Goal: Task Accomplishment & Management: Manage account settings

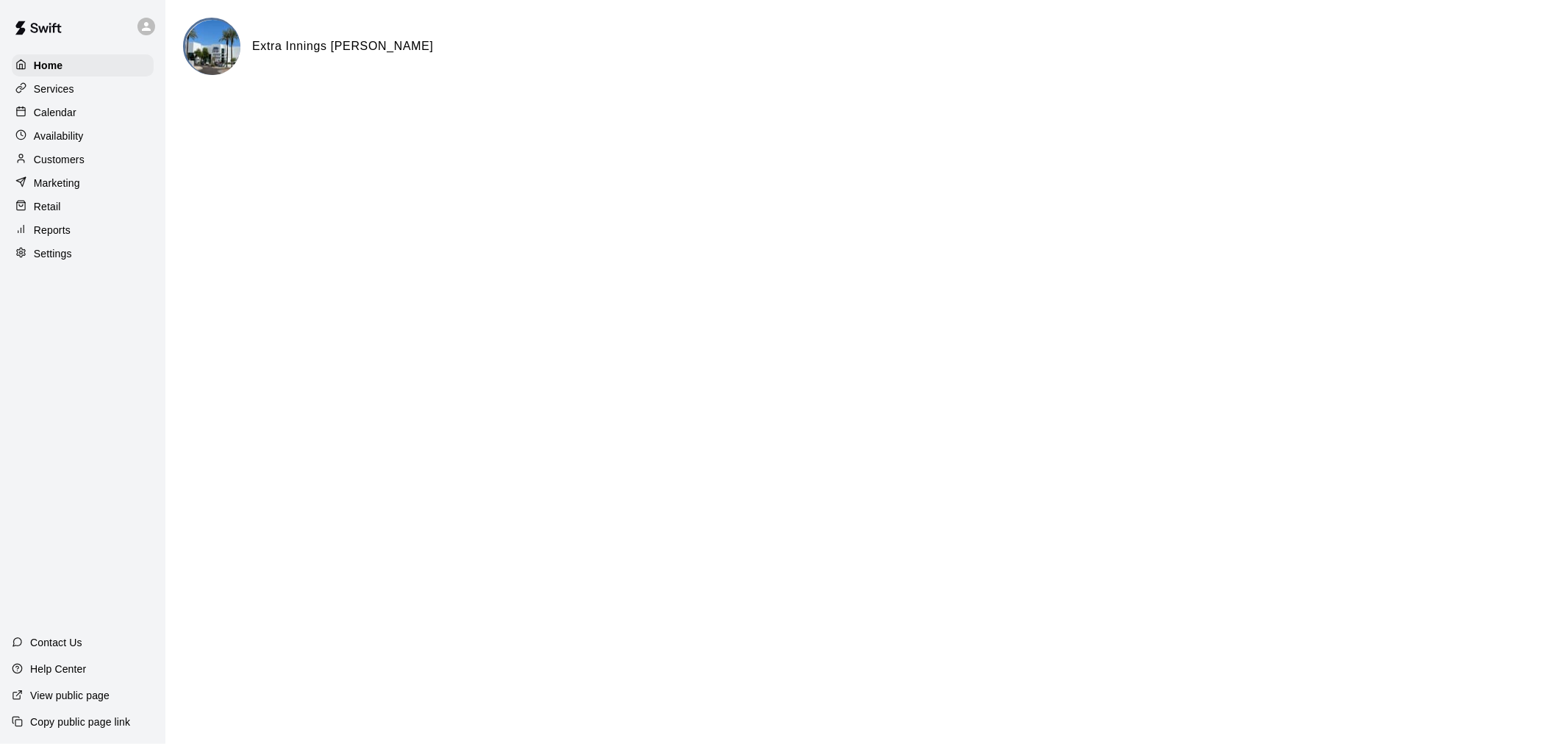
click at [91, 115] on div "Calendar" at bounding box center [82, 112] width 142 height 22
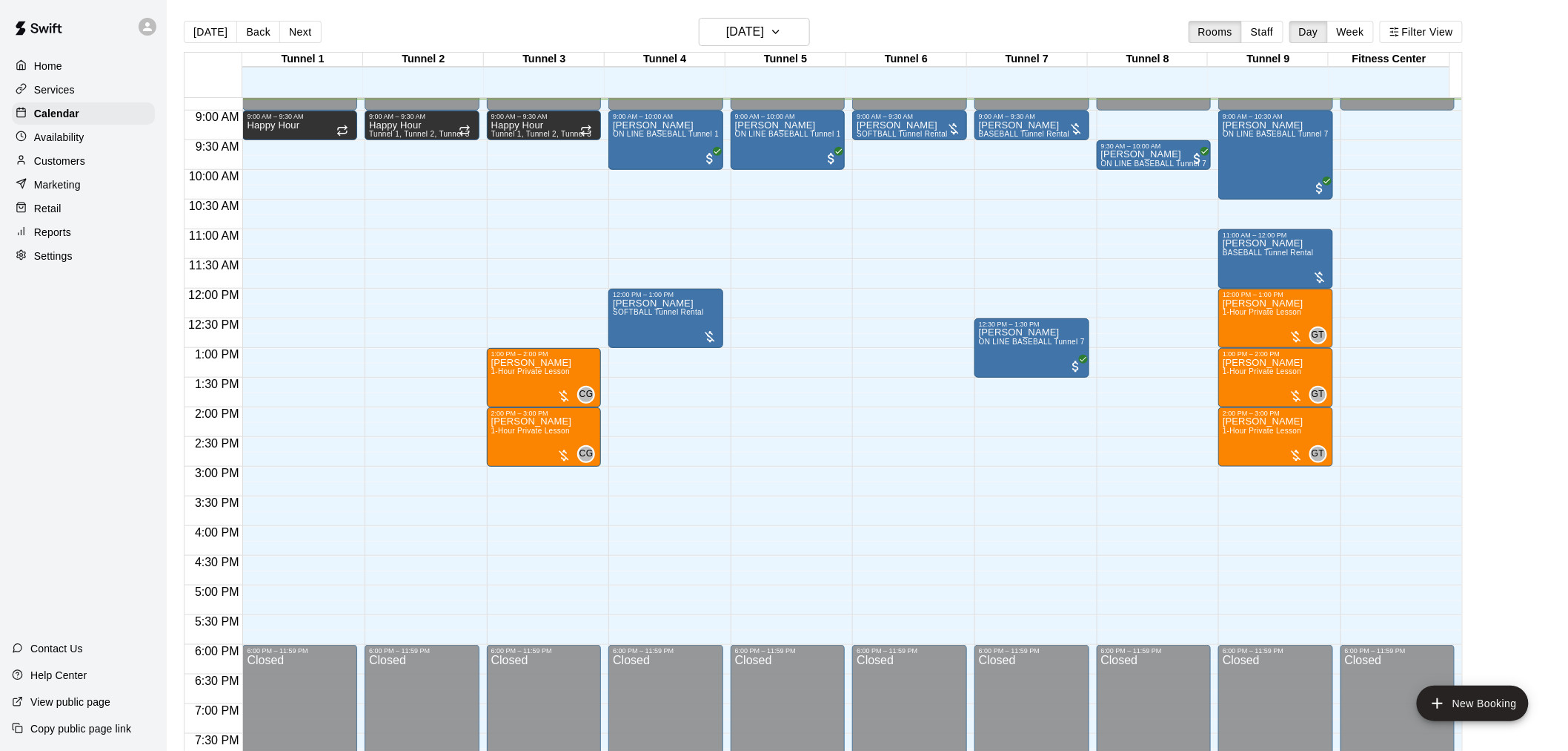
scroll to position [439, 0]
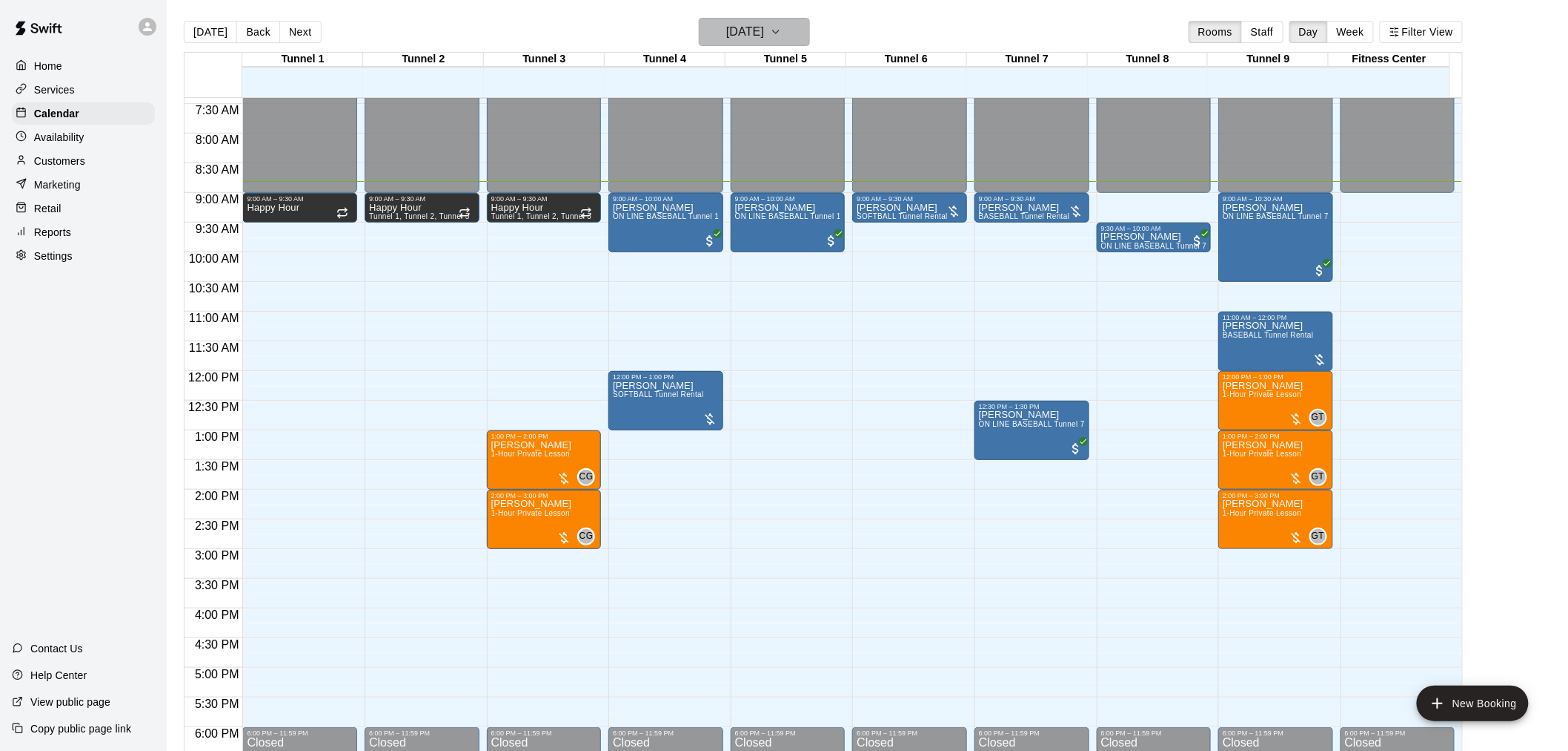
click at [727, 33] on h6 "[DATE]" at bounding box center [746, 32] width 38 height 21
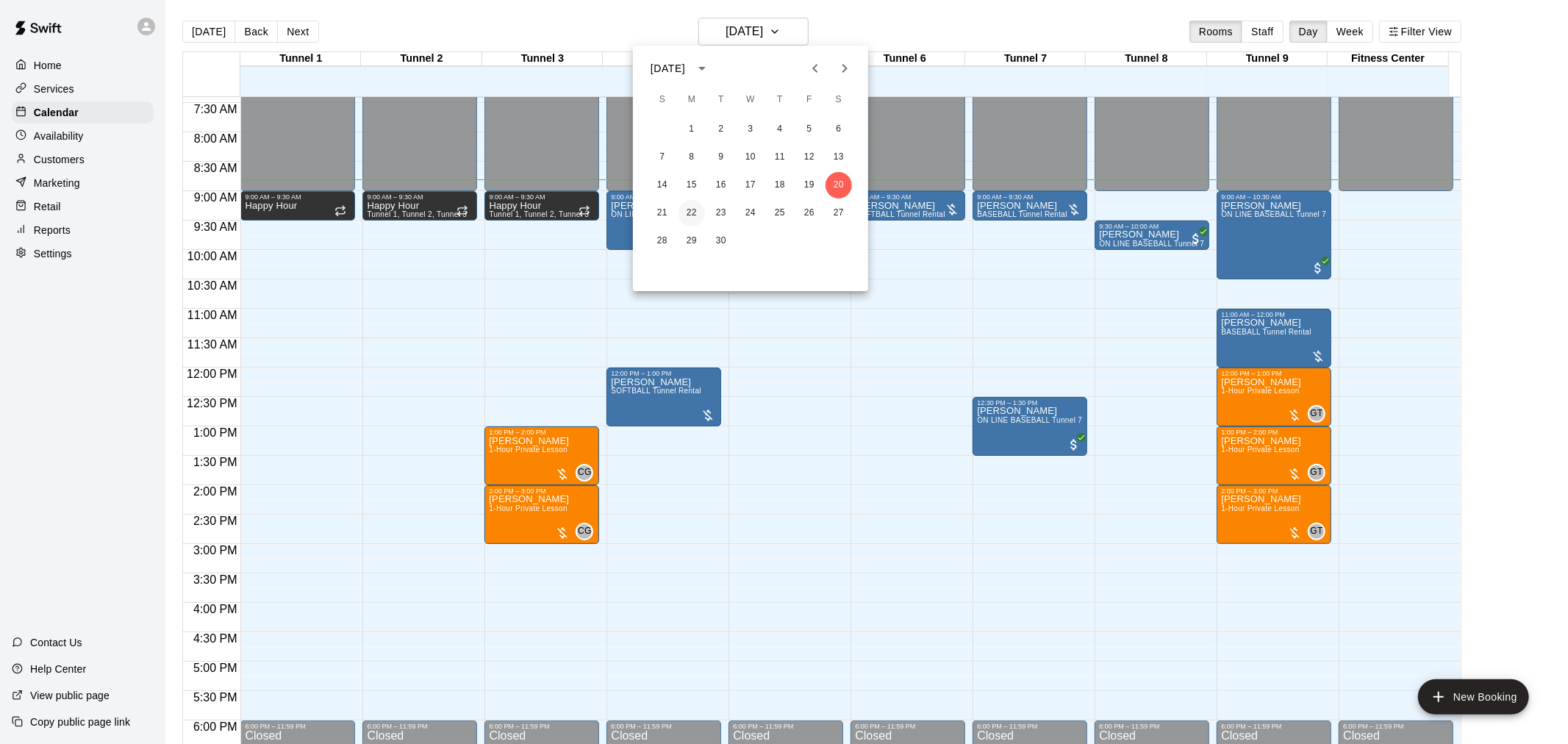
click at [693, 216] on button "22" at bounding box center [691, 213] width 27 height 27
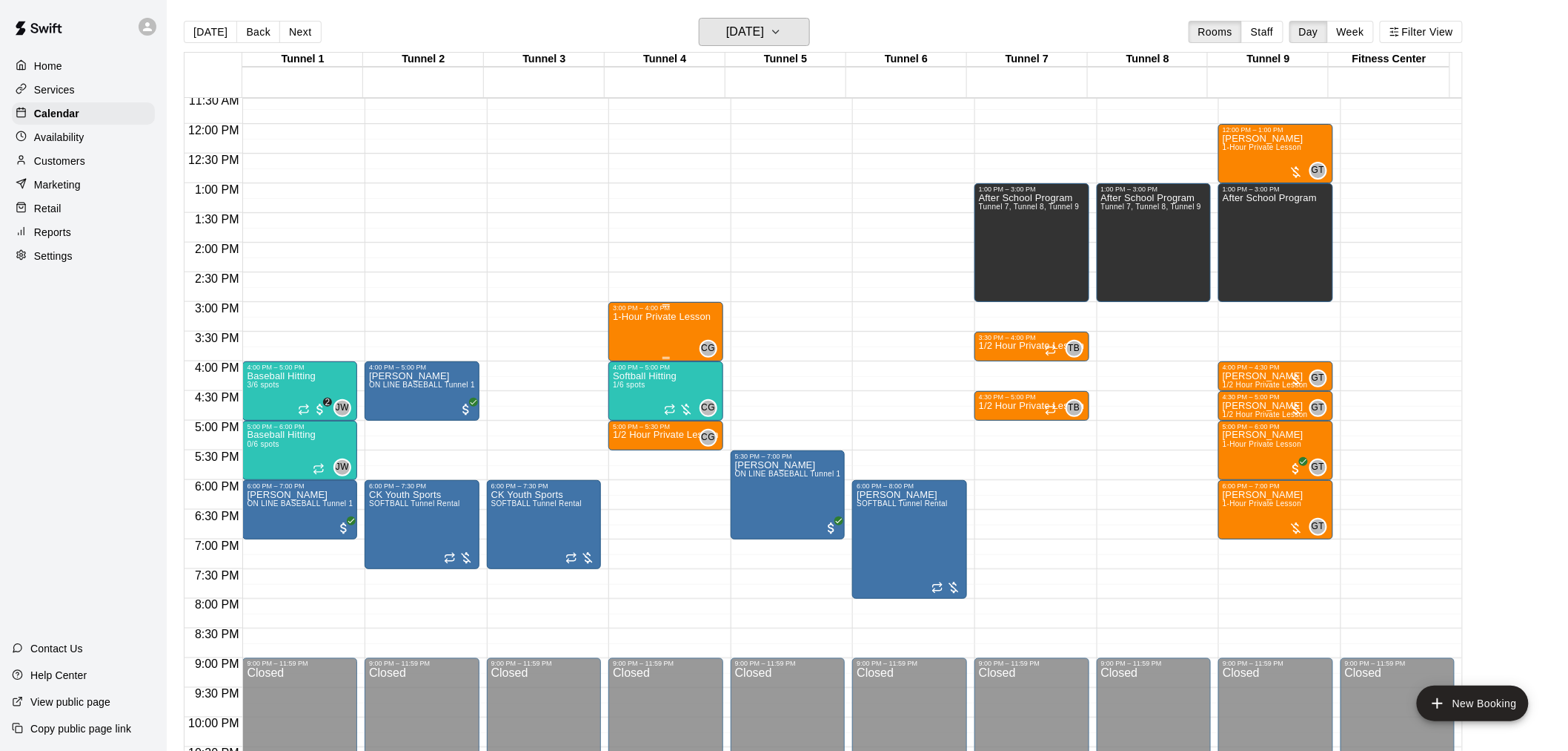
scroll to position [754, 0]
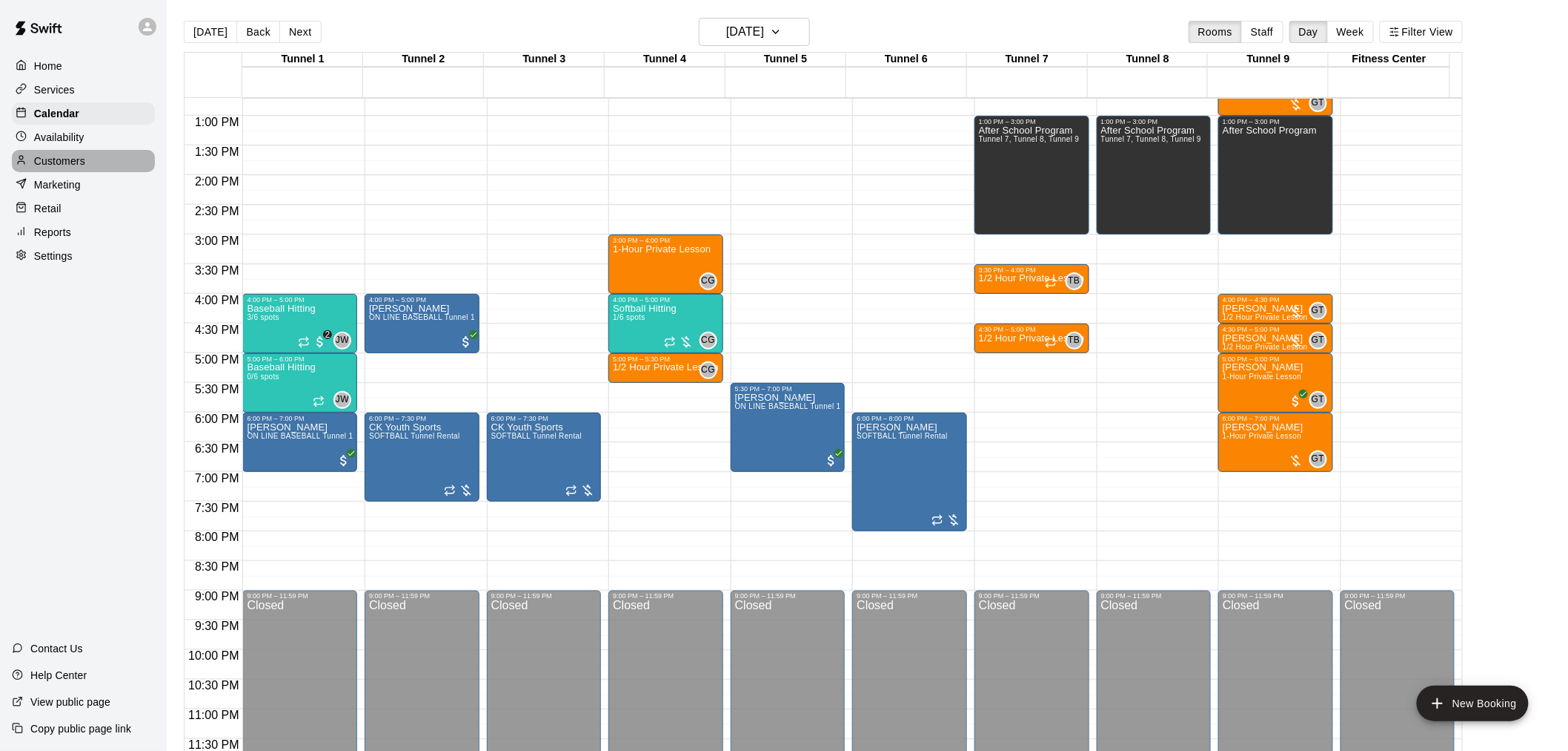
click at [108, 169] on div "Customers" at bounding box center [83, 161] width 143 height 22
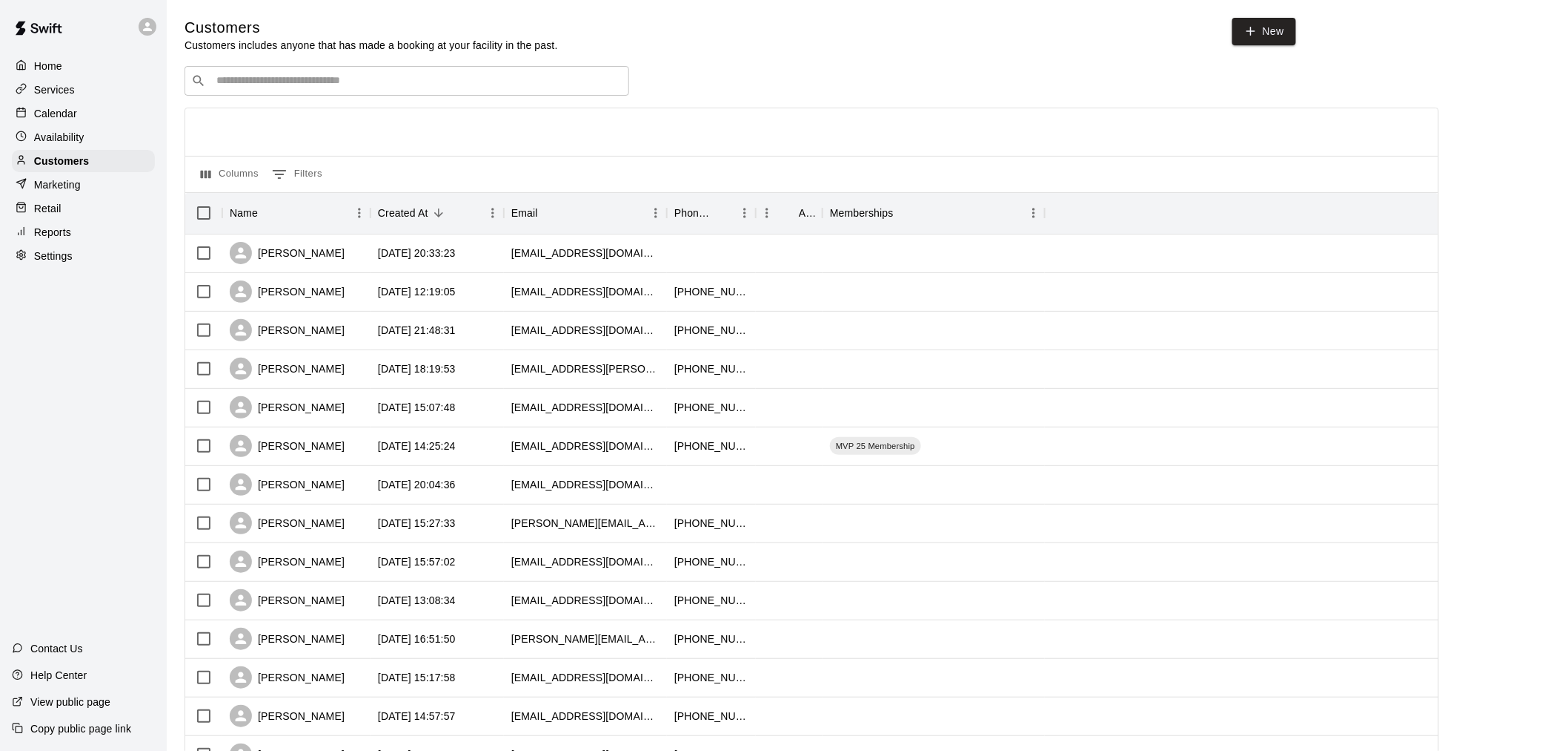
click at [345, 82] on input "Search customers by name or email" at bounding box center [416, 81] width 410 height 15
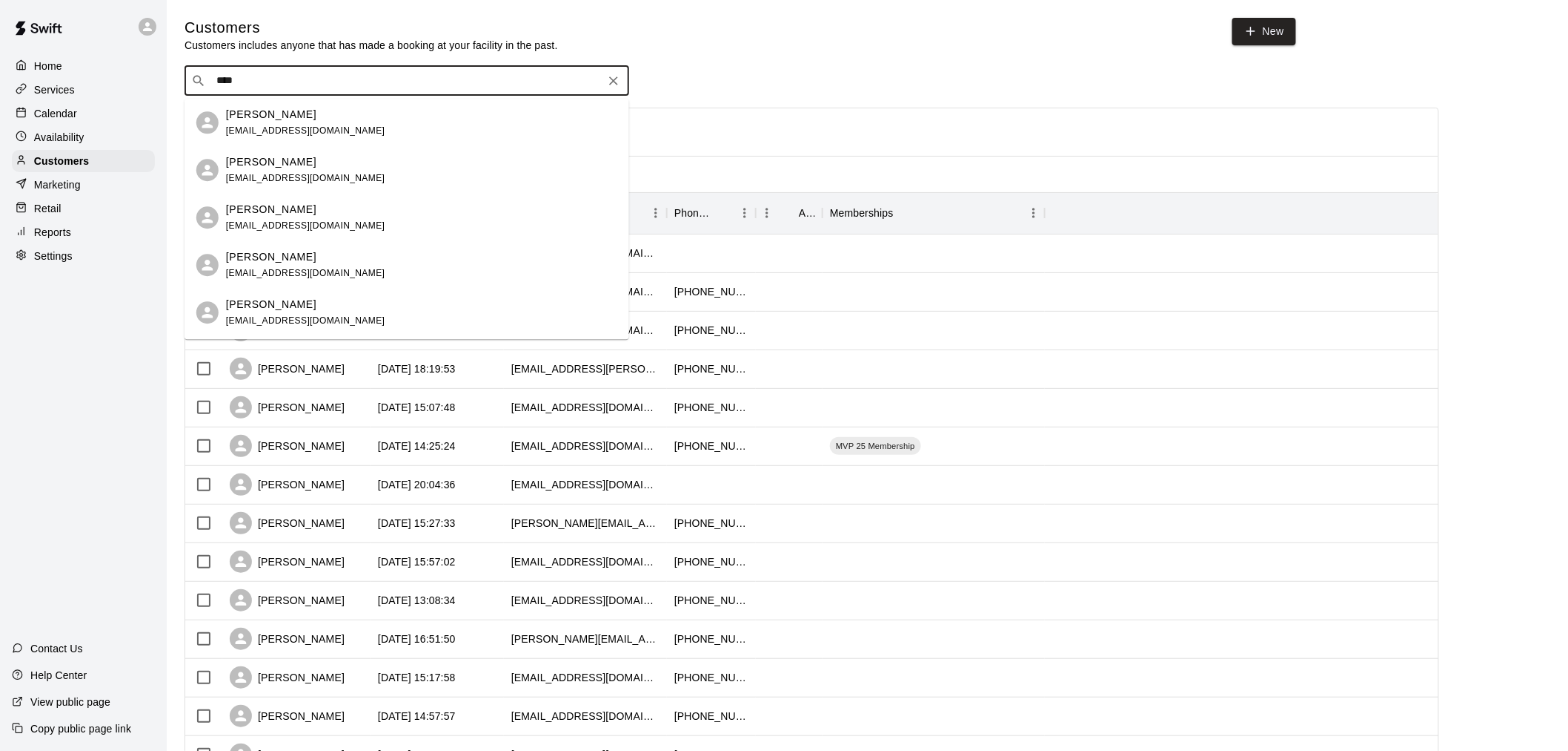
type input "****"
click at [57, 106] on div "Calendar" at bounding box center [83, 113] width 143 height 22
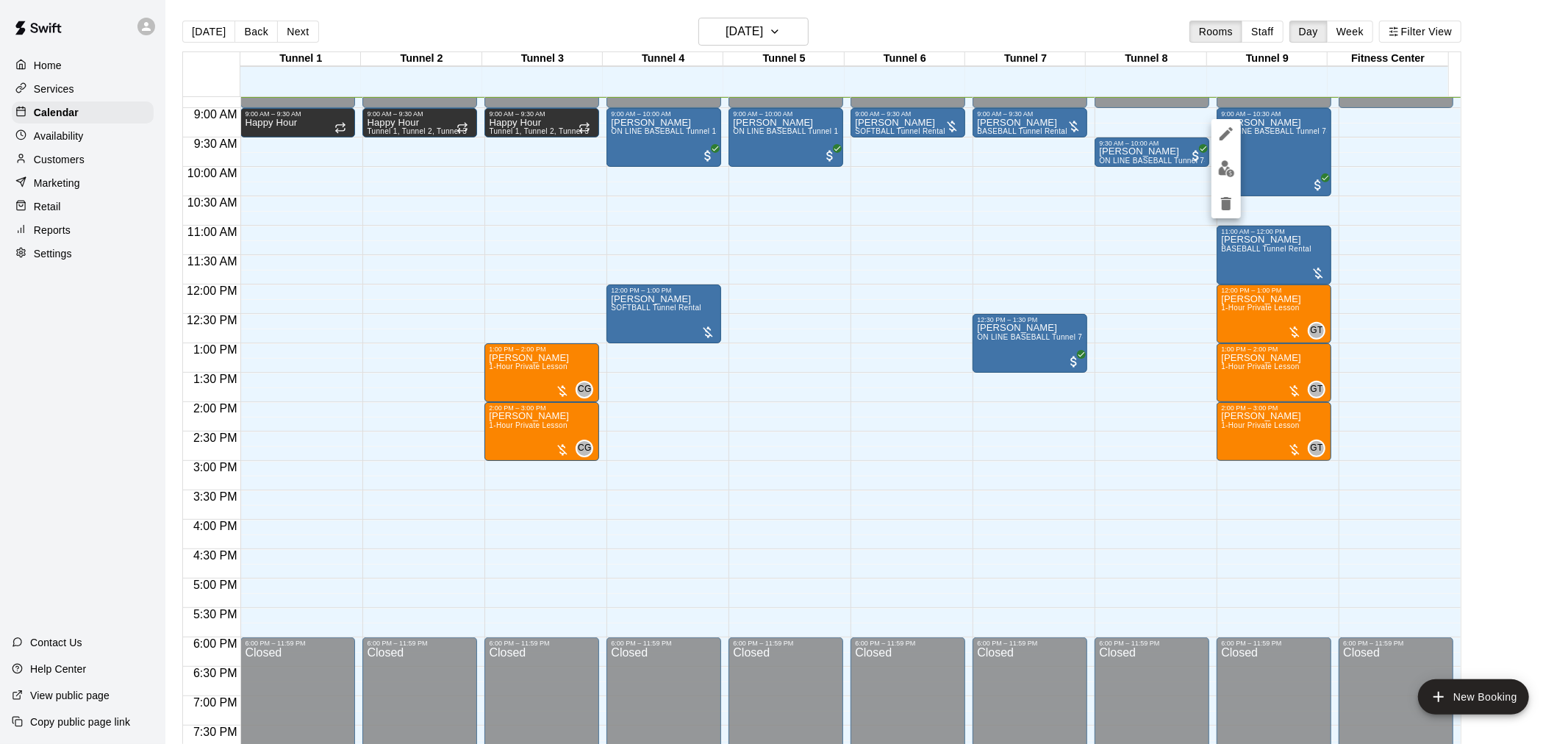
click at [1226, 176] on img "edit" at bounding box center [1226, 168] width 17 height 17
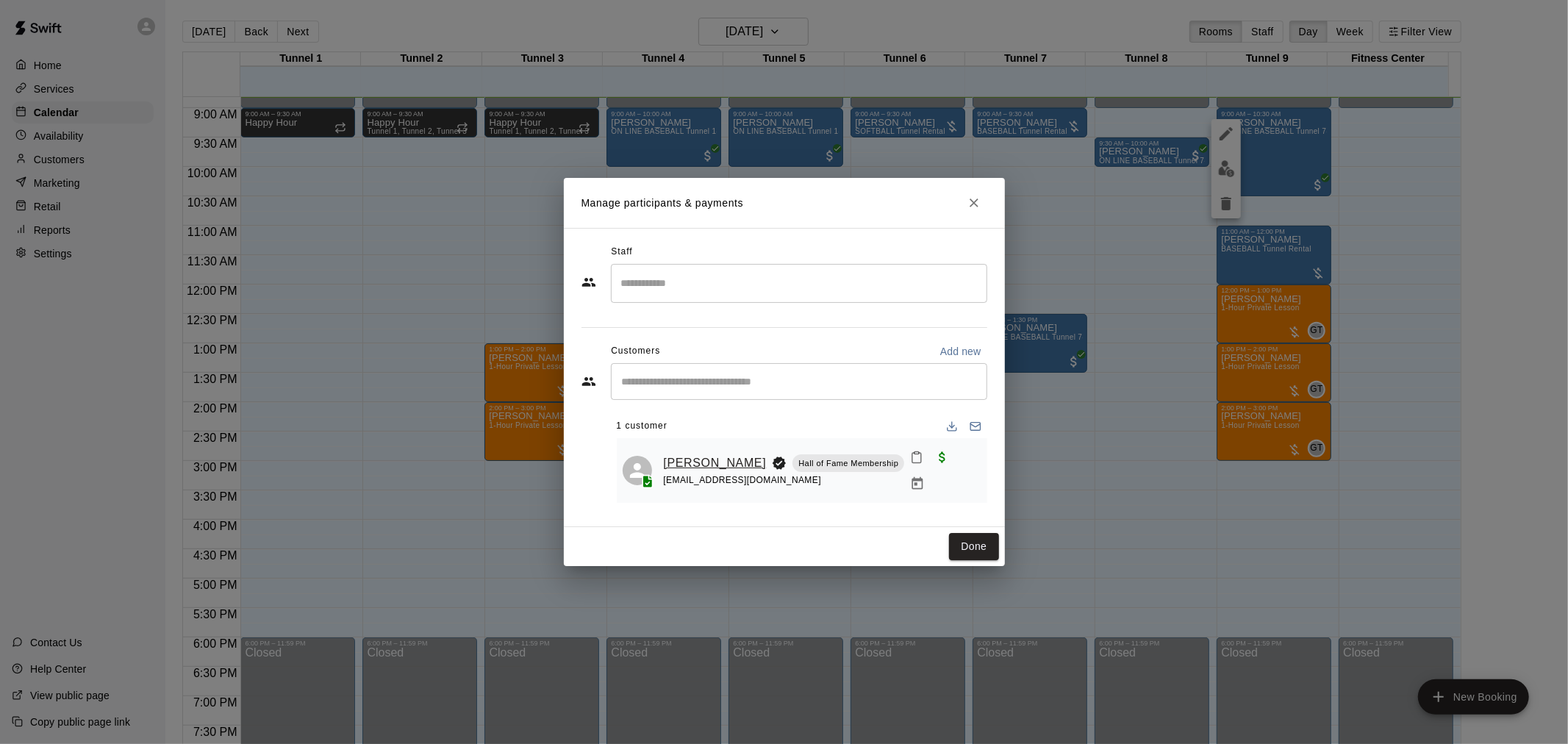
click at [719, 461] on link "[PERSON_NAME]" at bounding box center [716, 462] width 103 height 19
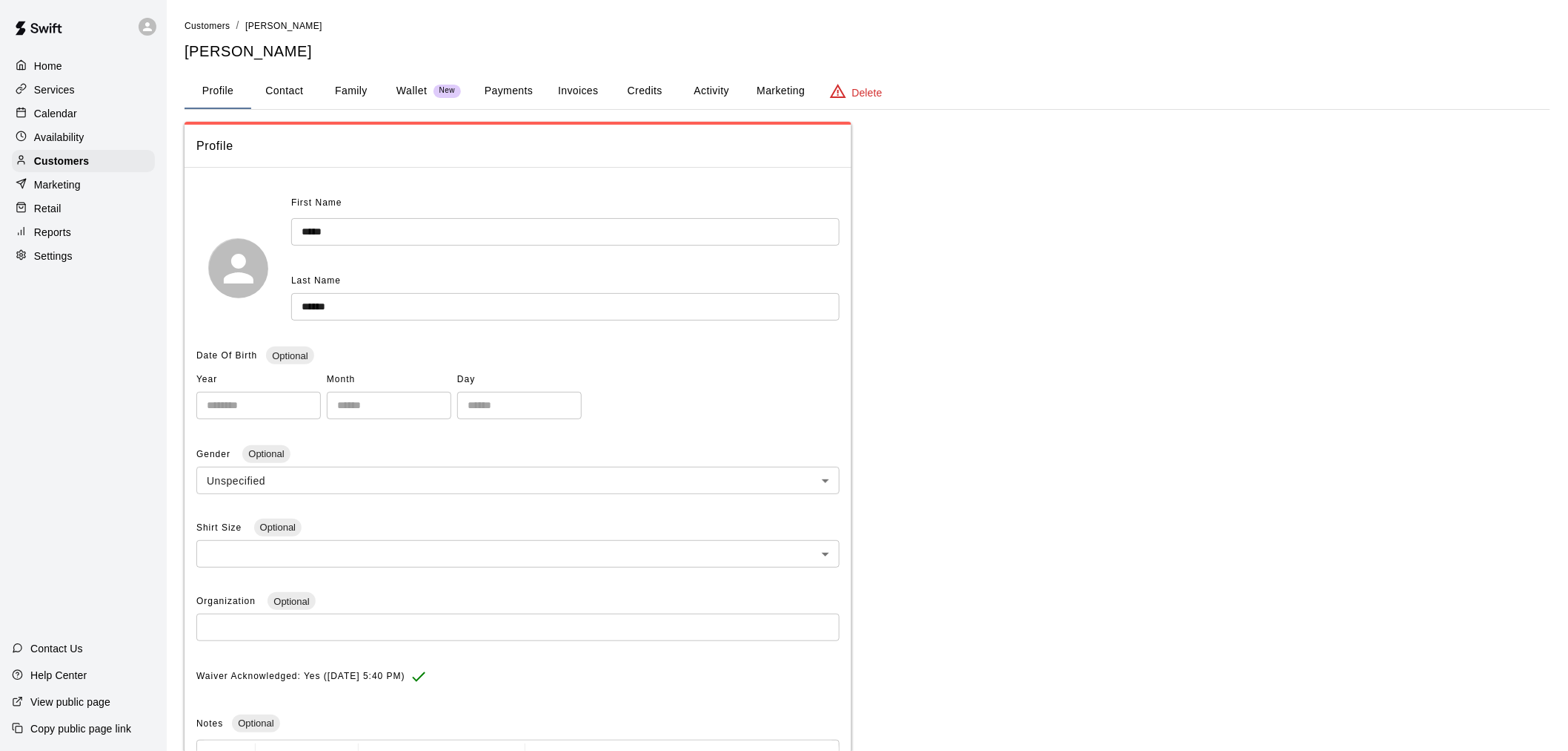
click at [645, 84] on button "Credits" at bounding box center [645, 92] width 67 height 36
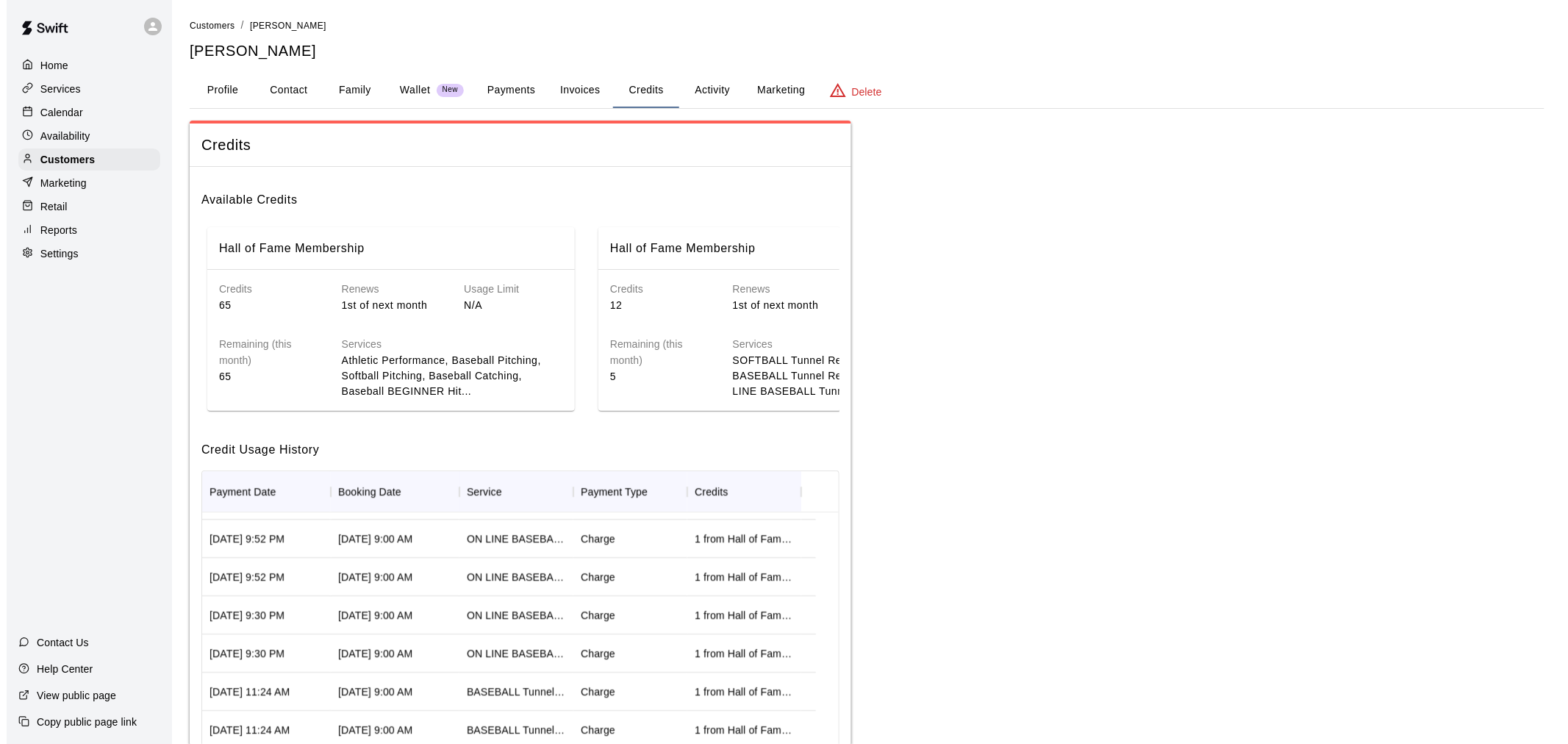
scroll to position [81, 0]
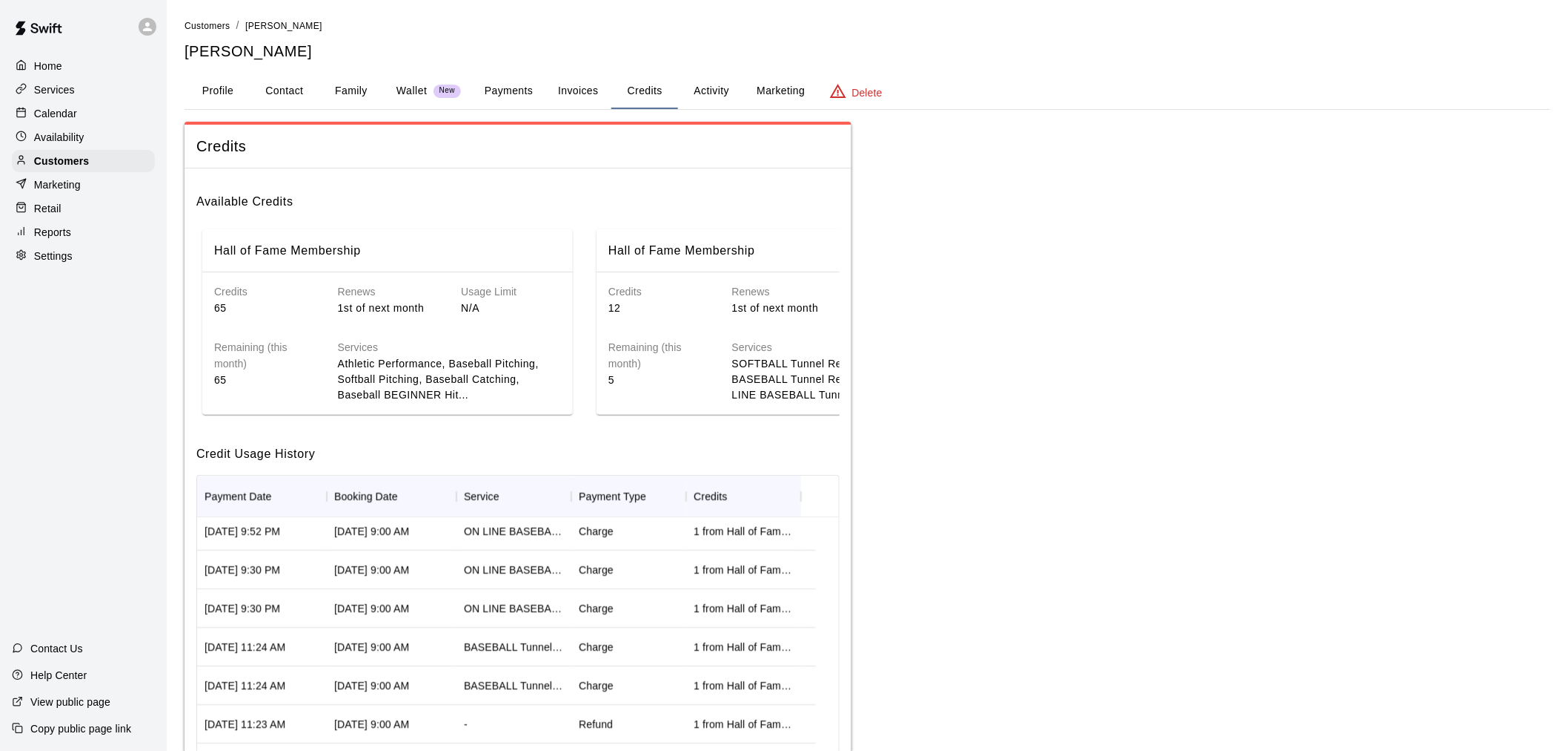
click at [514, 97] on button "Payments" at bounding box center [509, 92] width 72 height 36
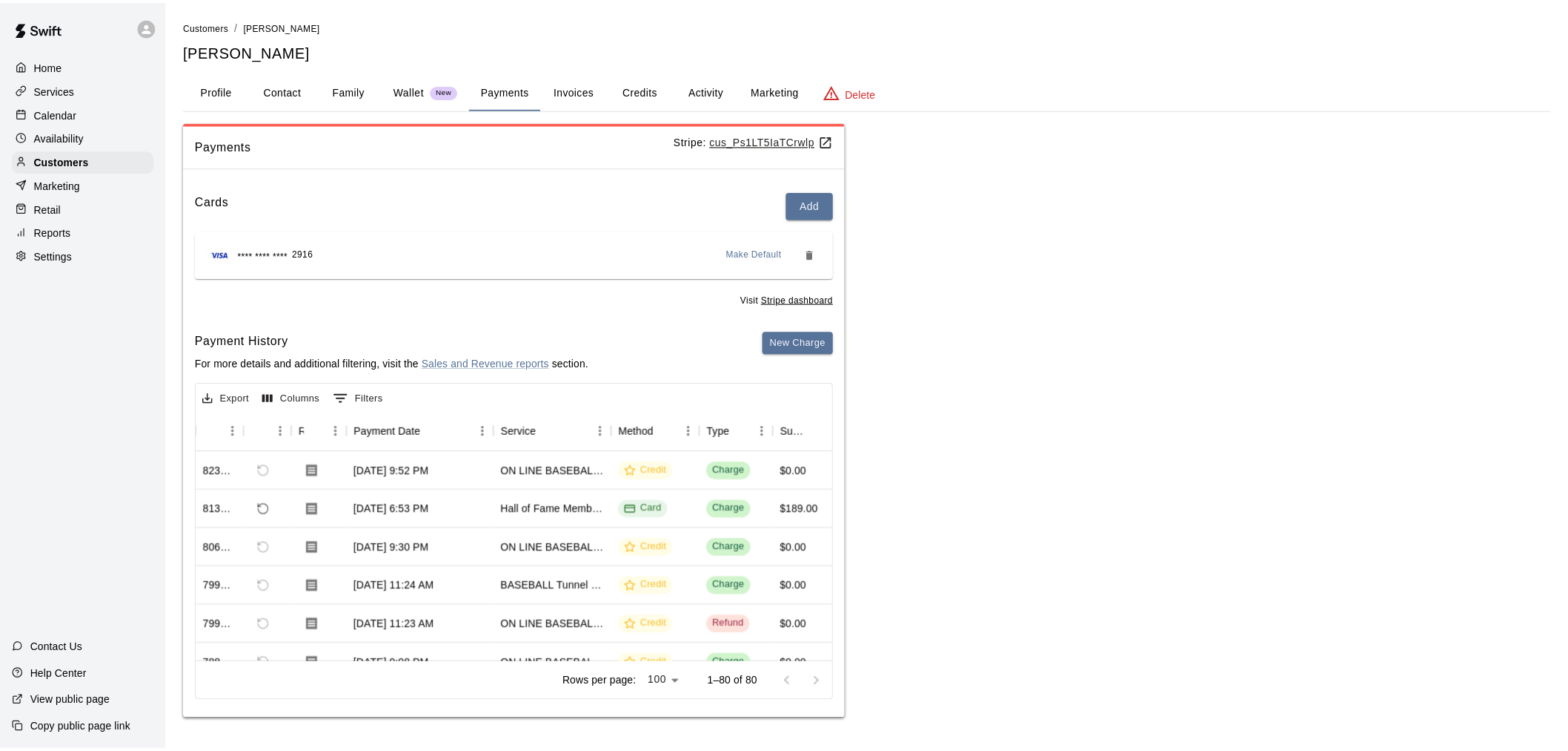
scroll to position [0, 0]
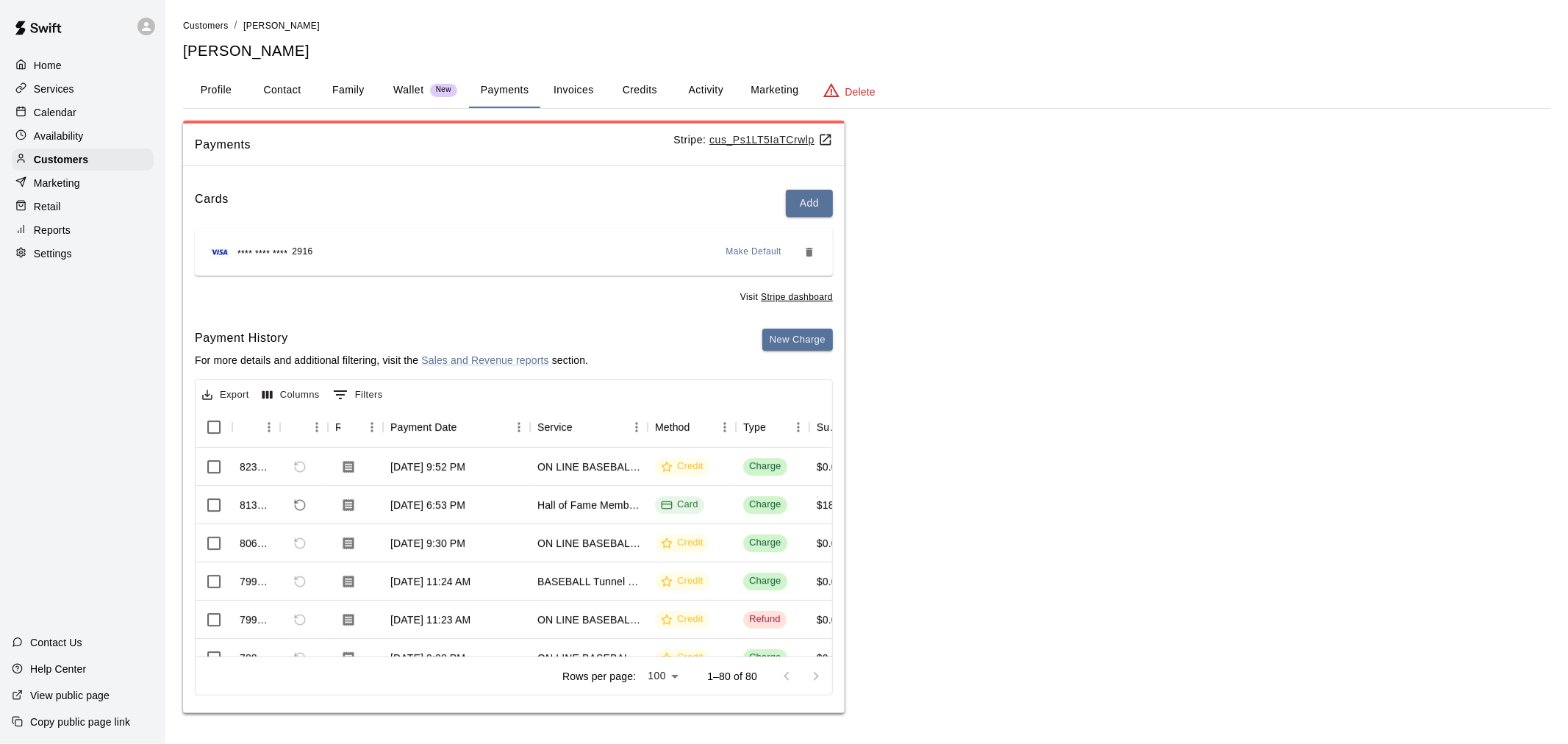
click at [104, 114] on div "Calendar" at bounding box center [82, 112] width 142 height 22
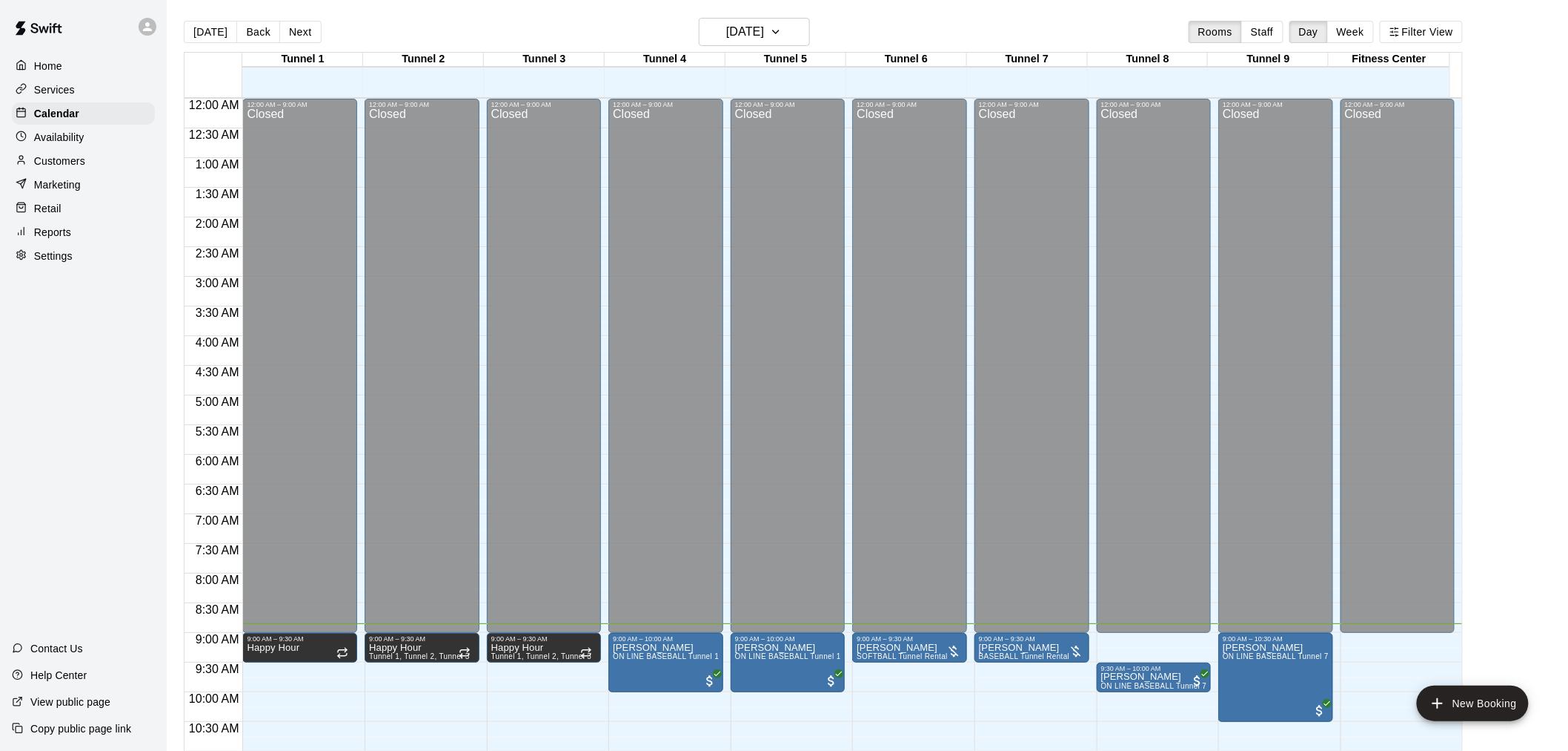
scroll to position [523, 0]
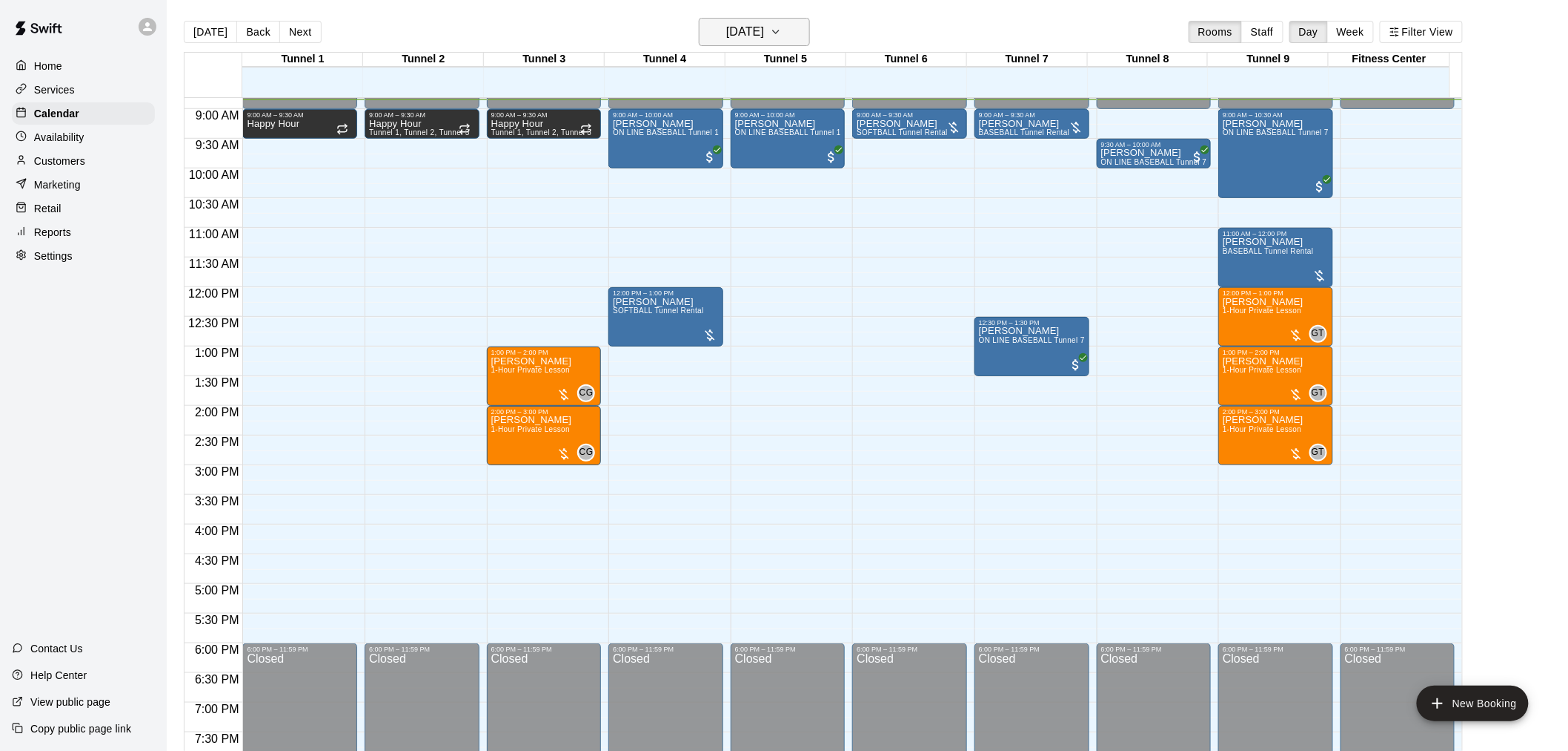
click at [730, 24] on h6 "[DATE]" at bounding box center [746, 32] width 38 height 21
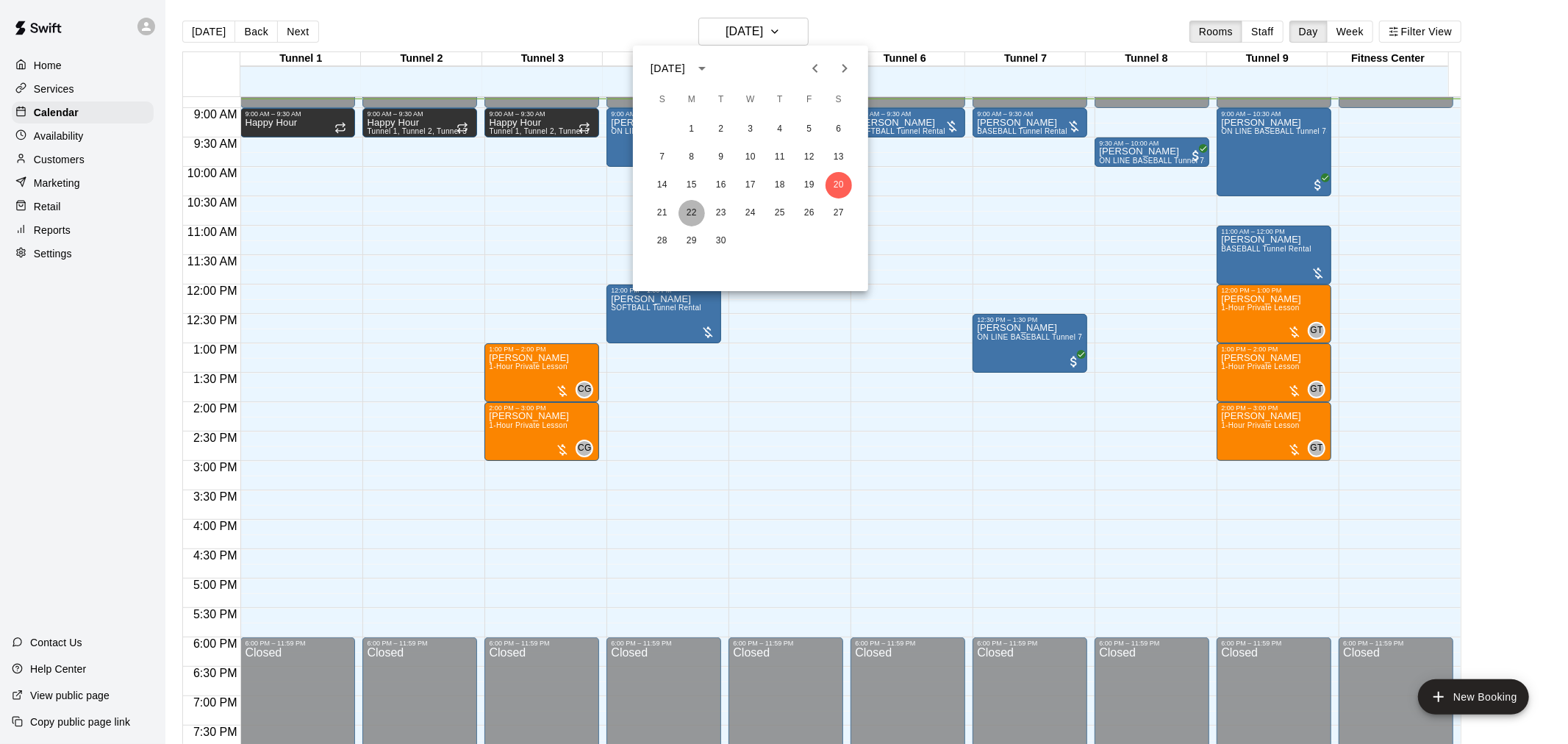
click at [689, 218] on button "22" at bounding box center [691, 213] width 27 height 27
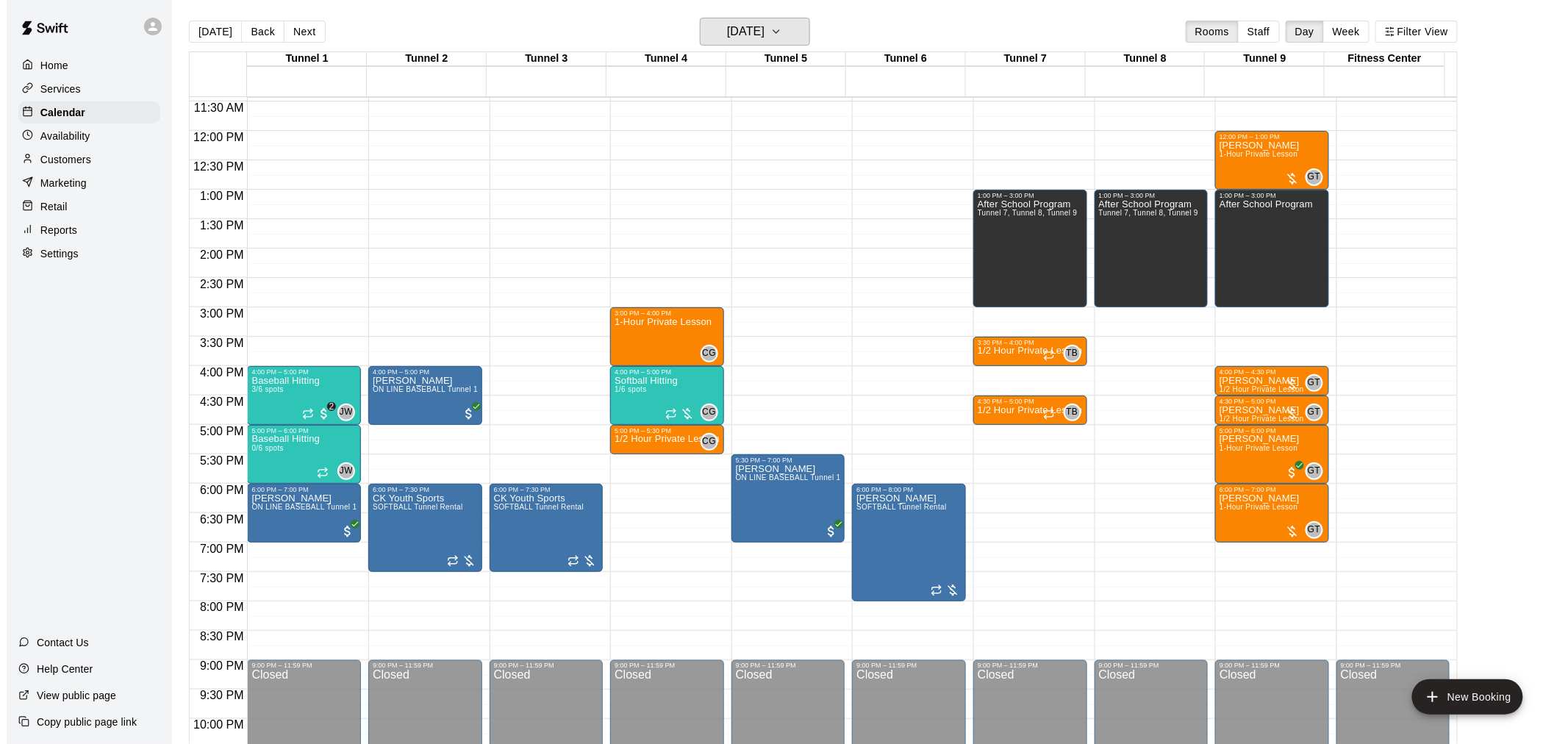
scroll to position [682, 0]
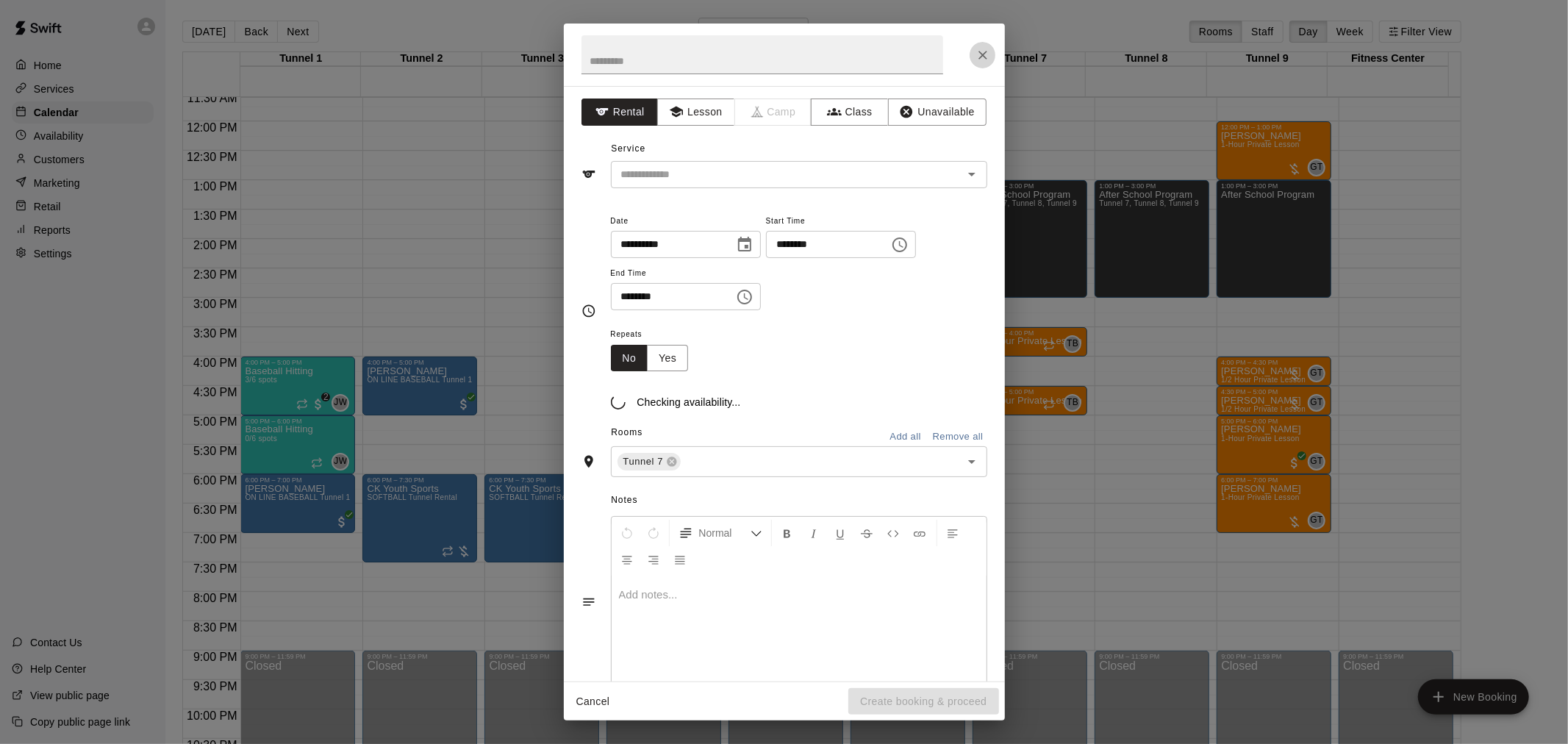
click at [986, 47] on icon "Close" at bounding box center [983, 54] width 15 height 15
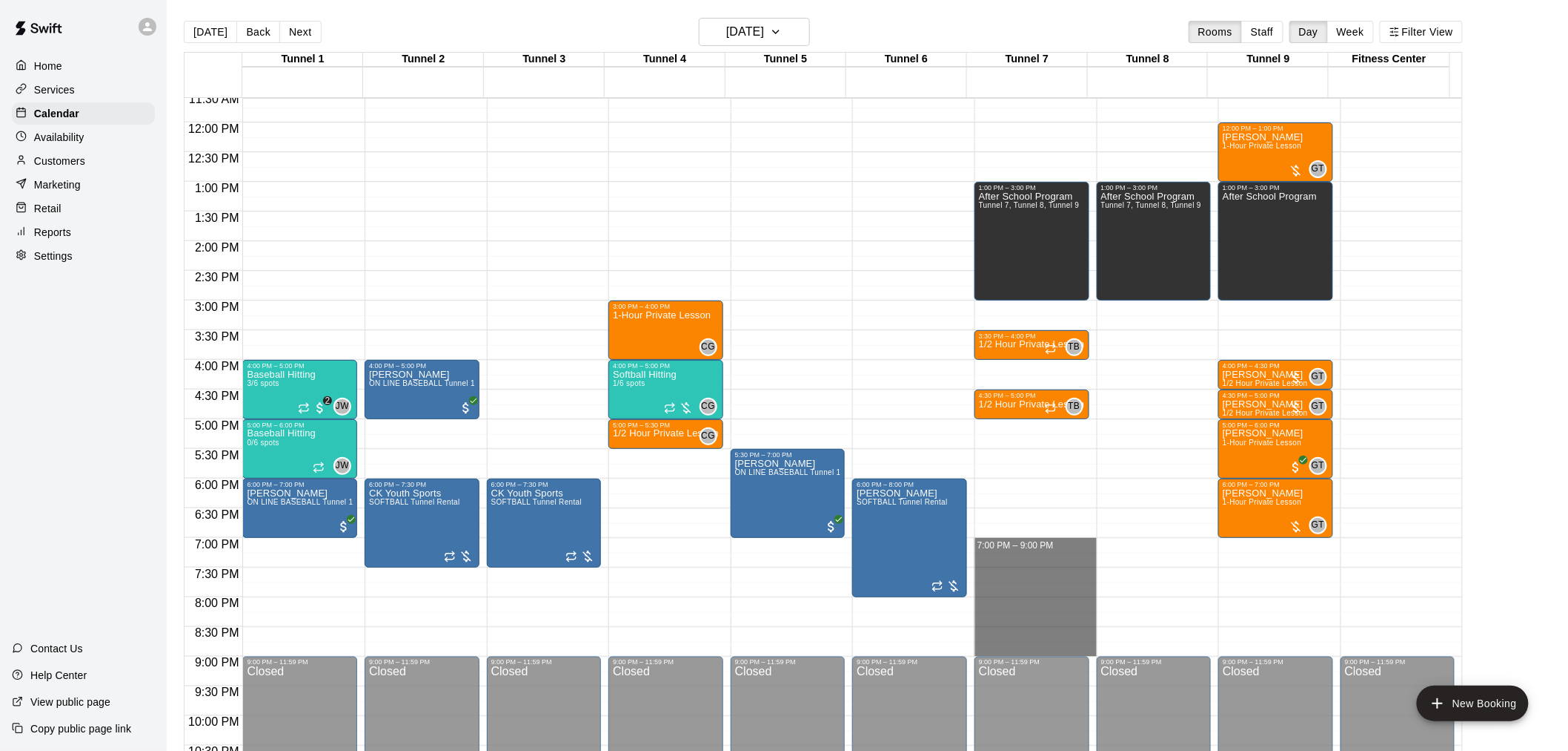
drag, startPoint x: 1021, startPoint y: 543, endPoint x: 1024, endPoint y: 641, distance: 98.0
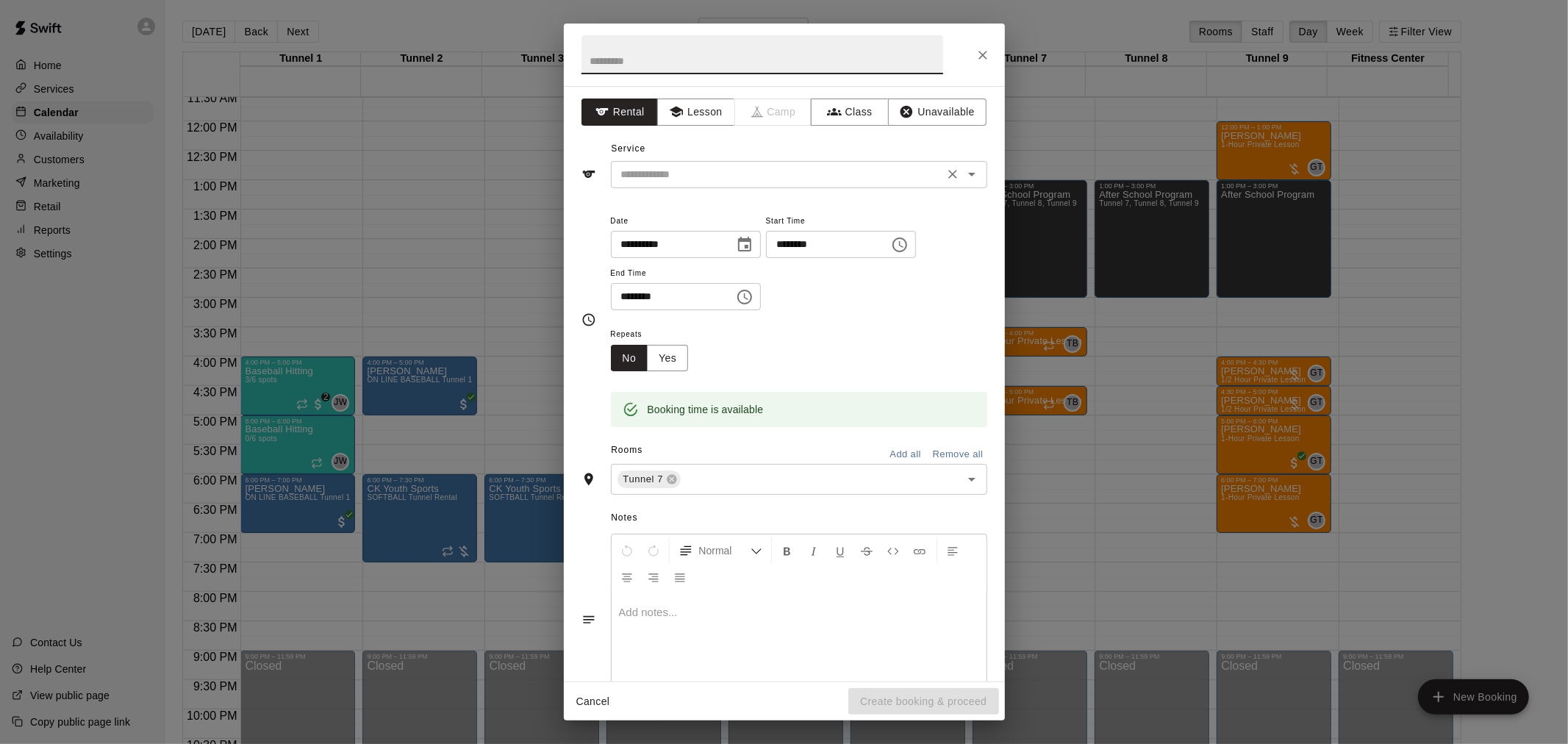
click at [721, 161] on div "​" at bounding box center [799, 174] width 376 height 27
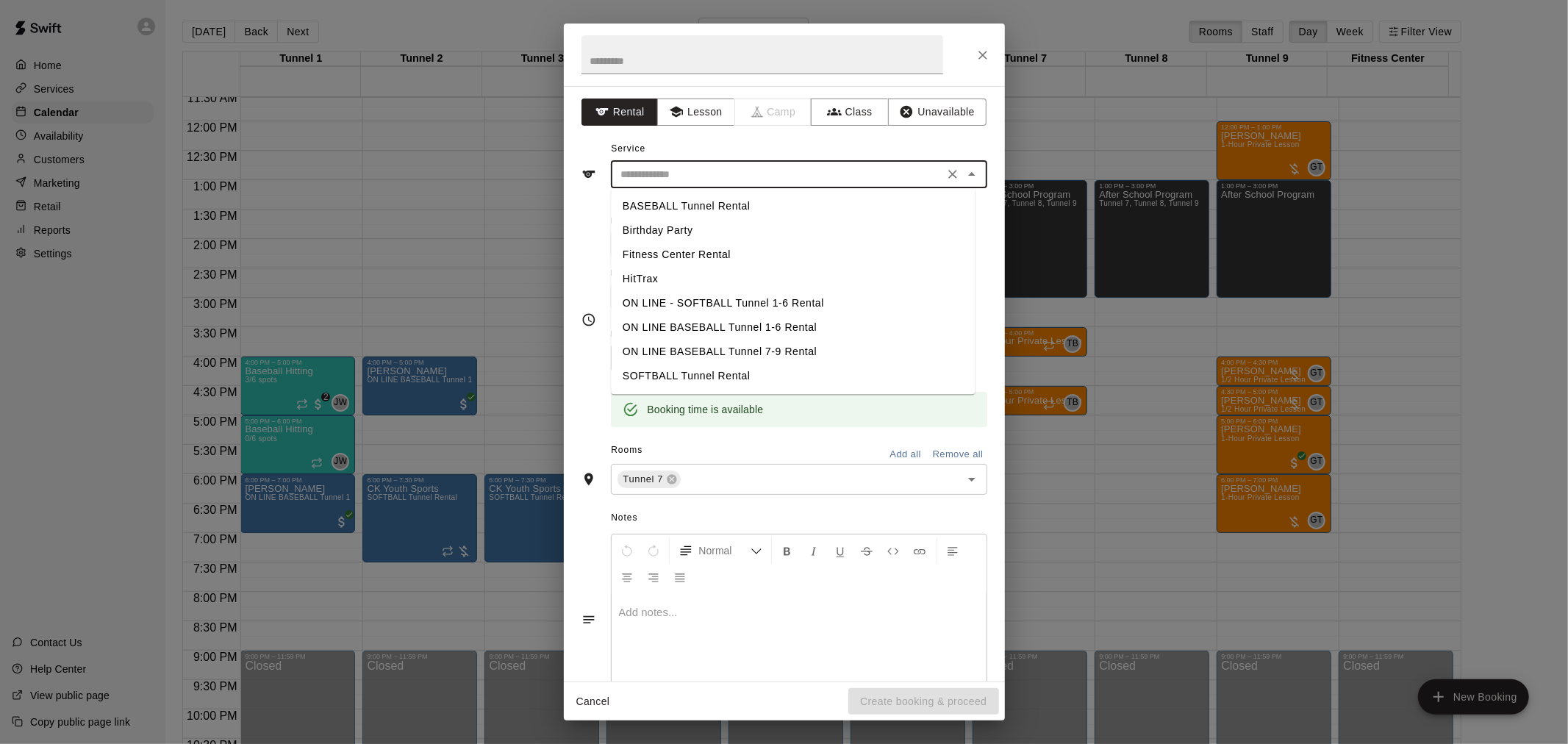
click at [704, 204] on li "BASEBALL Tunnel Rental" at bounding box center [793, 206] width 364 height 25
type input "**********"
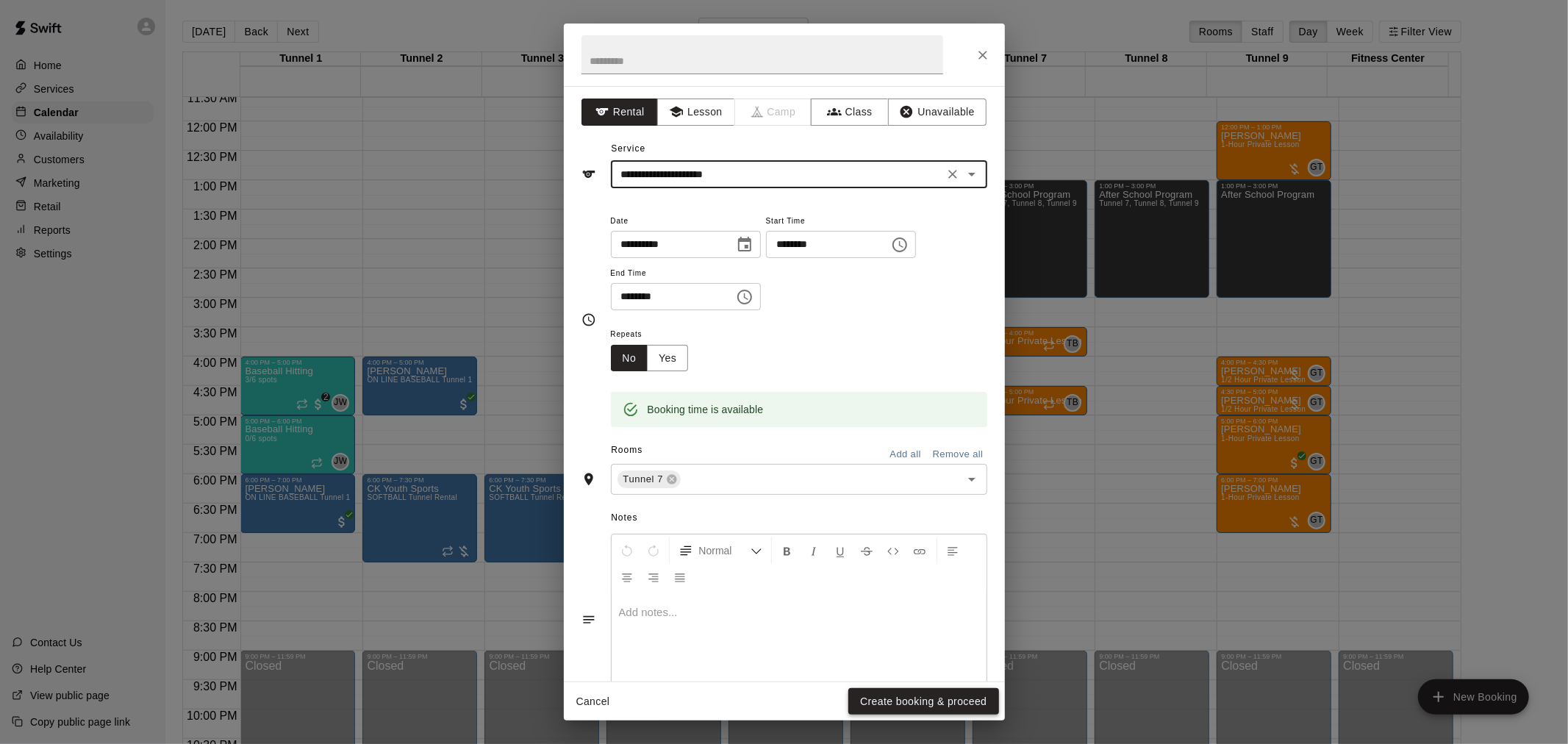
click at [895, 696] on button "Create booking & proceed" at bounding box center [924, 700] width 150 height 27
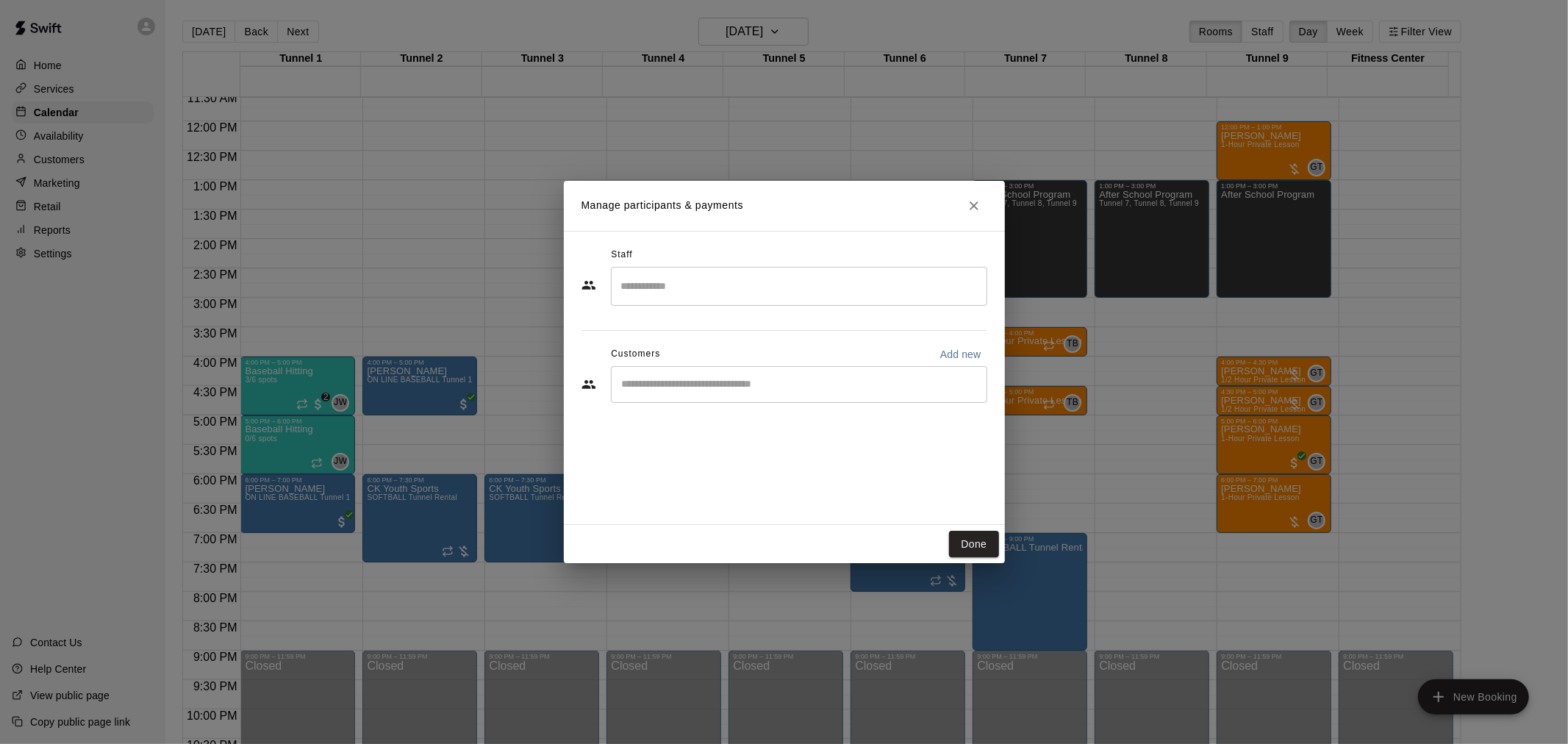
click at [734, 398] on div "​" at bounding box center [799, 384] width 376 height 37
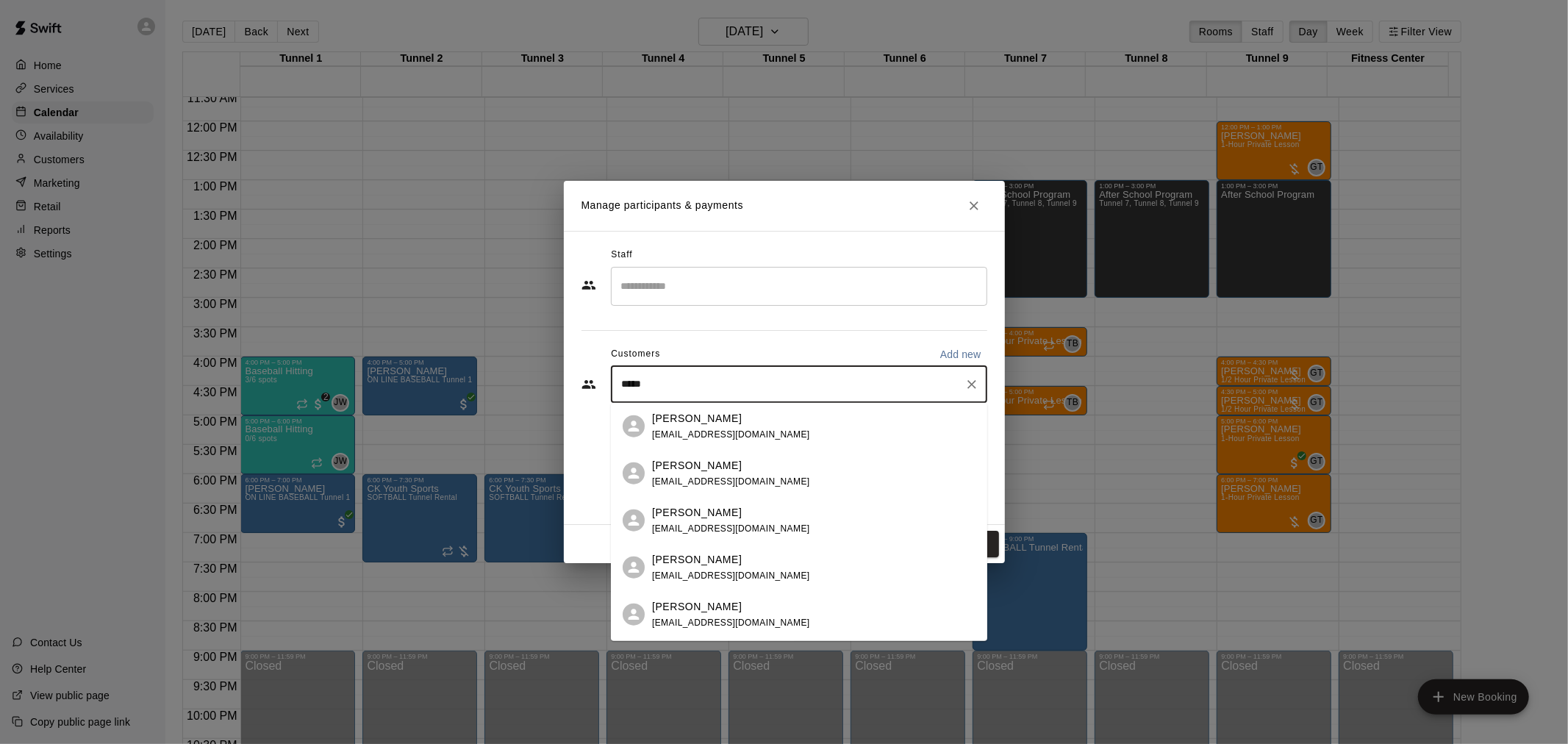
type input "******"
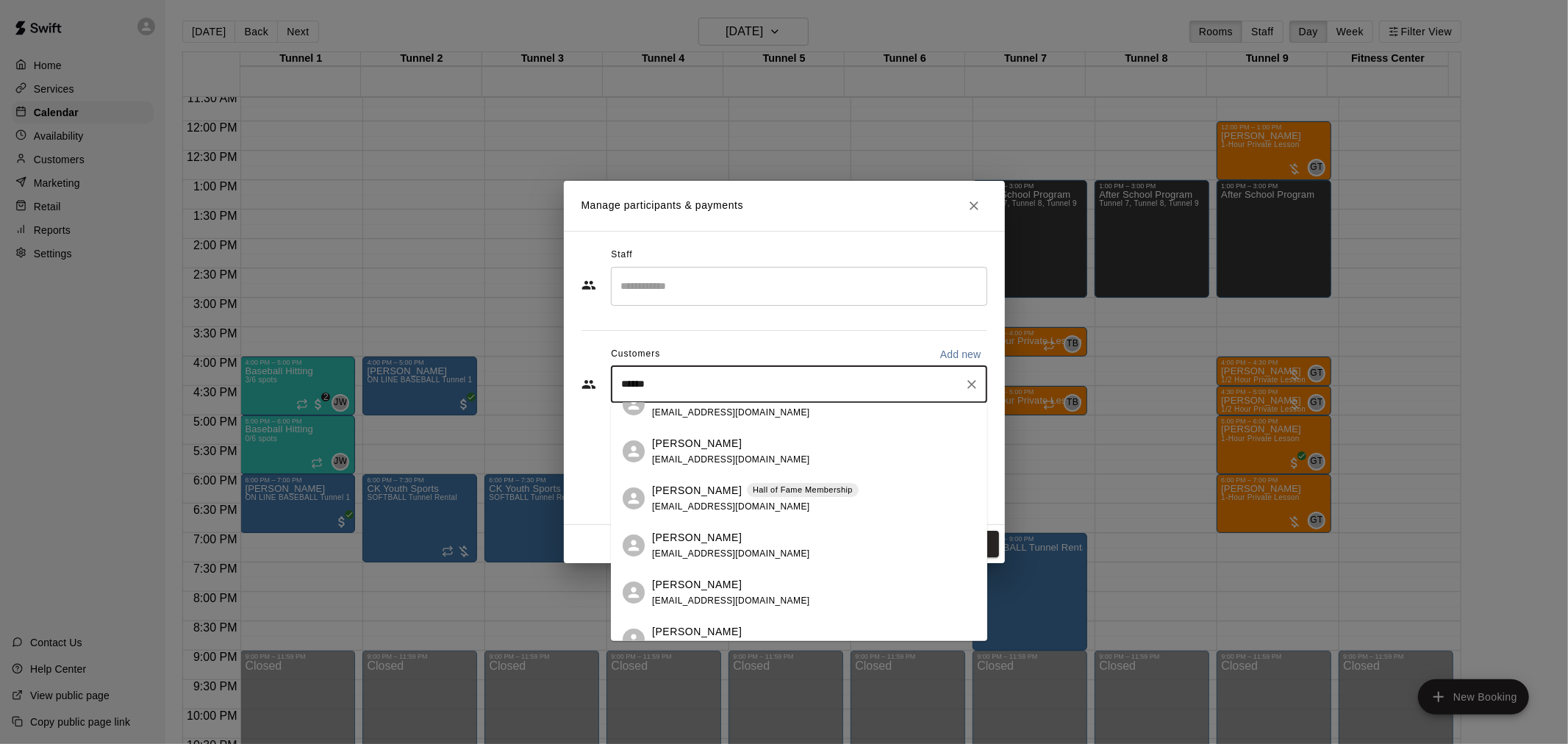
scroll to position [81, 0]
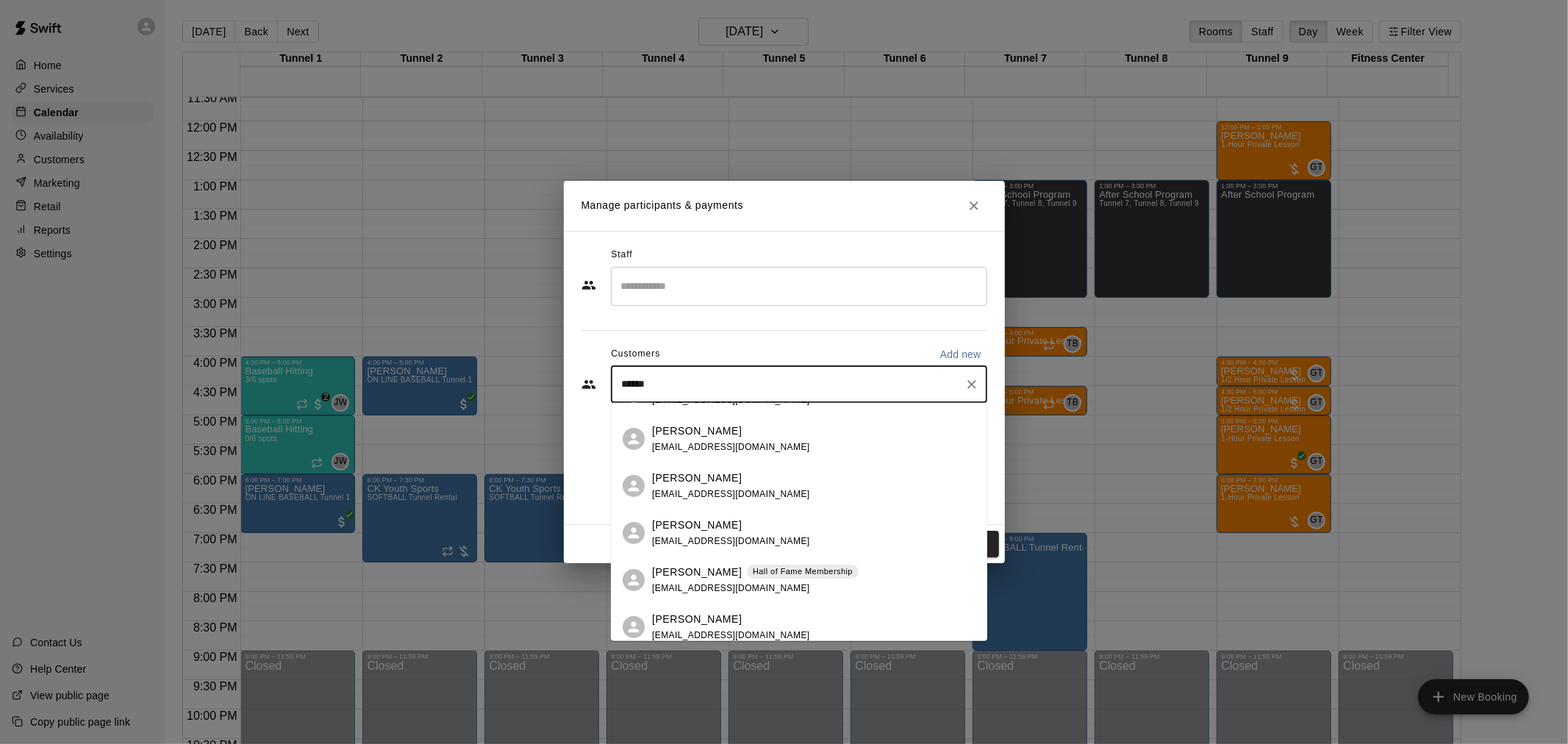
click at [723, 576] on div "[PERSON_NAME] [PERSON_NAME] of Fame Membership" at bounding box center [755, 572] width 207 height 16
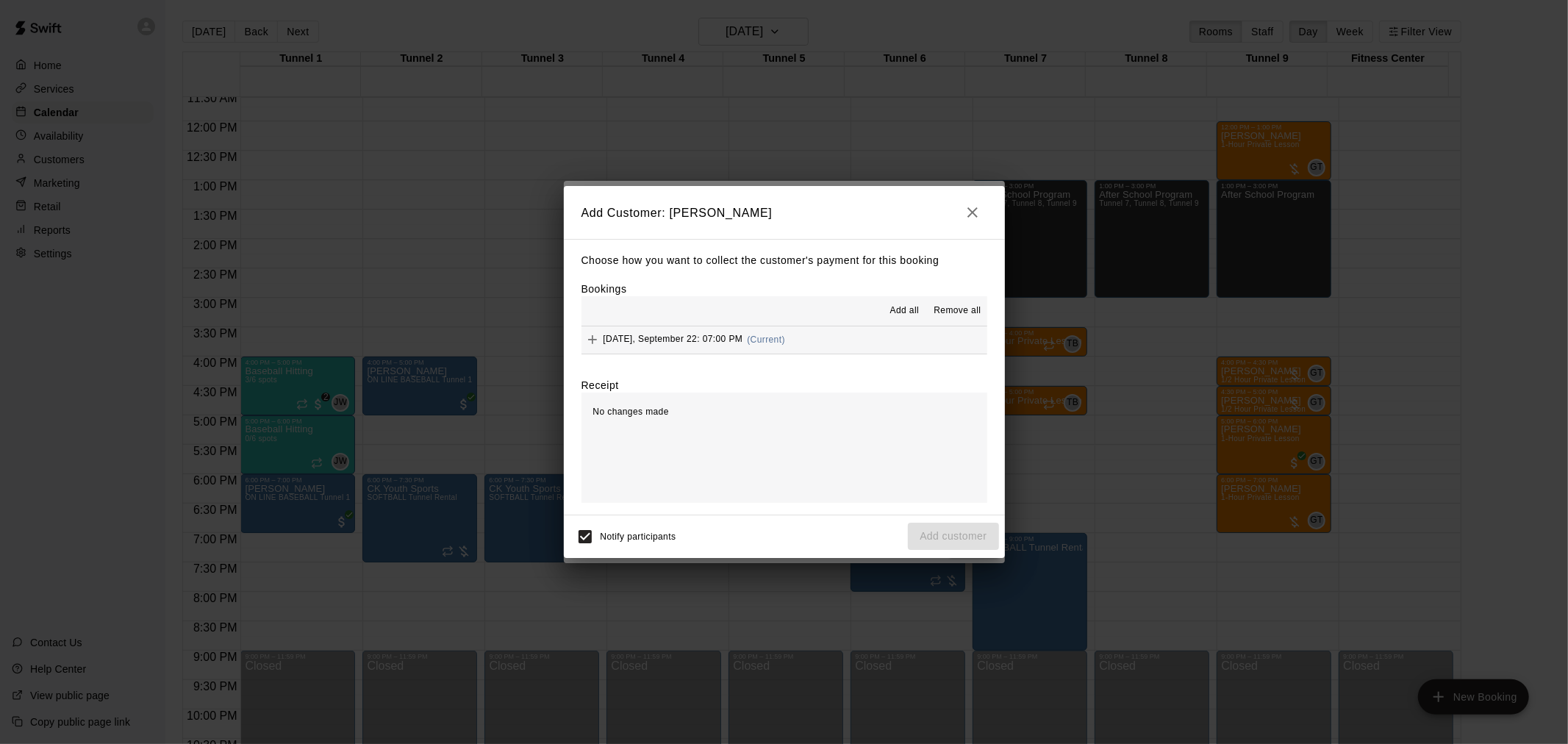
click at [849, 353] on button "[DATE], September 22: 07:00 PM (Current)" at bounding box center [784, 339] width 406 height 27
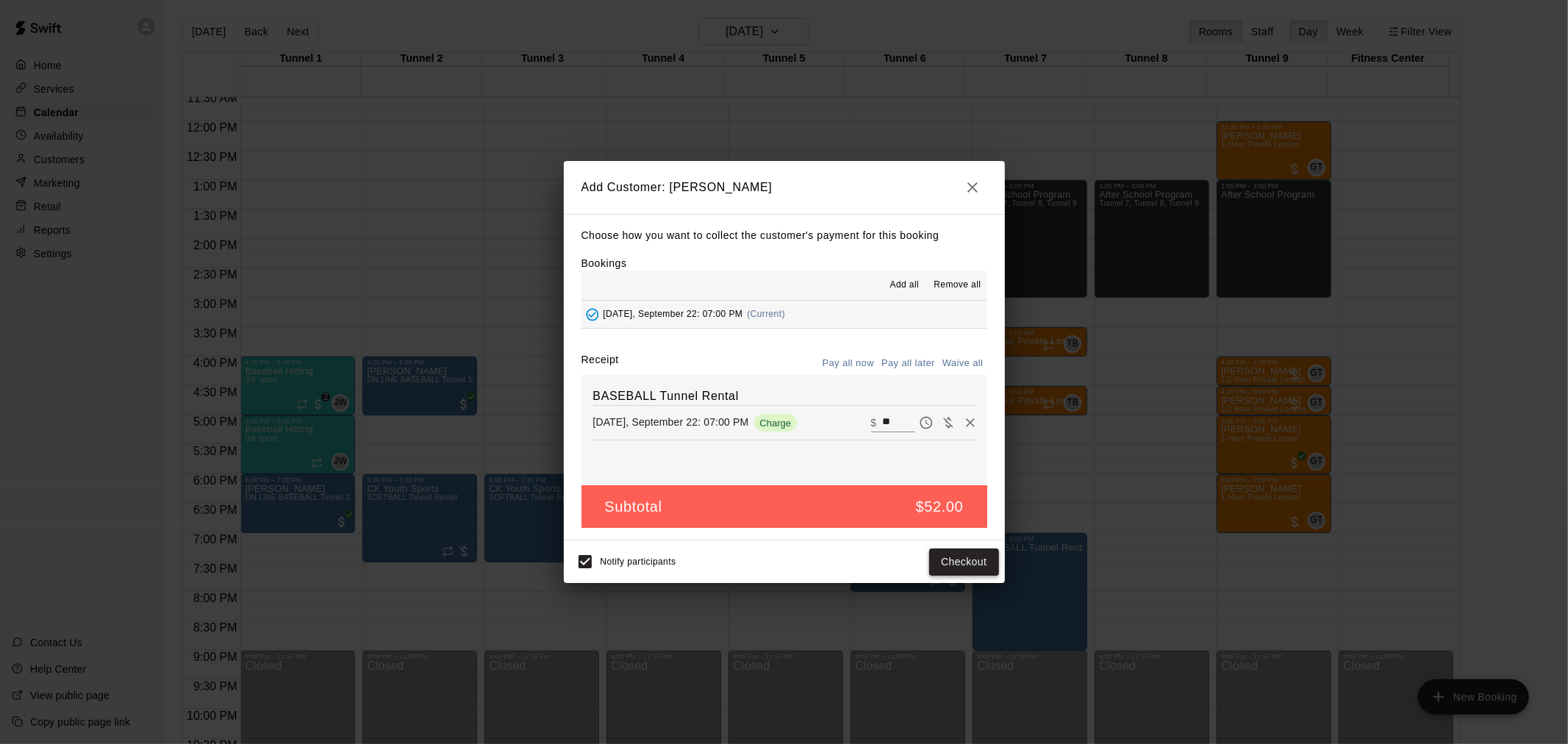
click at [958, 561] on button "Checkout" at bounding box center [964, 561] width 69 height 27
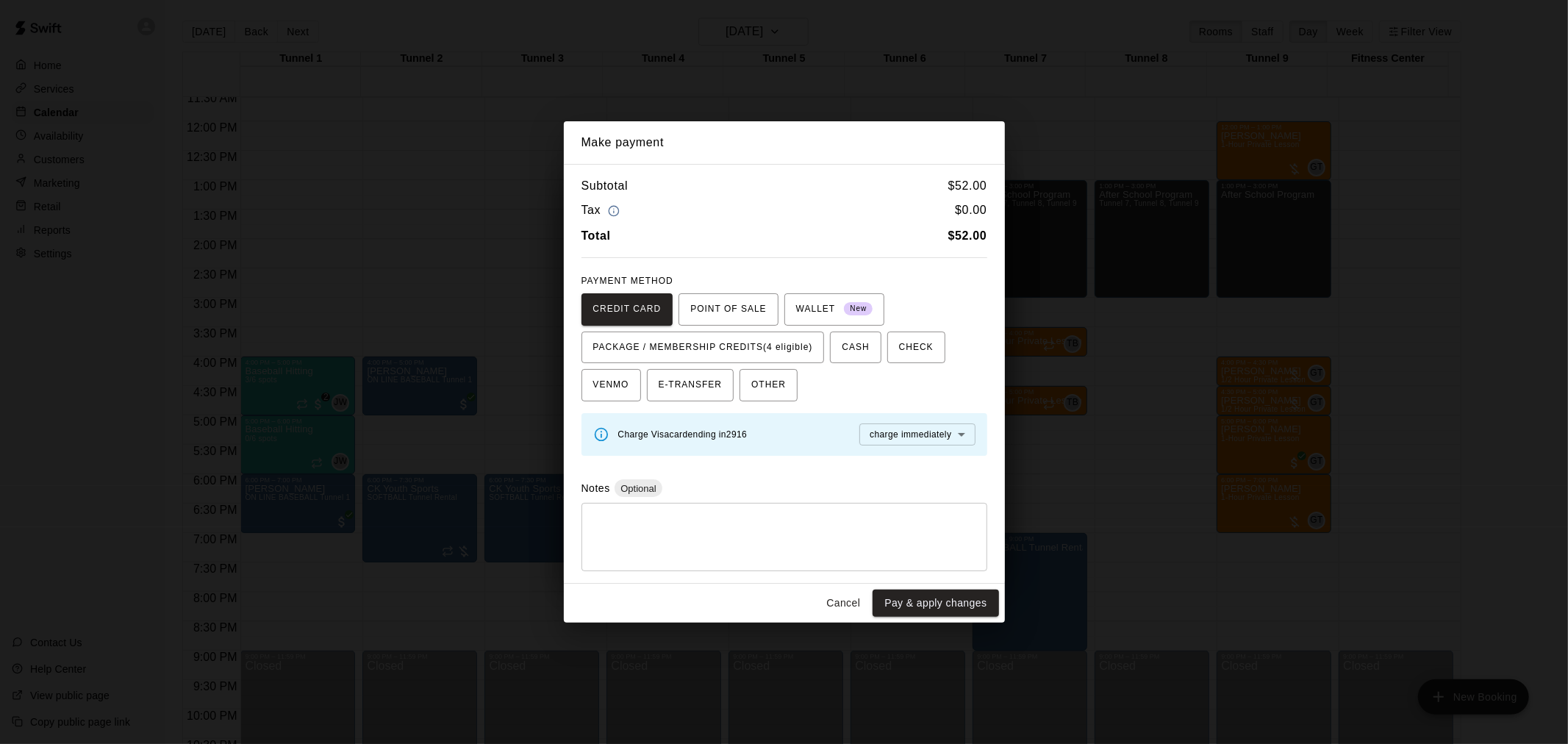
click at [849, 603] on button "Cancel" at bounding box center [843, 603] width 48 height 27
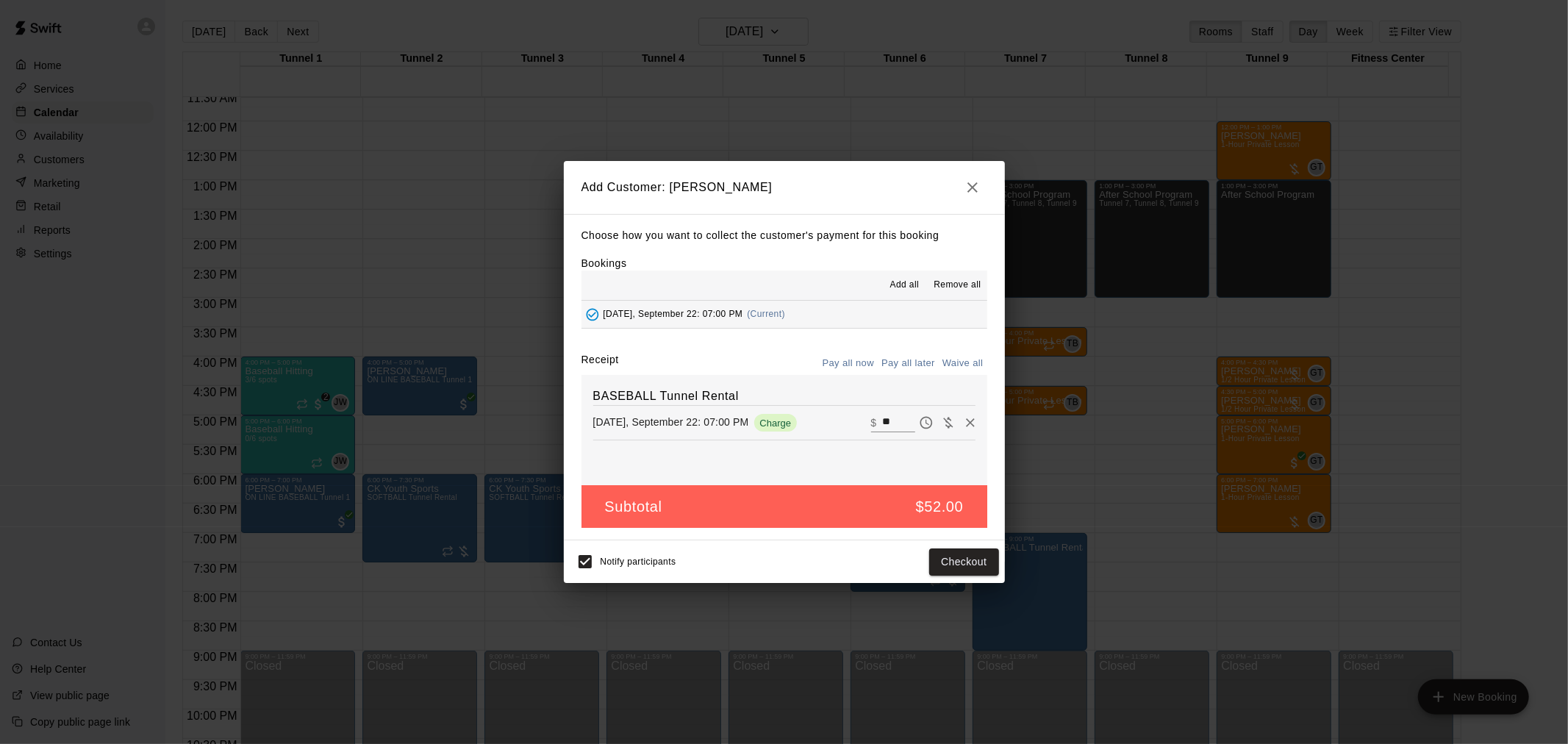
drag, startPoint x: 978, startPoint y: 190, endPoint x: 985, endPoint y: 199, distance: 11.4
click at [978, 190] on icon "button" at bounding box center [973, 187] width 18 height 18
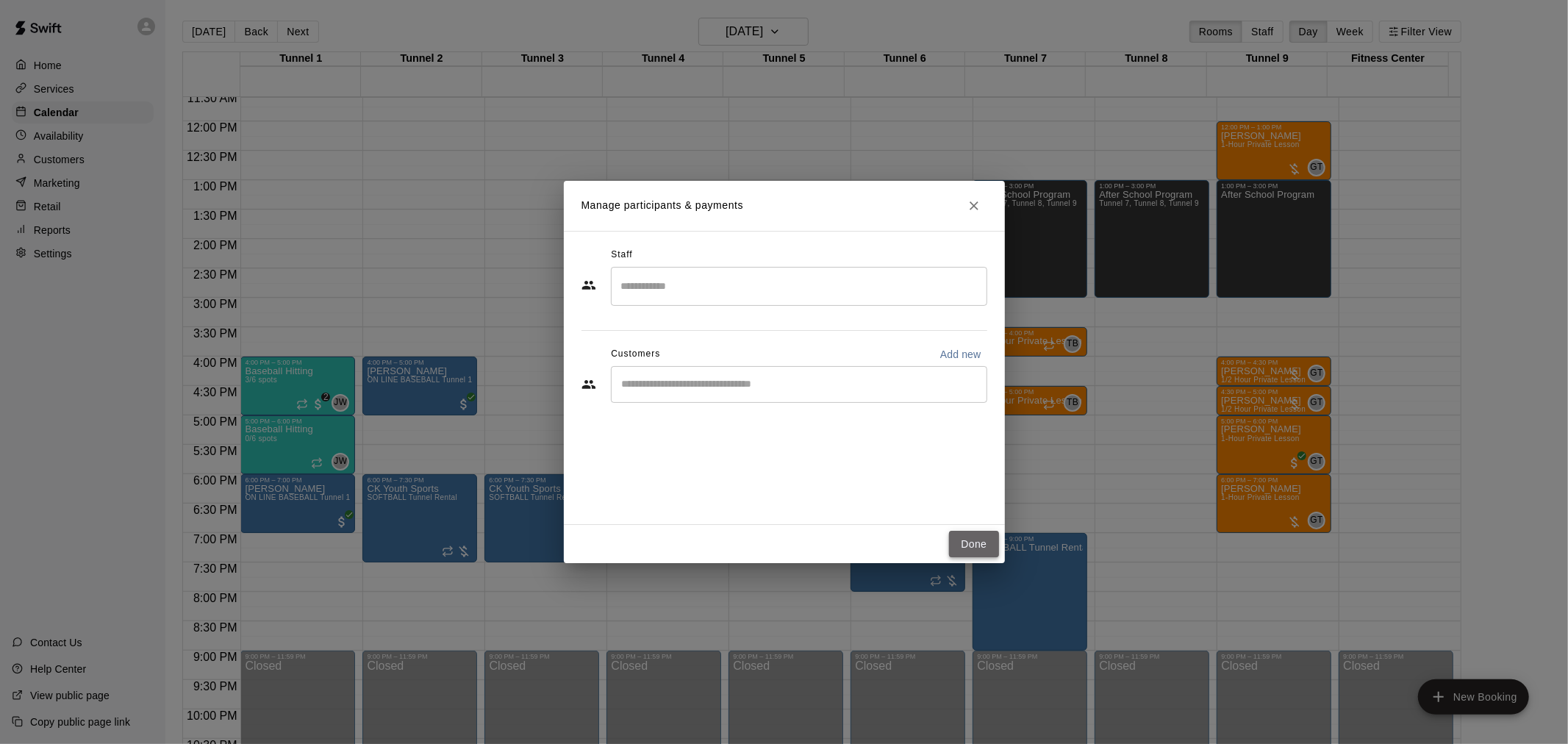
click at [981, 533] on button "Done" at bounding box center [974, 543] width 49 height 27
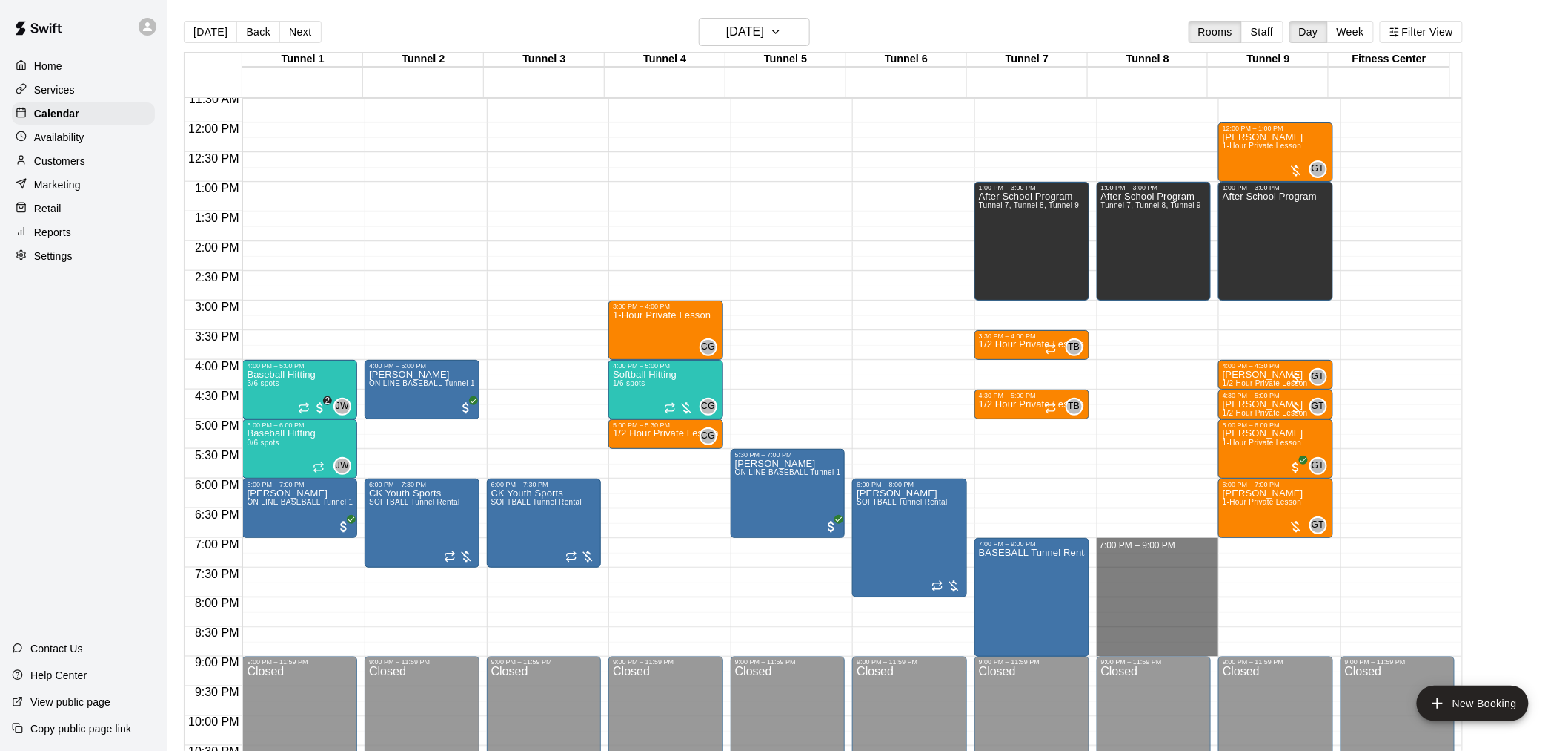
drag, startPoint x: 1129, startPoint y: 547, endPoint x: 1136, endPoint y: 641, distance: 94.3
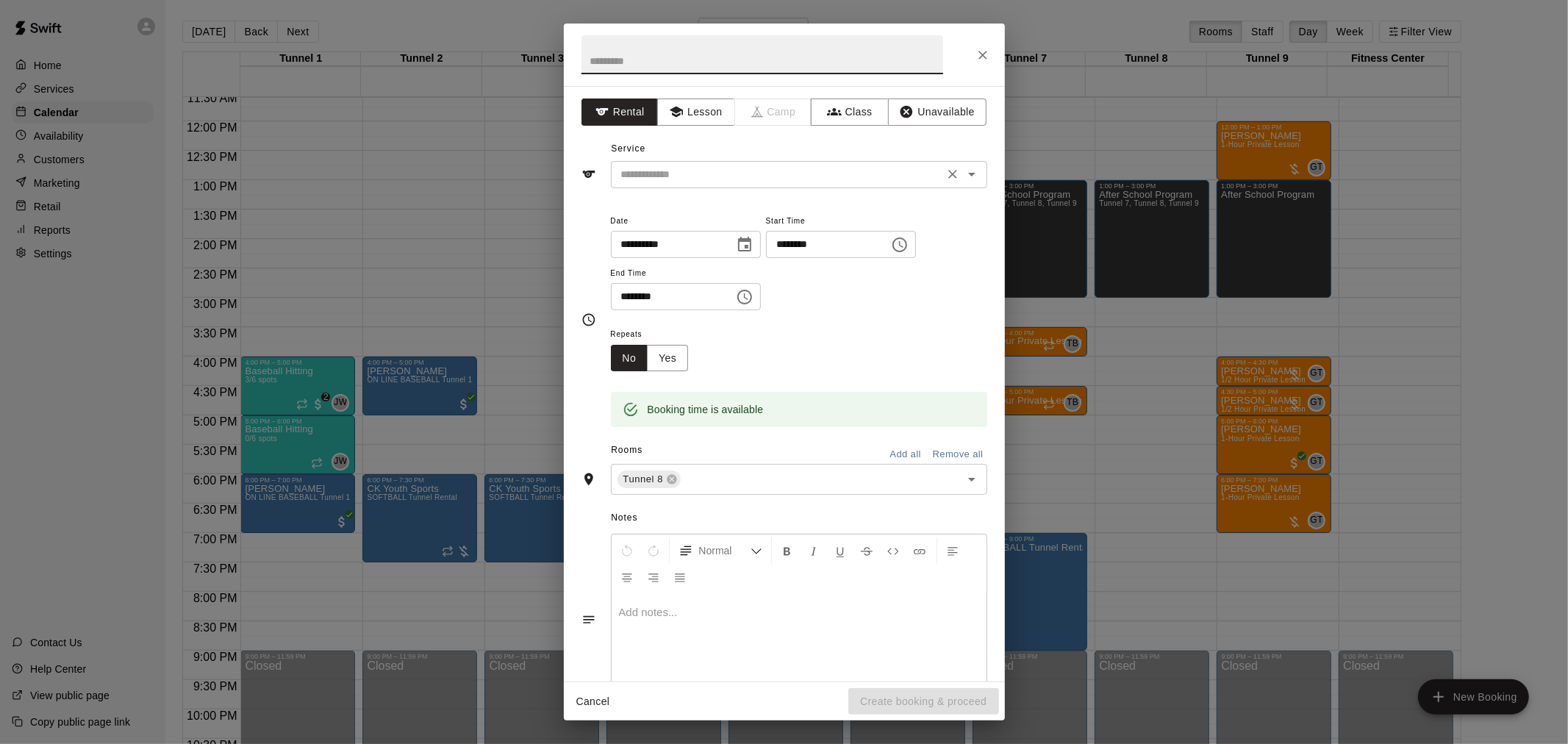
click at [774, 166] on input "text" at bounding box center [778, 174] width 325 height 19
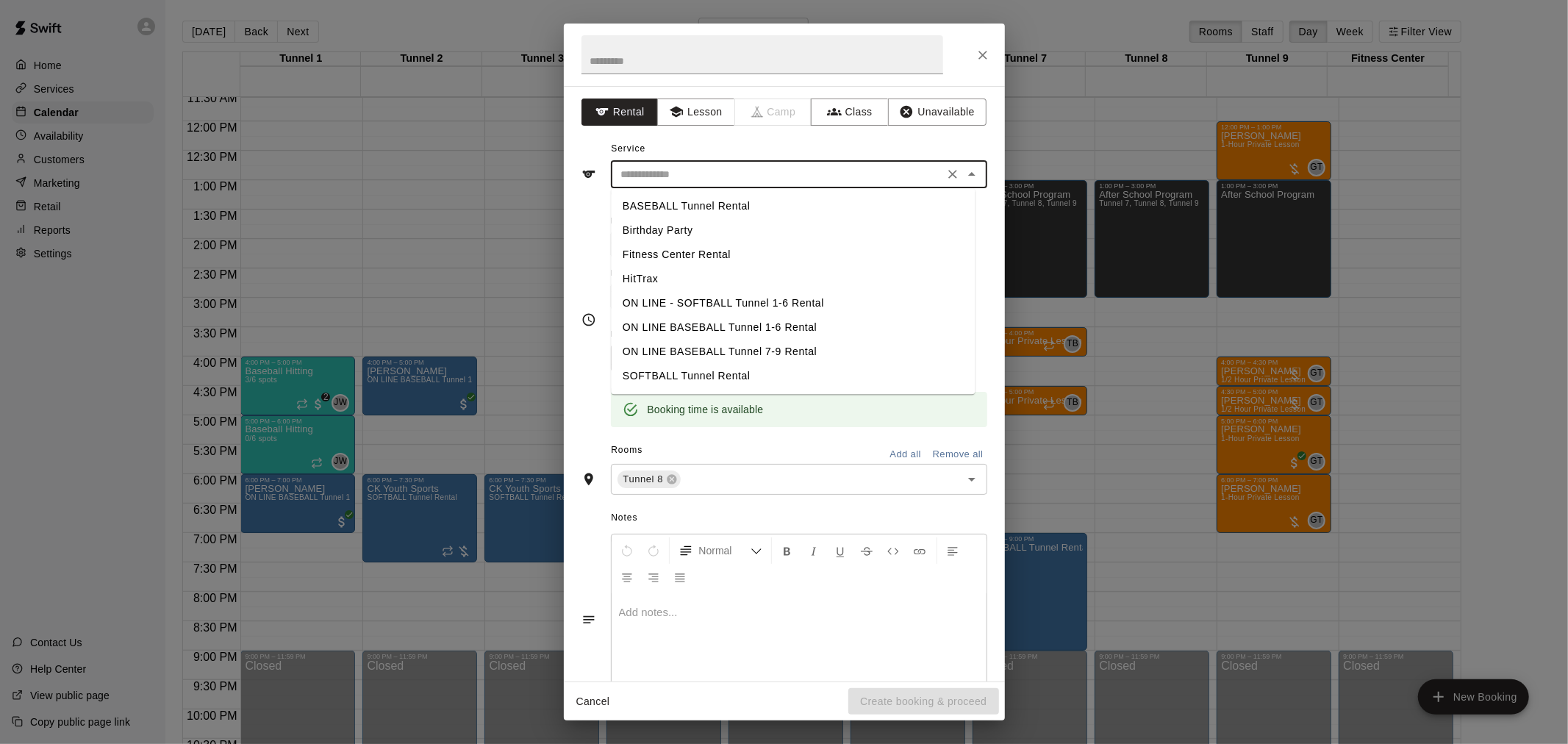
click at [741, 202] on li "BASEBALL Tunnel Rental" at bounding box center [793, 206] width 364 height 25
type input "**********"
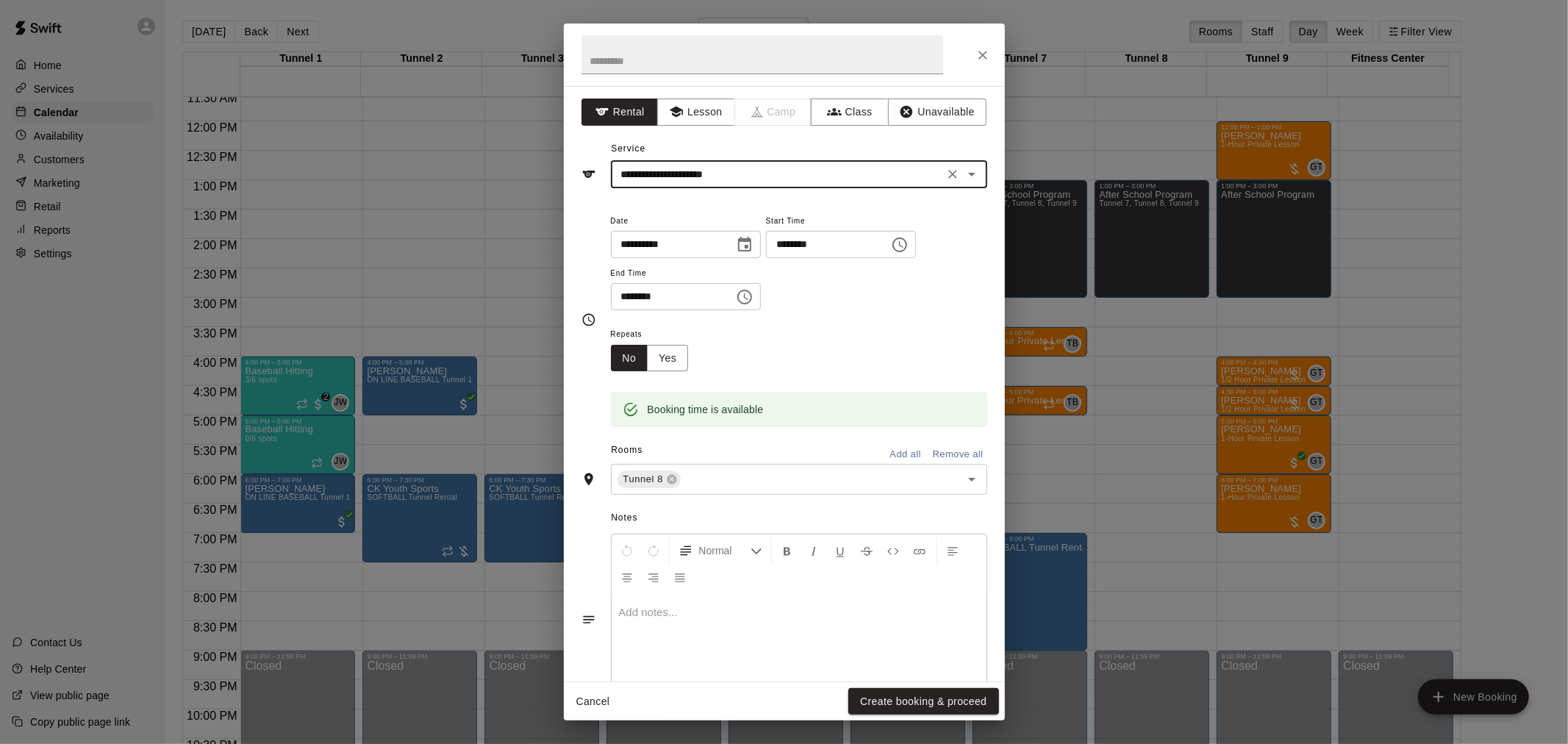
click at [929, 693] on button "Create booking & proceed" at bounding box center [924, 700] width 150 height 27
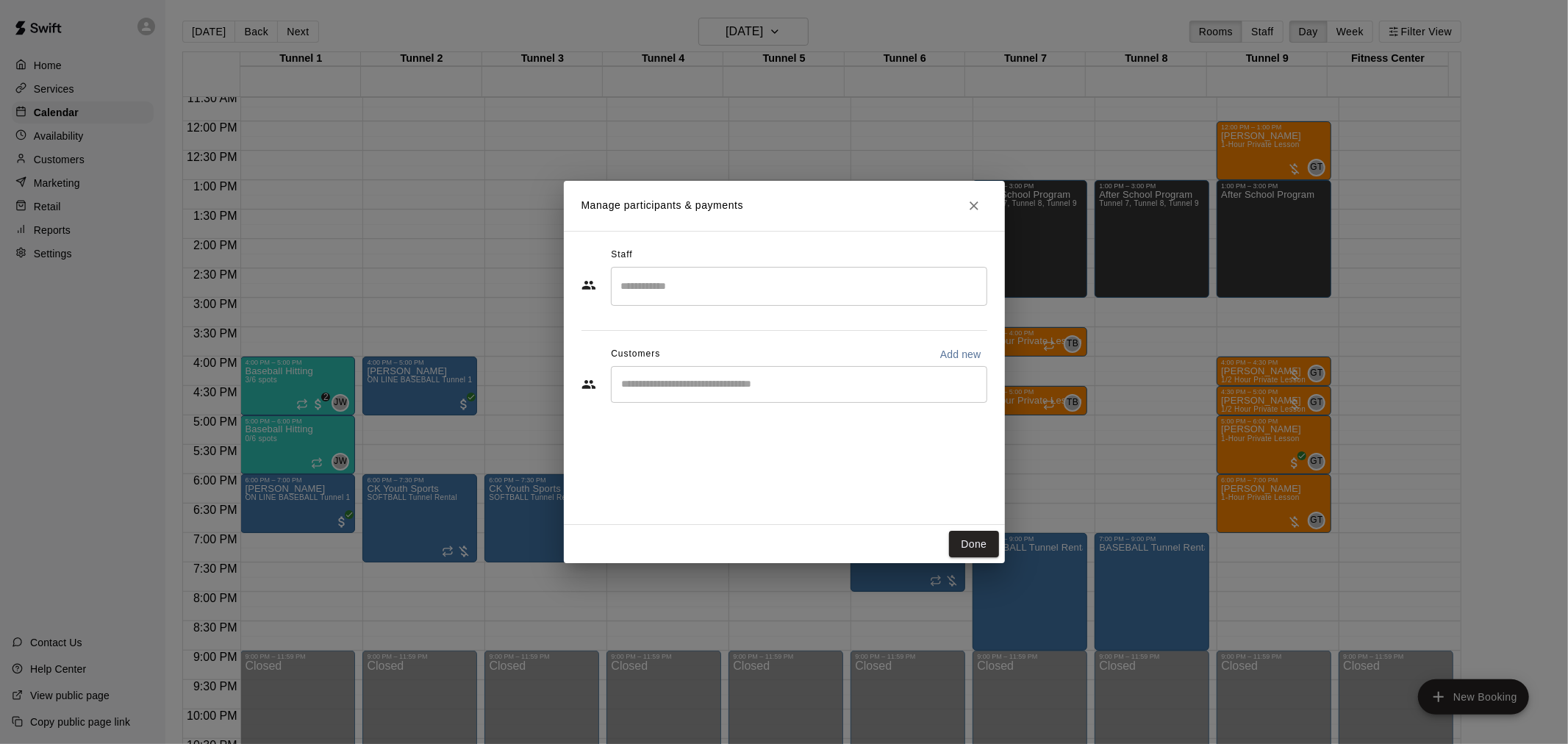
click at [693, 395] on div "​" at bounding box center [799, 384] width 376 height 37
type input "******"
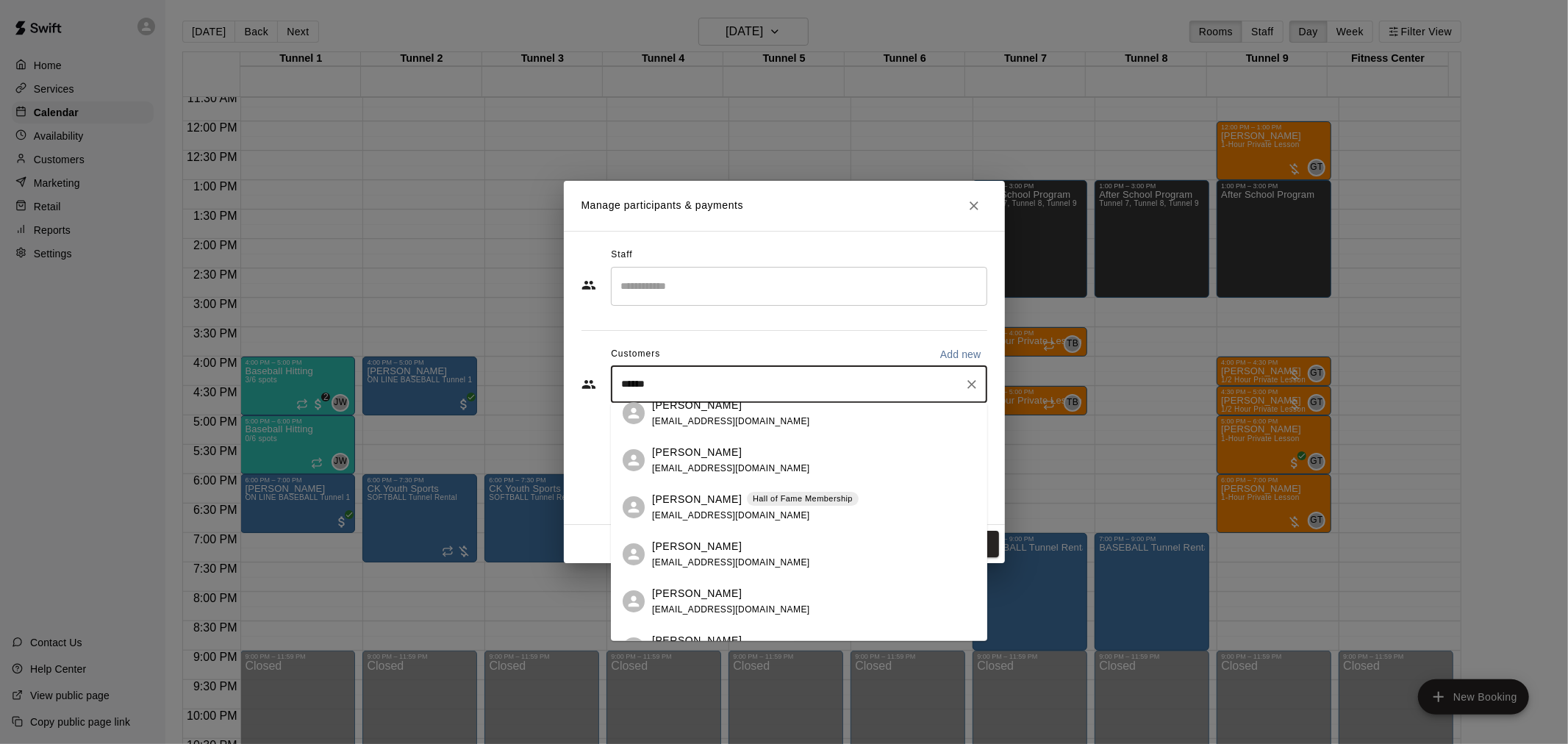
scroll to position [163, 0]
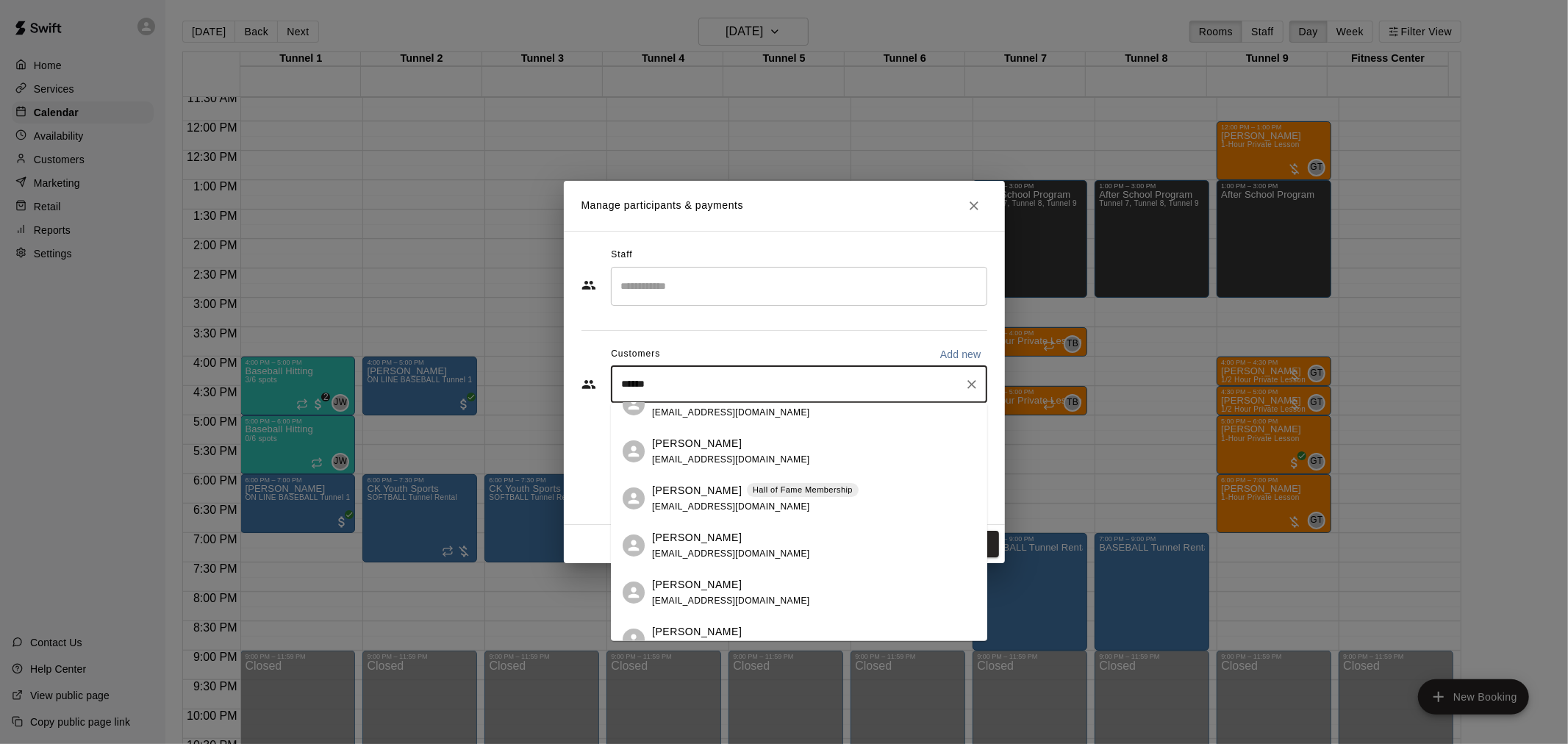
click at [772, 498] on div "[PERSON_NAME] [PERSON_NAME] of Fame Membership [EMAIL_ADDRESS][DOMAIN_NAME]" at bounding box center [755, 498] width 207 height 32
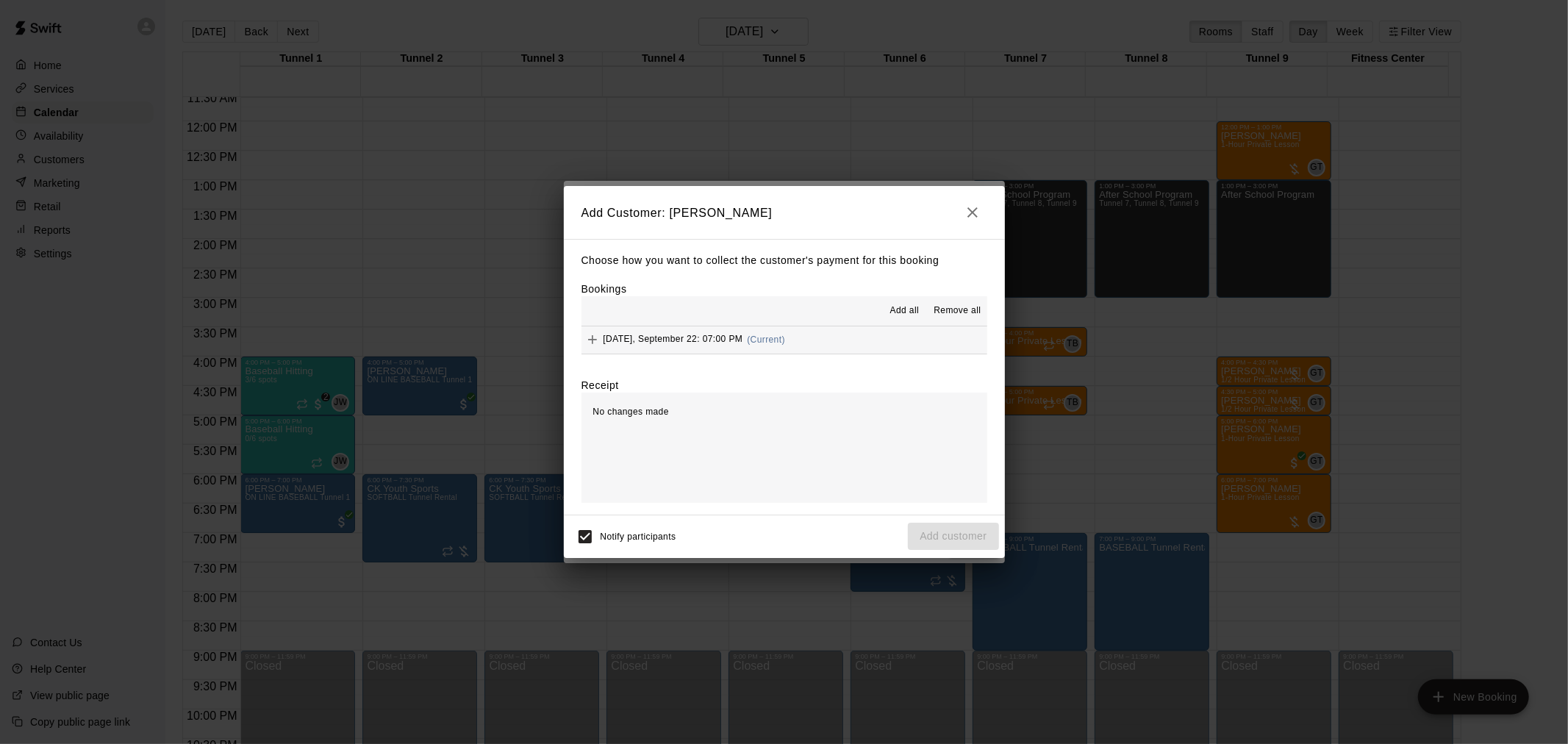
click at [763, 349] on div "[DATE], September 22: 07:00 PM (Current)" at bounding box center [683, 339] width 204 height 22
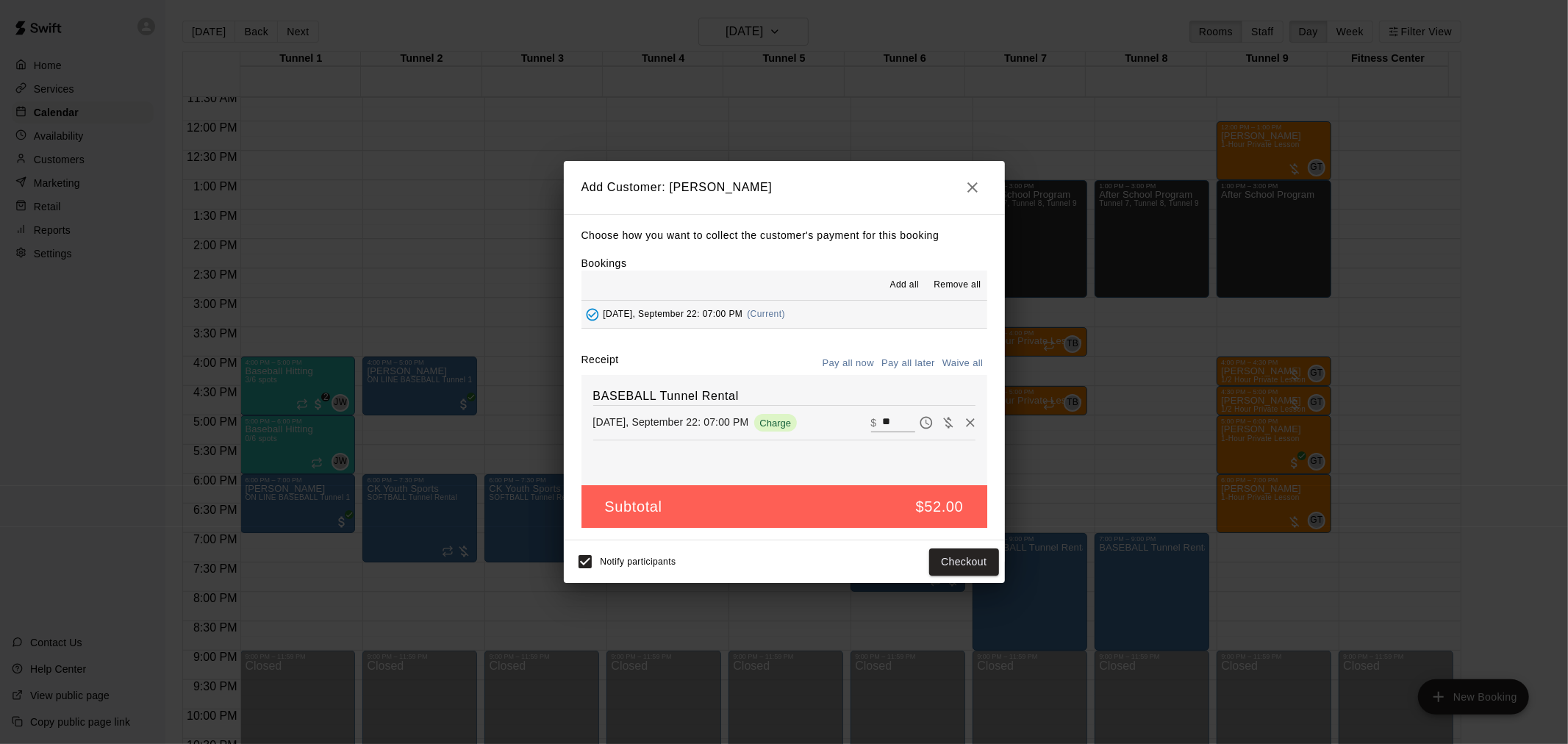
click at [961, 581] on div "Notify participants Checkout" at bounding box center [785, 561] width 441 height 43
click at [965, 567] on button "Checkout" at bounding box center [964, 561] width 69 height 27
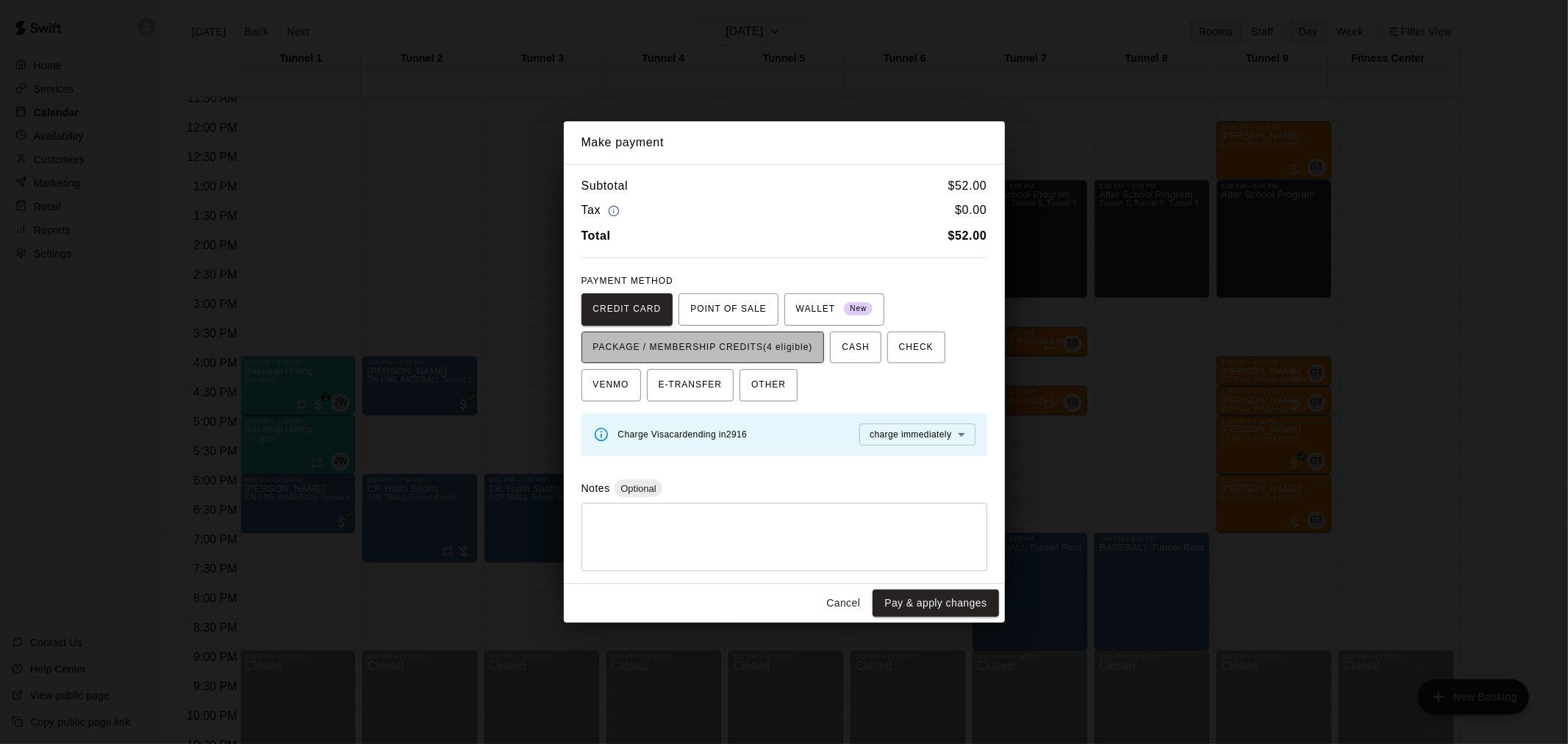
click at [819, 355] on button "PACKAGE / MEMBERSHIP CREDITS (4 eligible)" at bounding box center [703, 347] width 244 height 33
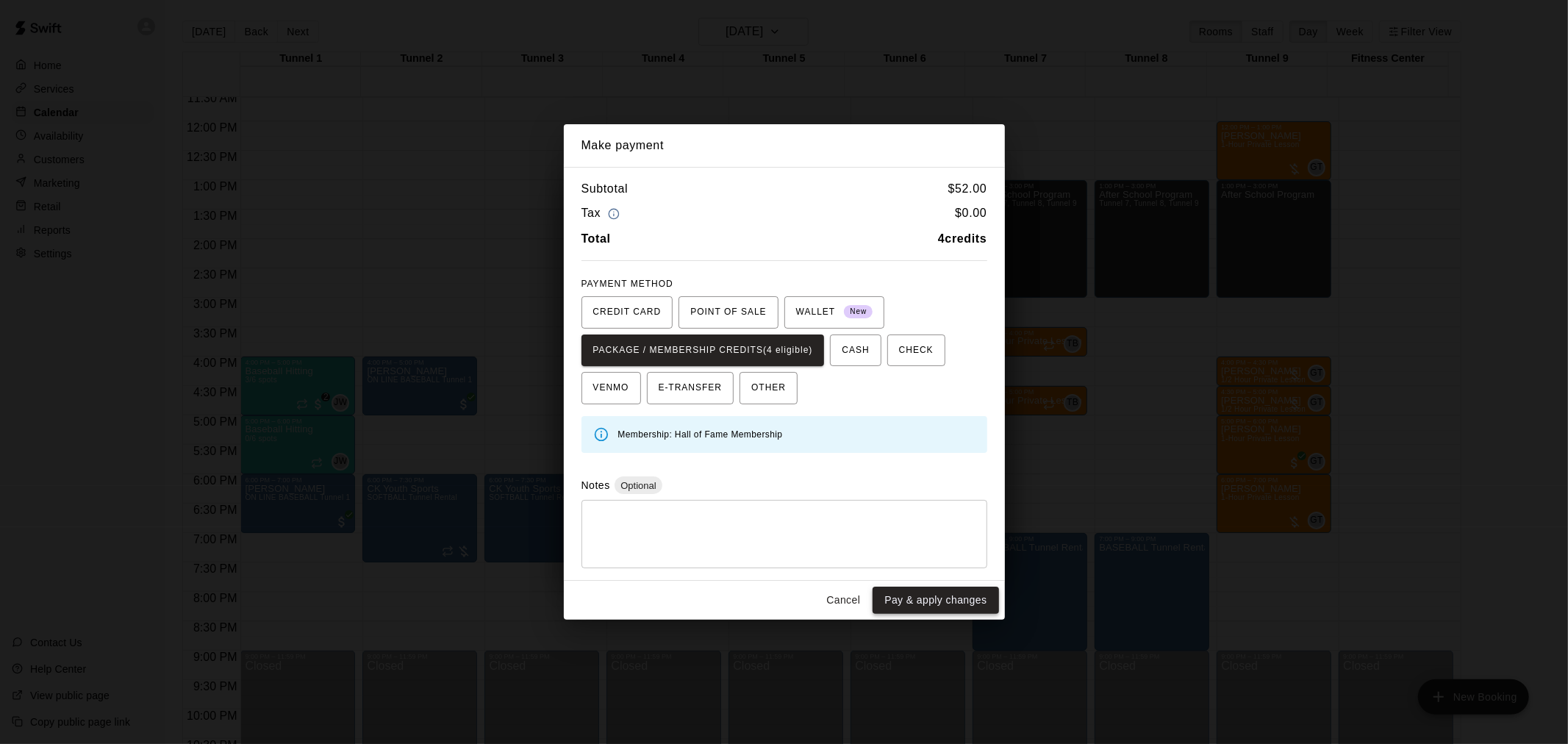
click at [965, 601] on button "Pay & apply changes" at bounding box center [935, 600] width 126 height 27
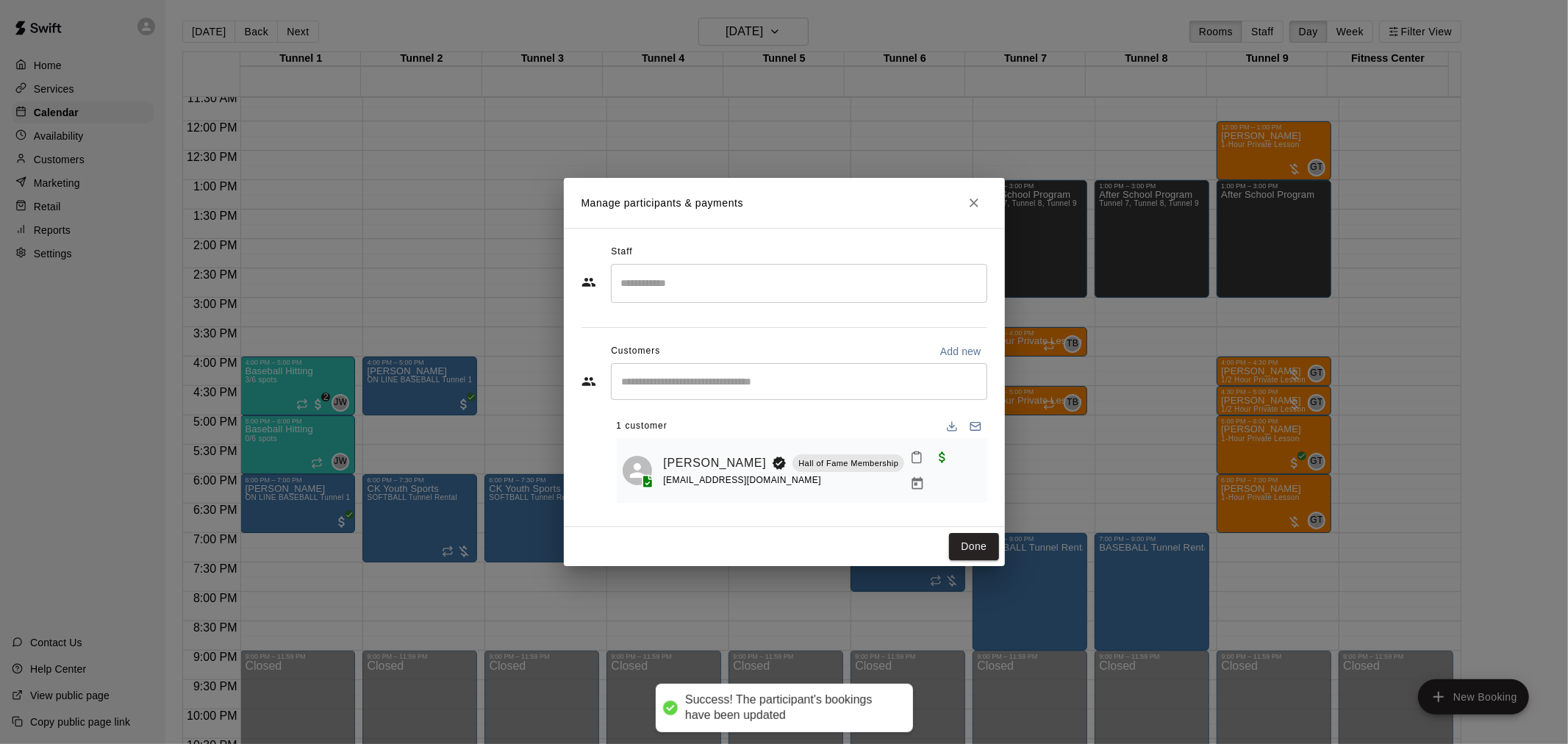
click at [976, 538] on button "Done" at bounding box center [974, 545] width 49 height 27
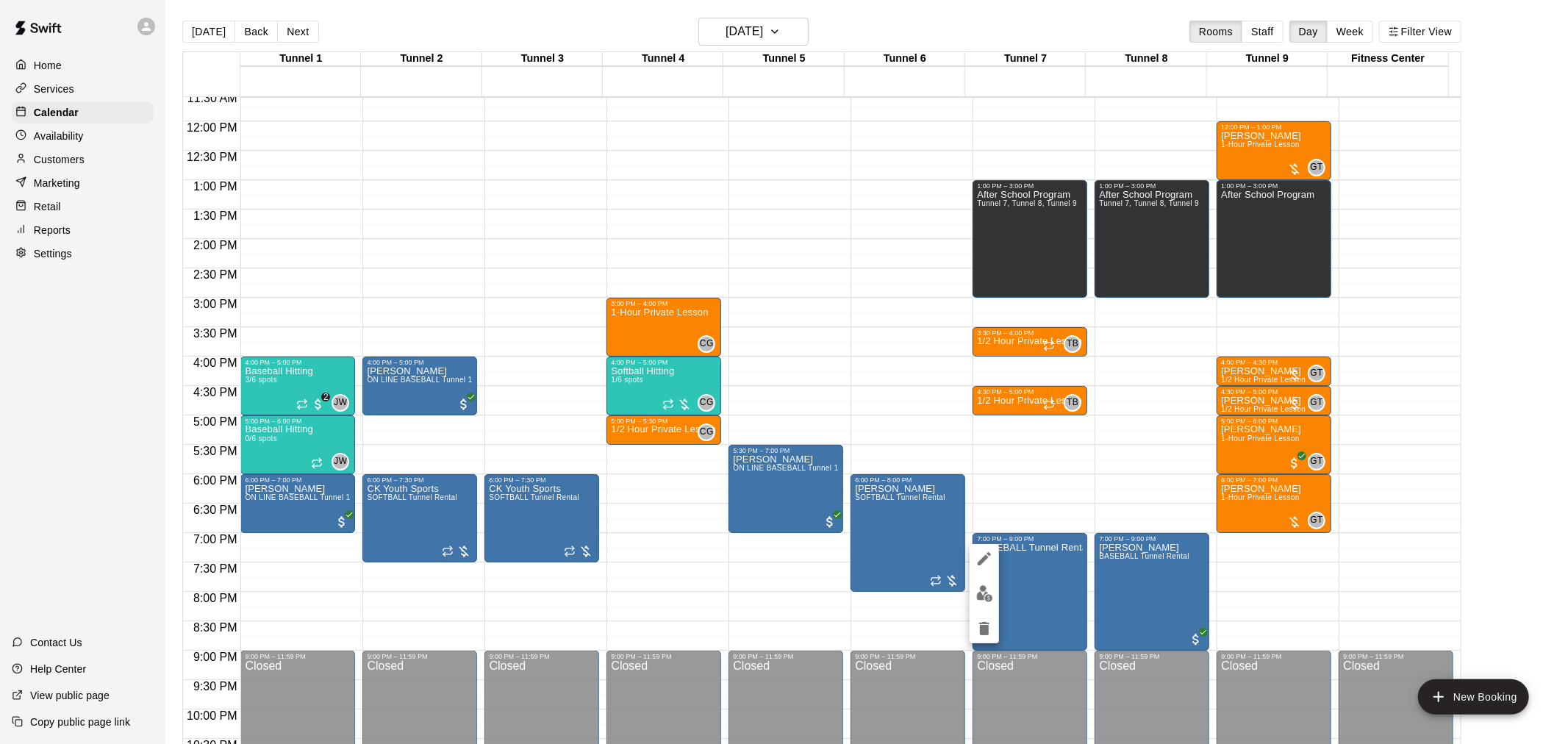
click at [987, 586] on img "edit" at bounding box center [984, 593] width 17 height 17
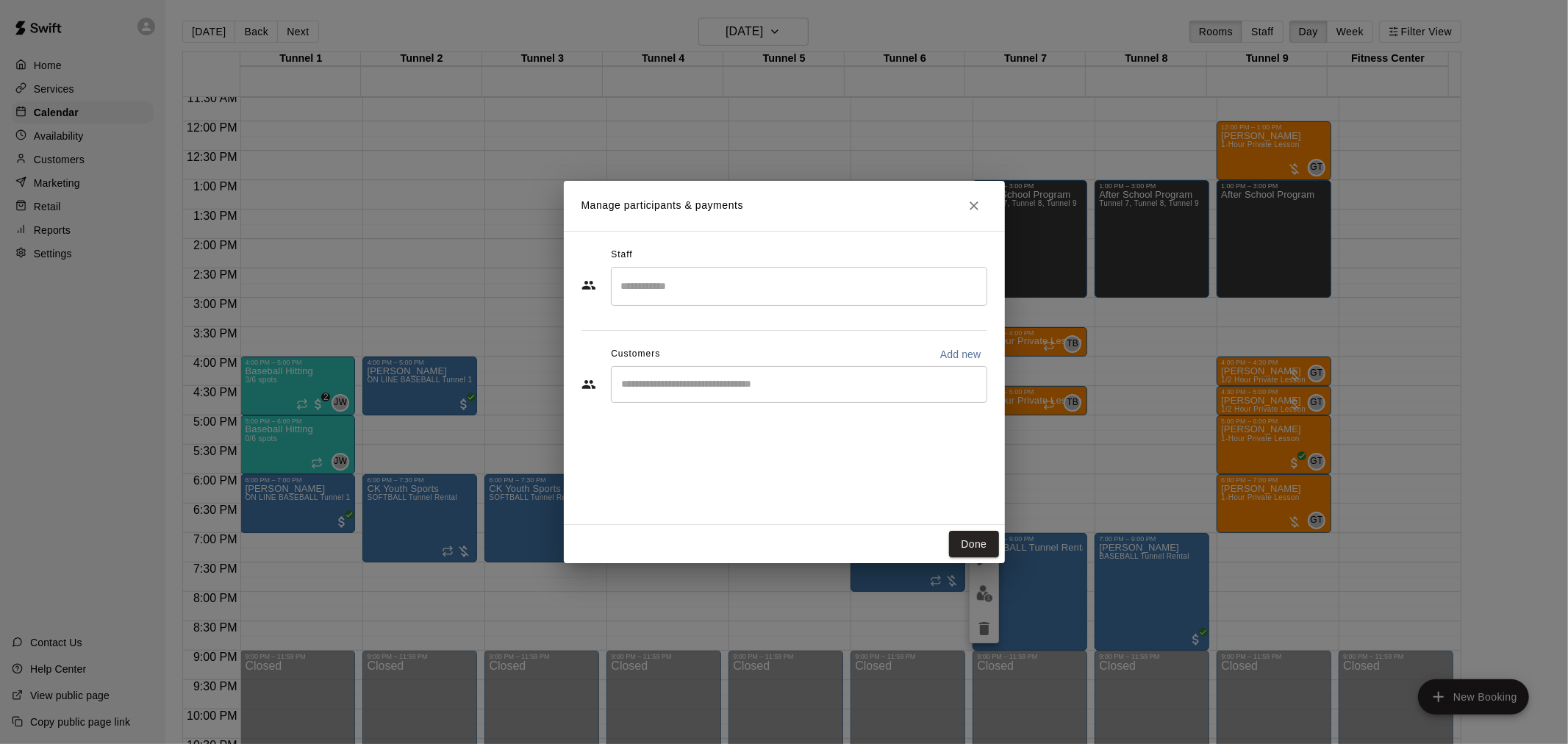
drag, startPoint x: 917, startPoint y: 393, endPoint x: 925, endPoint y: 387, distance: 10.0
click at [920, 392] on div "​" at bounding box center [799, 384] width 376 height 37
type input "******"
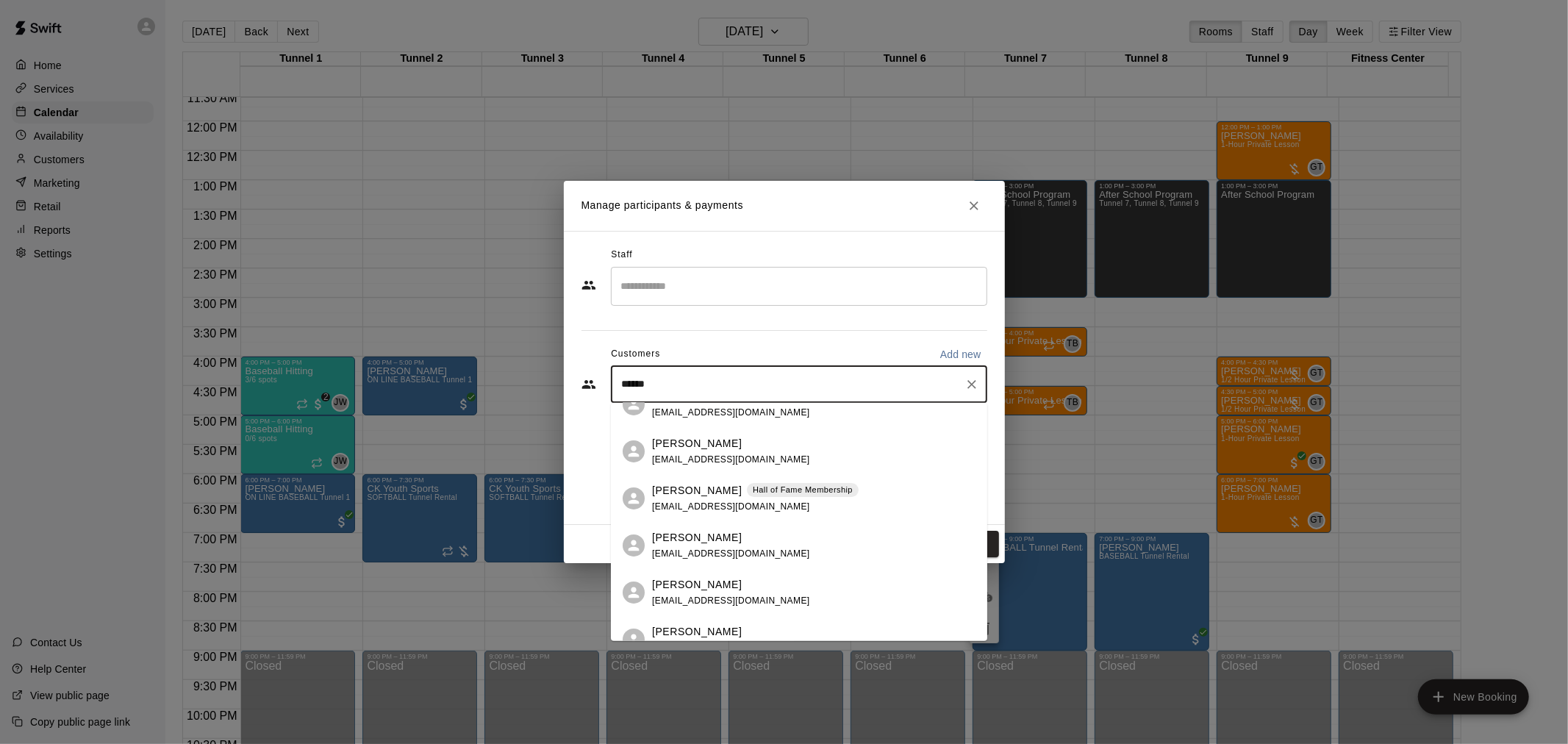
click at [884, 496] on div "[PERSON_NAME] [PERSON_NAME] of Fame Membership [EMAIL_ADDRESS][DOMAIN_NAME]" at bounding box center [814, 498] width 324 height 32
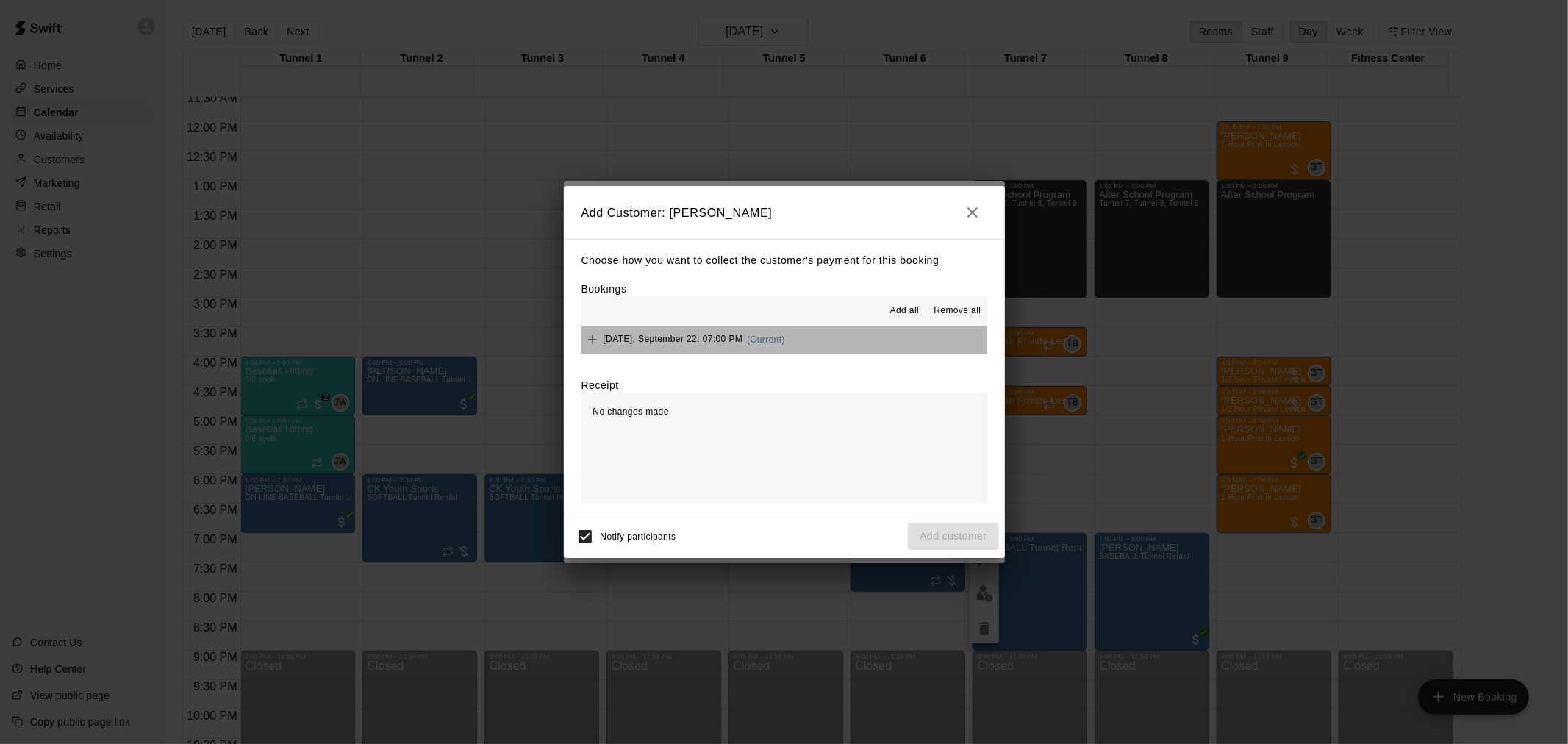
click at [829, 336] on button "[DATE], September 22: 07:00 PM (Current)" at bounding box center [784, 339] width 406 height 27
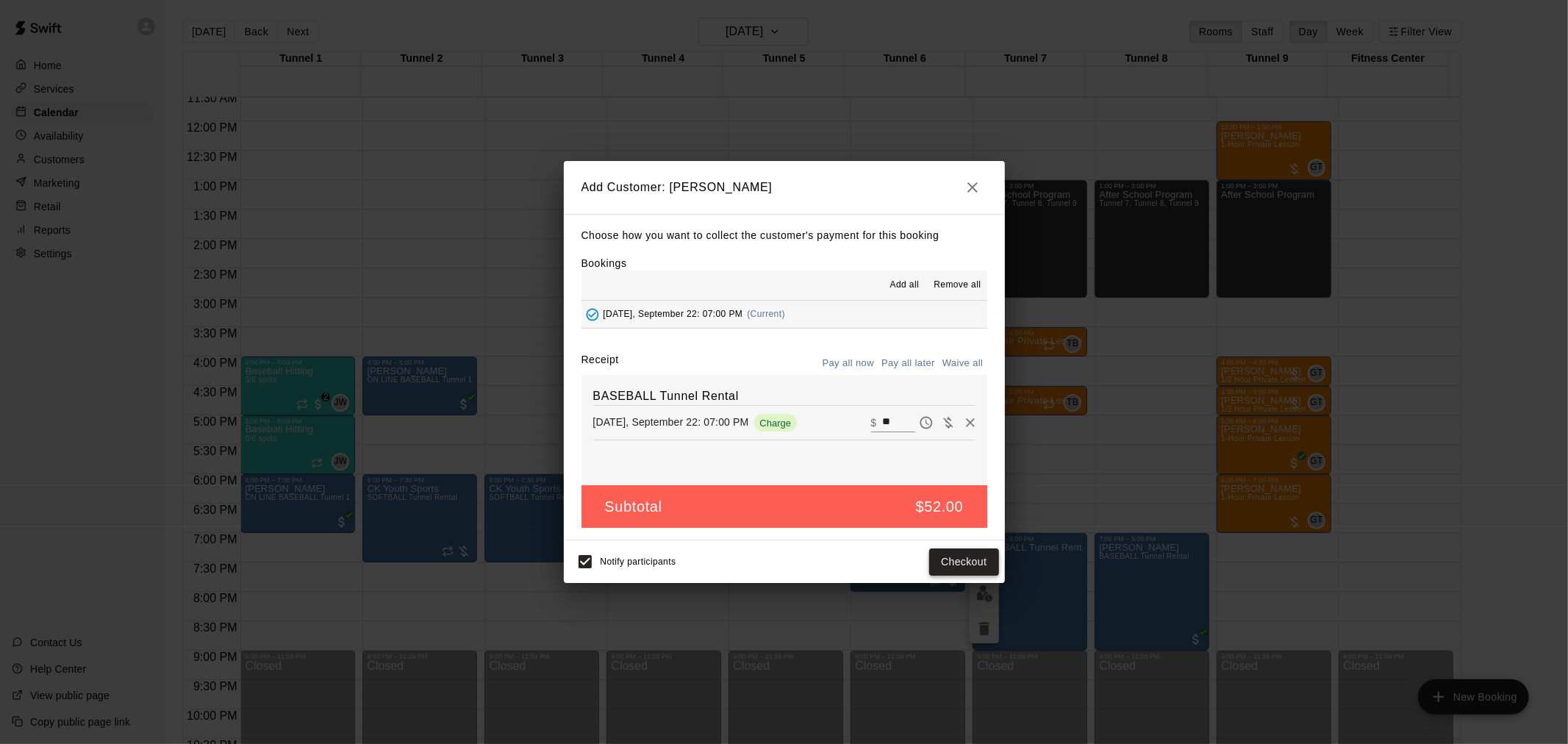
click at [950, 559] on button "Checkout" at bounding box center [964, 561] width 69 height 27
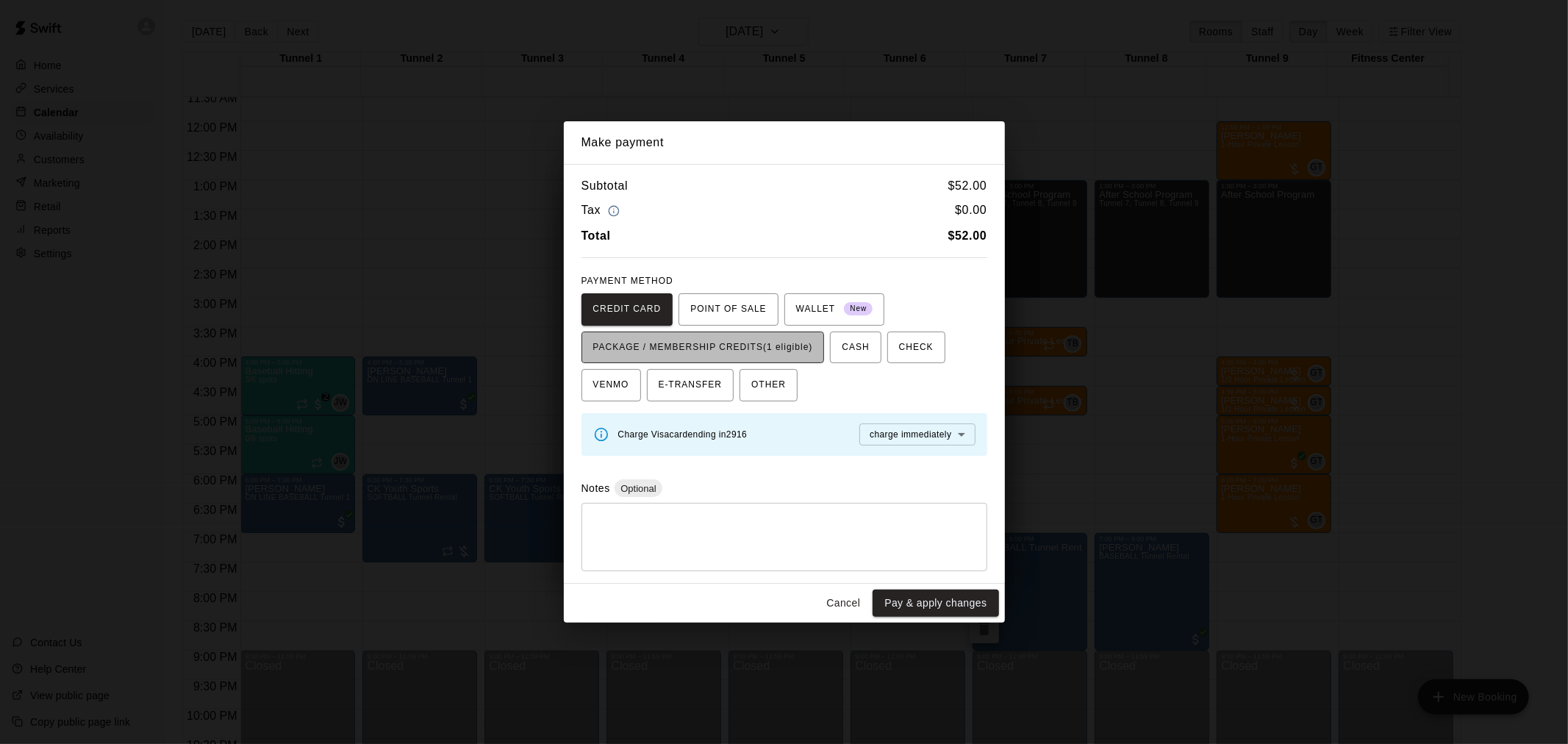
click at [799, 350] on span "PACKAGE / MEMBERSHIP CREDITS (1 eligible)" at bounding box center [703, 347] width 220 height 24
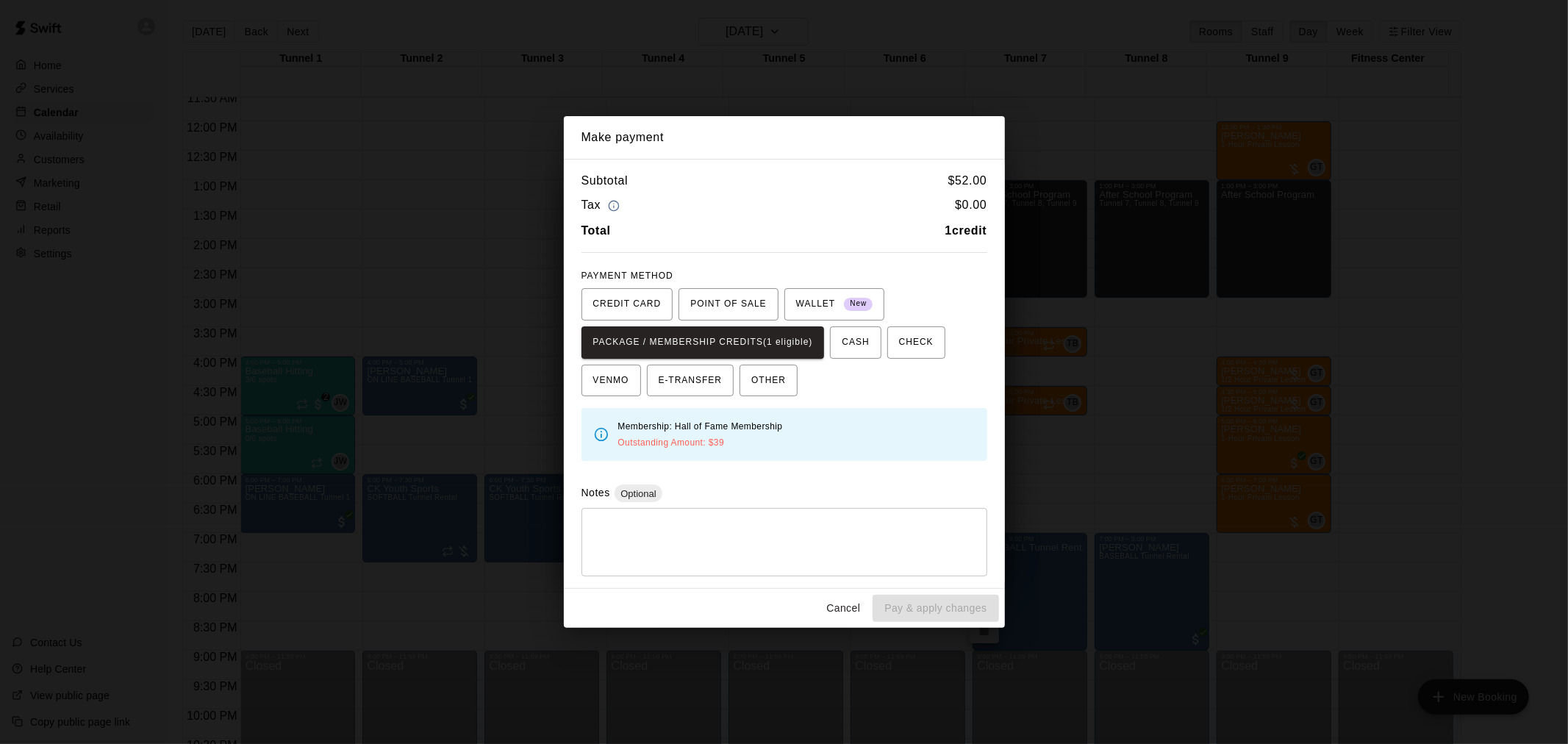
click at [844, 608] on button "Cancel" at bounding box center [843, 607] width 48 height 27
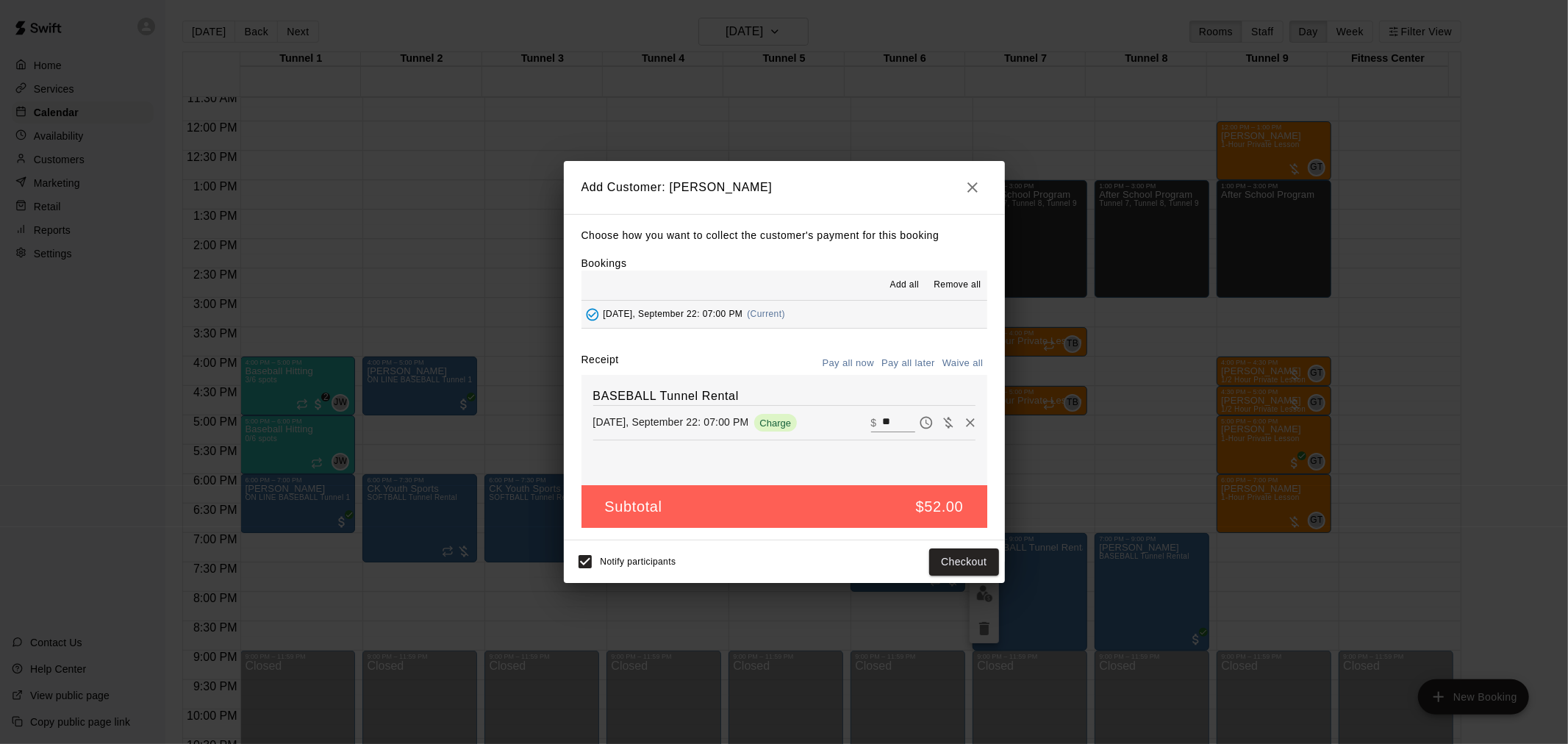
click at [903, 367] on button "Pay all later" at bounding box center [909, 363] width 61 height 23
click at [985, 560] on button "Add customer" at bounding box center [952, 561] width 90 height 27
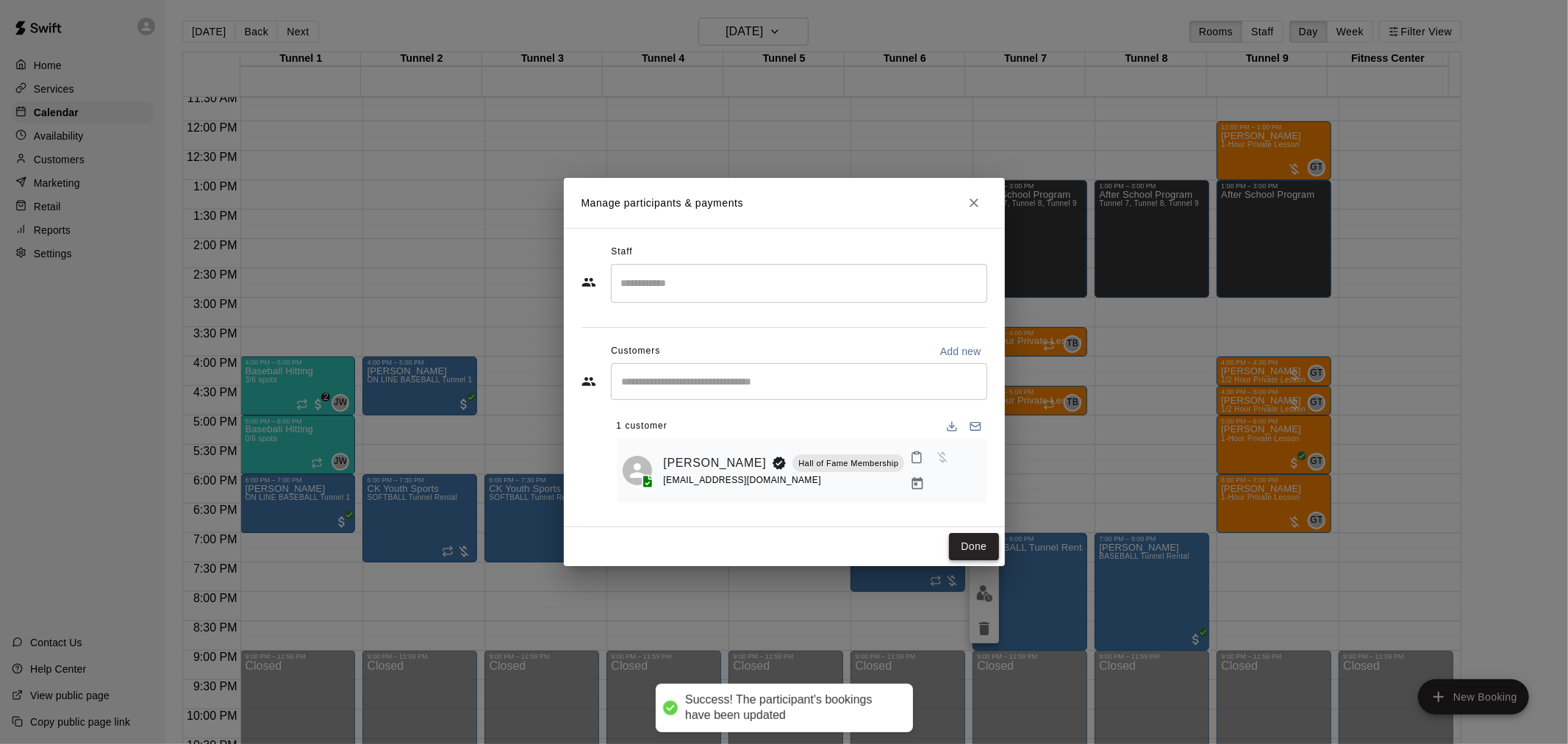
click at [969, 532] on button "Done" at bounding box center [974, 545] width 49 height 27
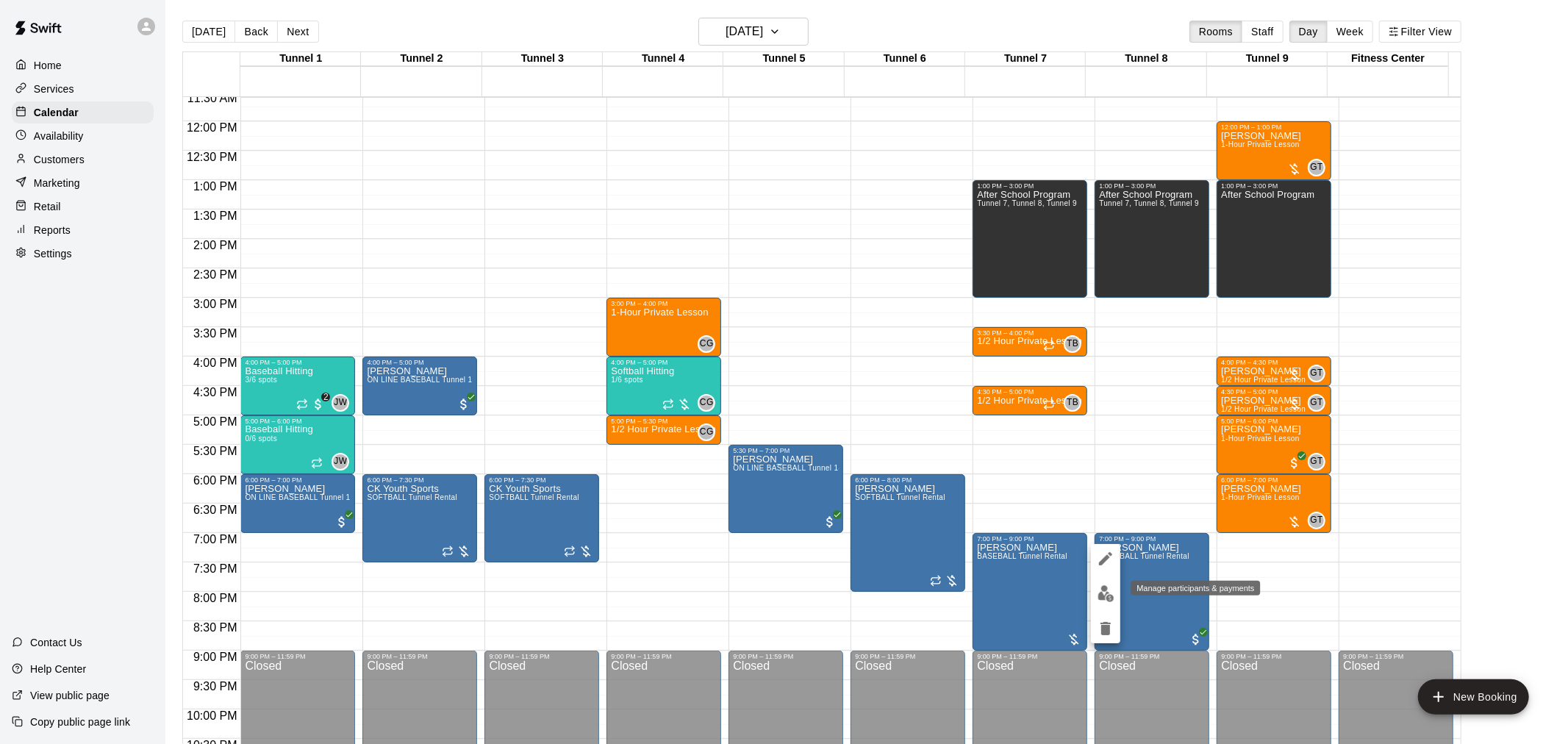
click at [1108, 596] on img "edit" at bounding box center [1106, 593] width 17 height 17
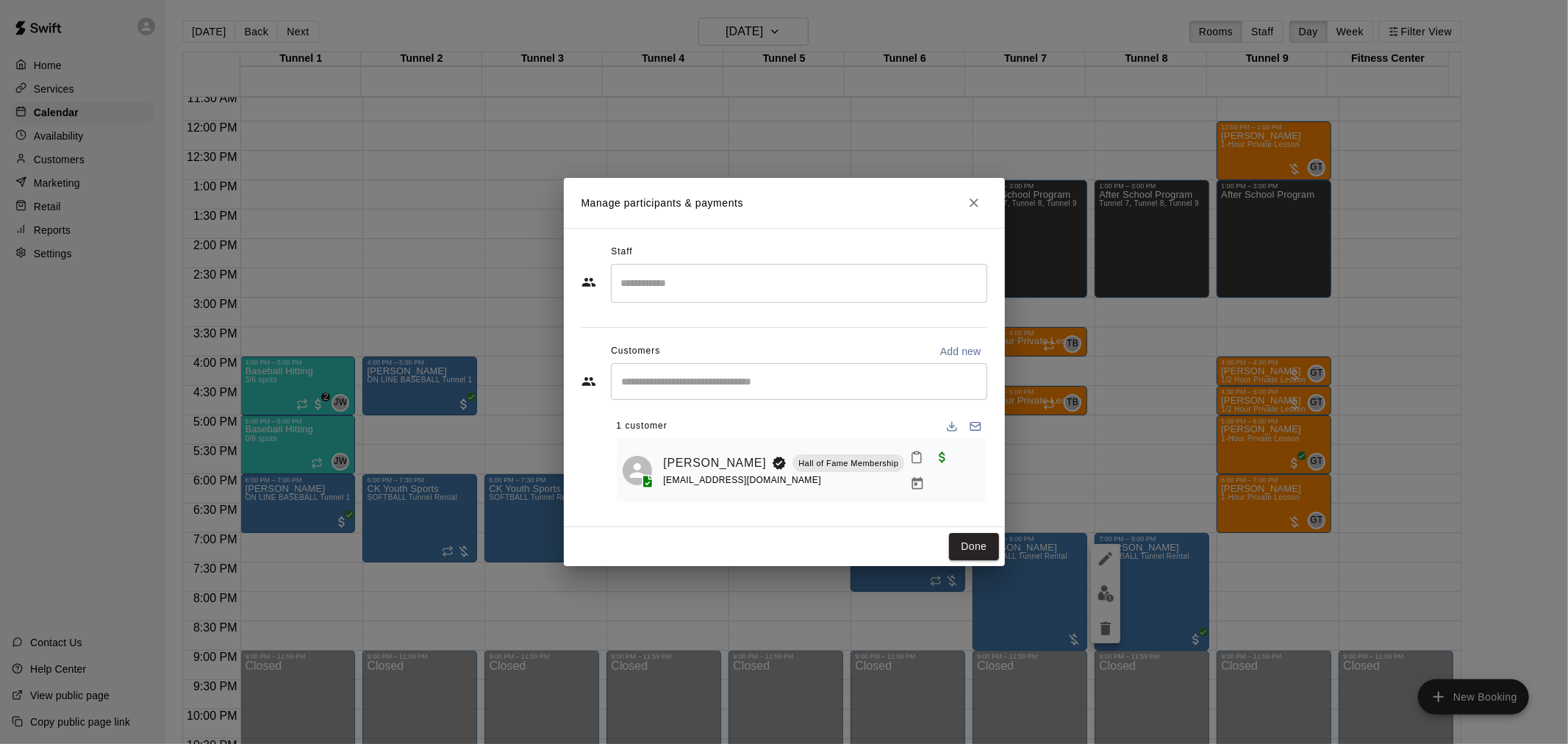
click at [925, 476] on icon "Manage bookings & payment" at bounding box center [917, 483] width 15 height 15
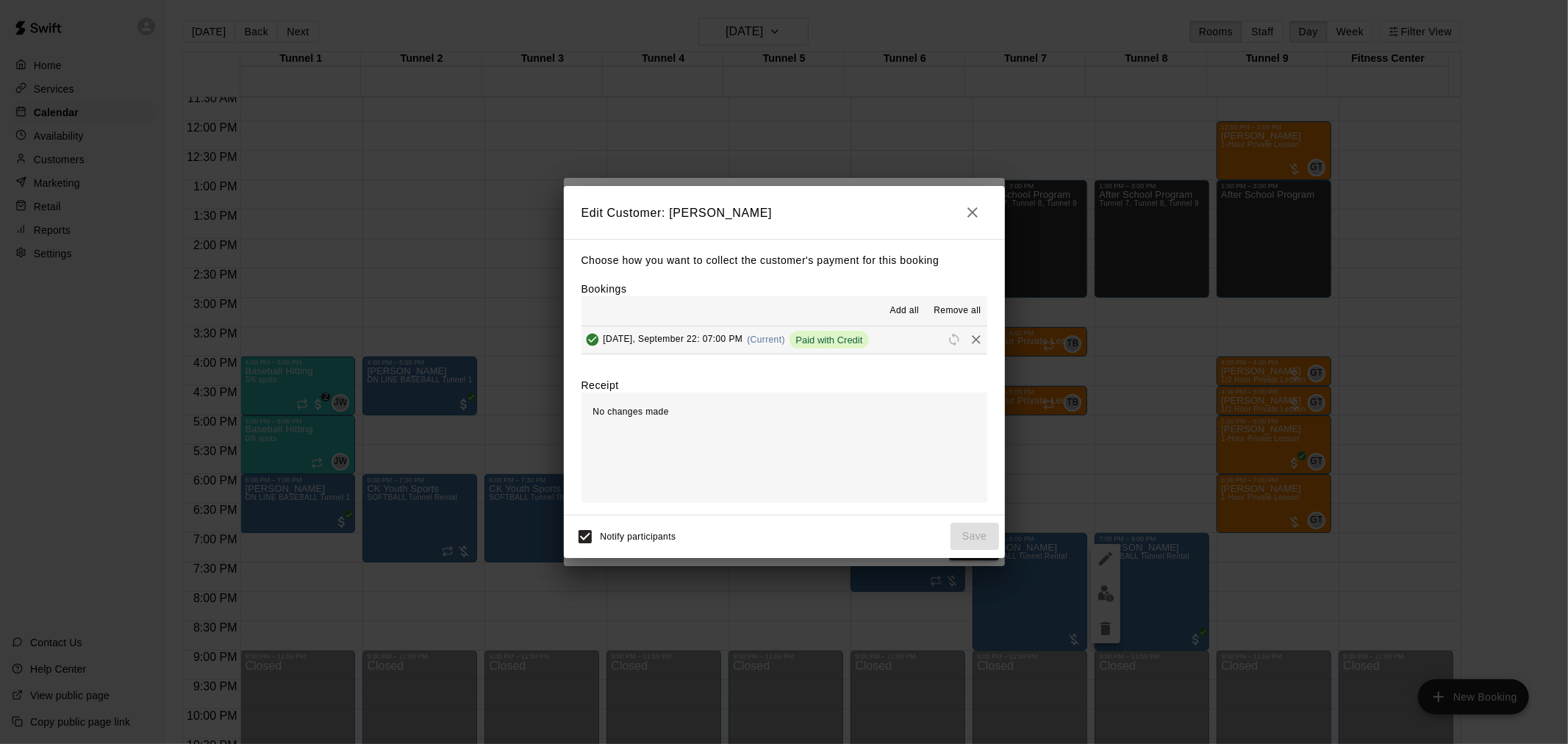
click at [972, 338] on icon "Remove" at bounding box center [976, 339] width 9 height 9
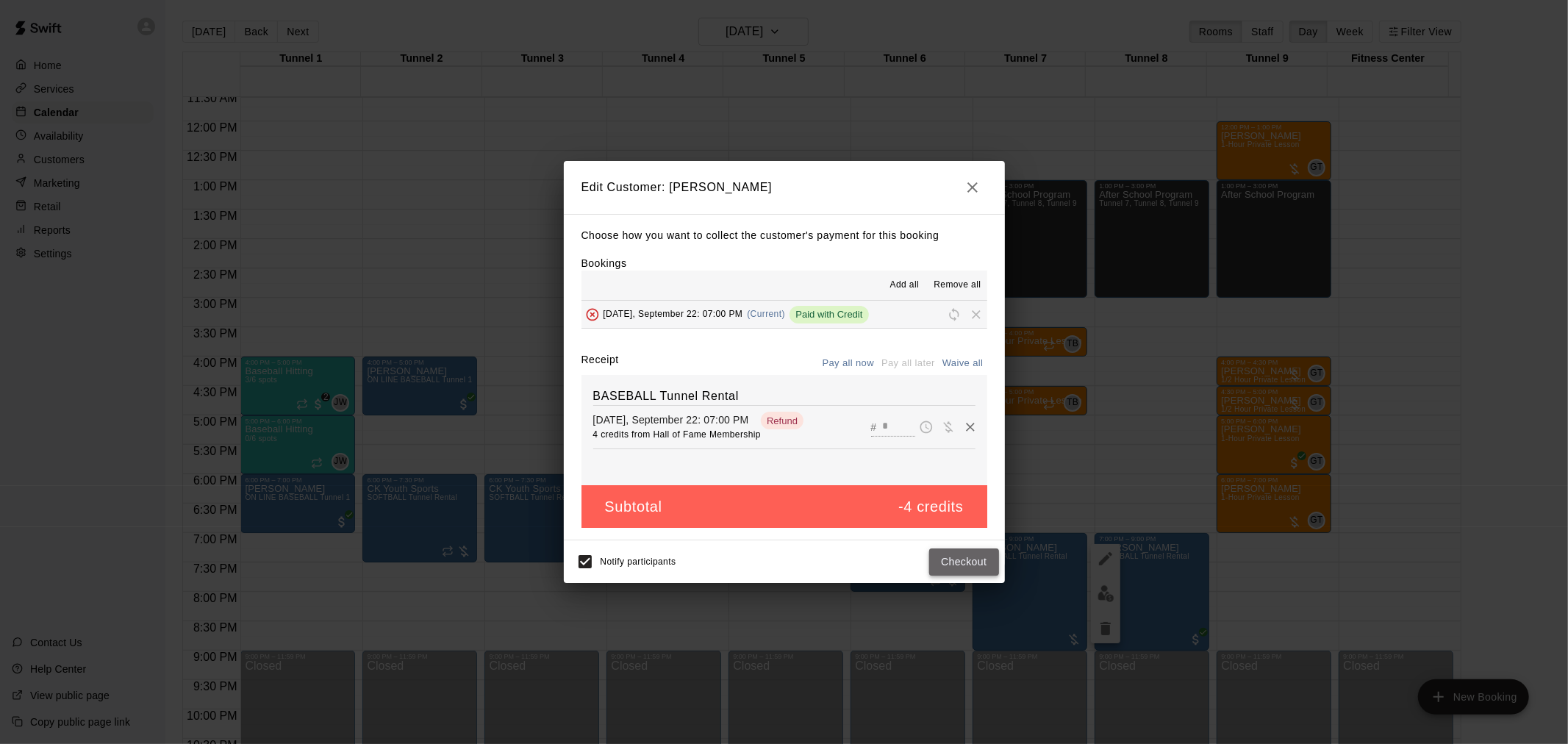
click at [969, 557] on button "Checkout" at bounding box center [964, 561] width 69 height 27
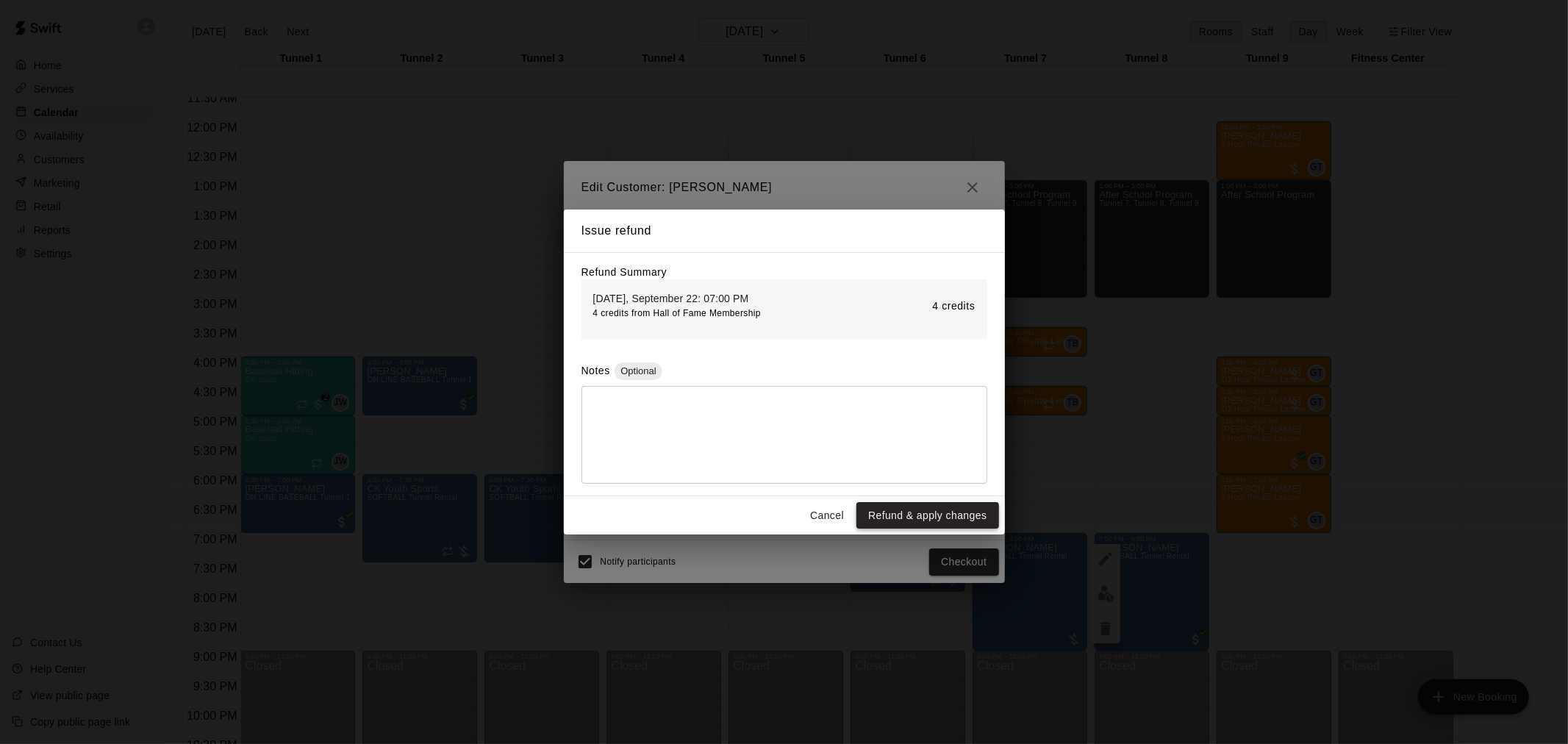
click at [944, 512] on button "Refund & apply changes" at bounding box center [927, 514] width 142 height 27
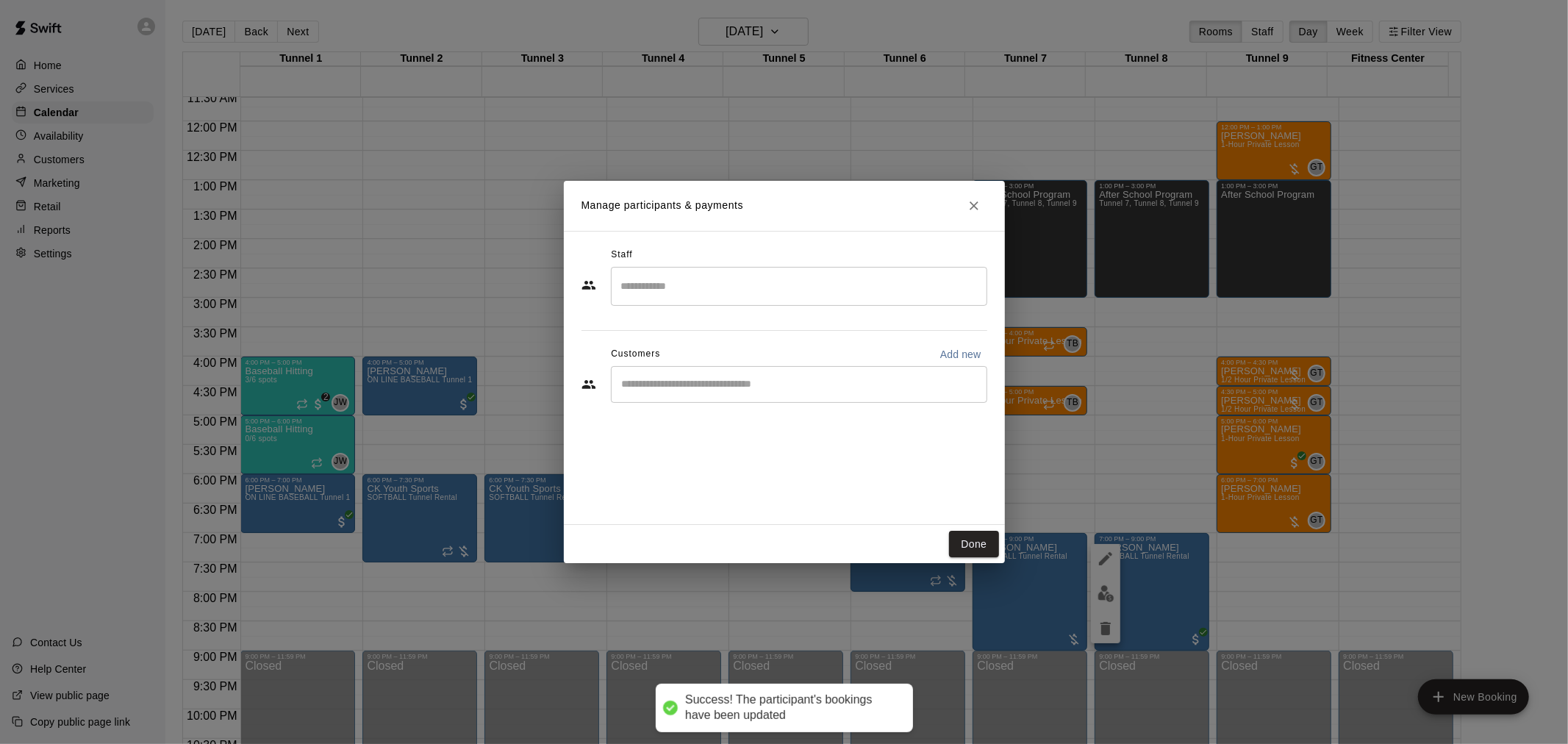
click at [865, 388] on input "Start typing to search customers..." at bounding box center [799, 384] width 363 height 15
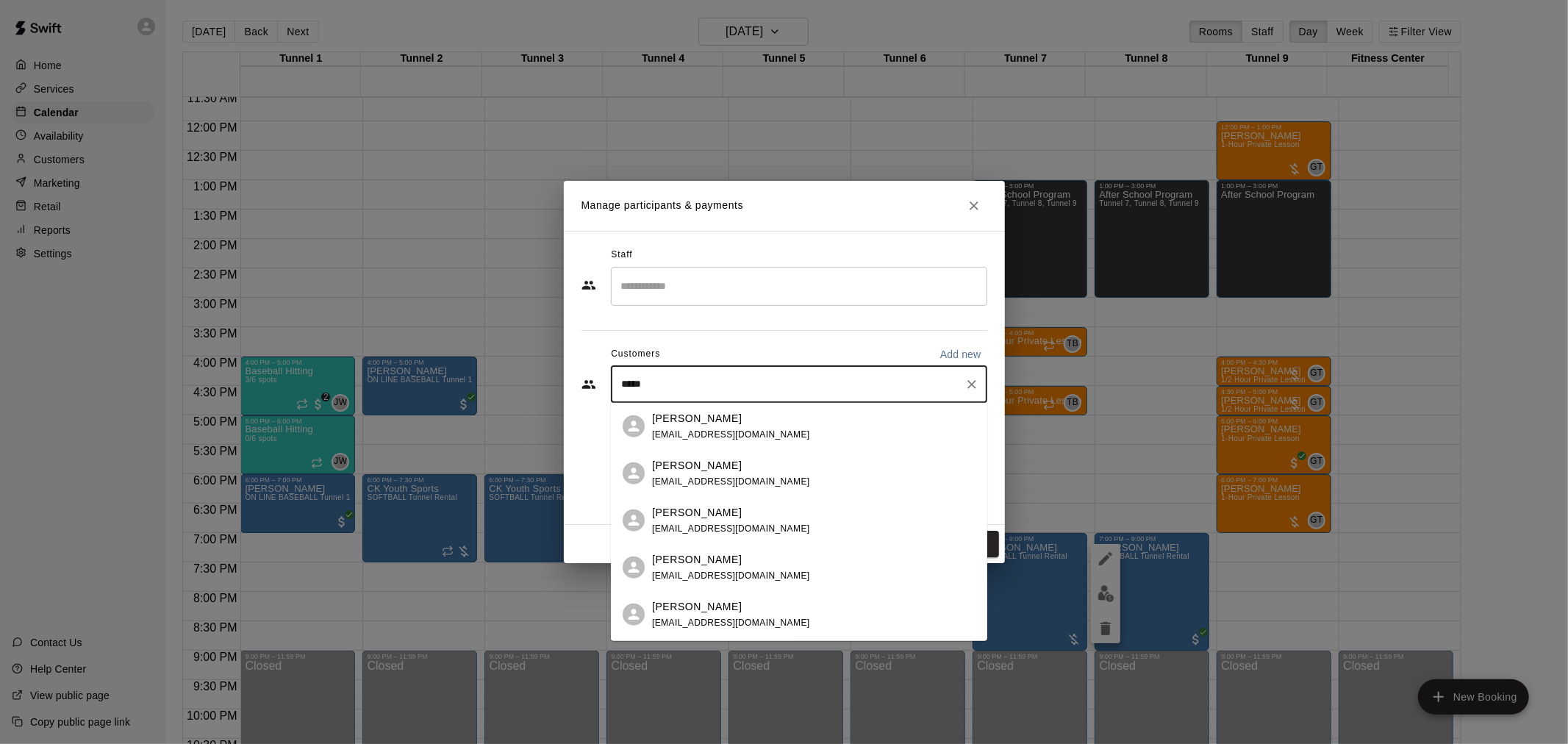
type input "******"
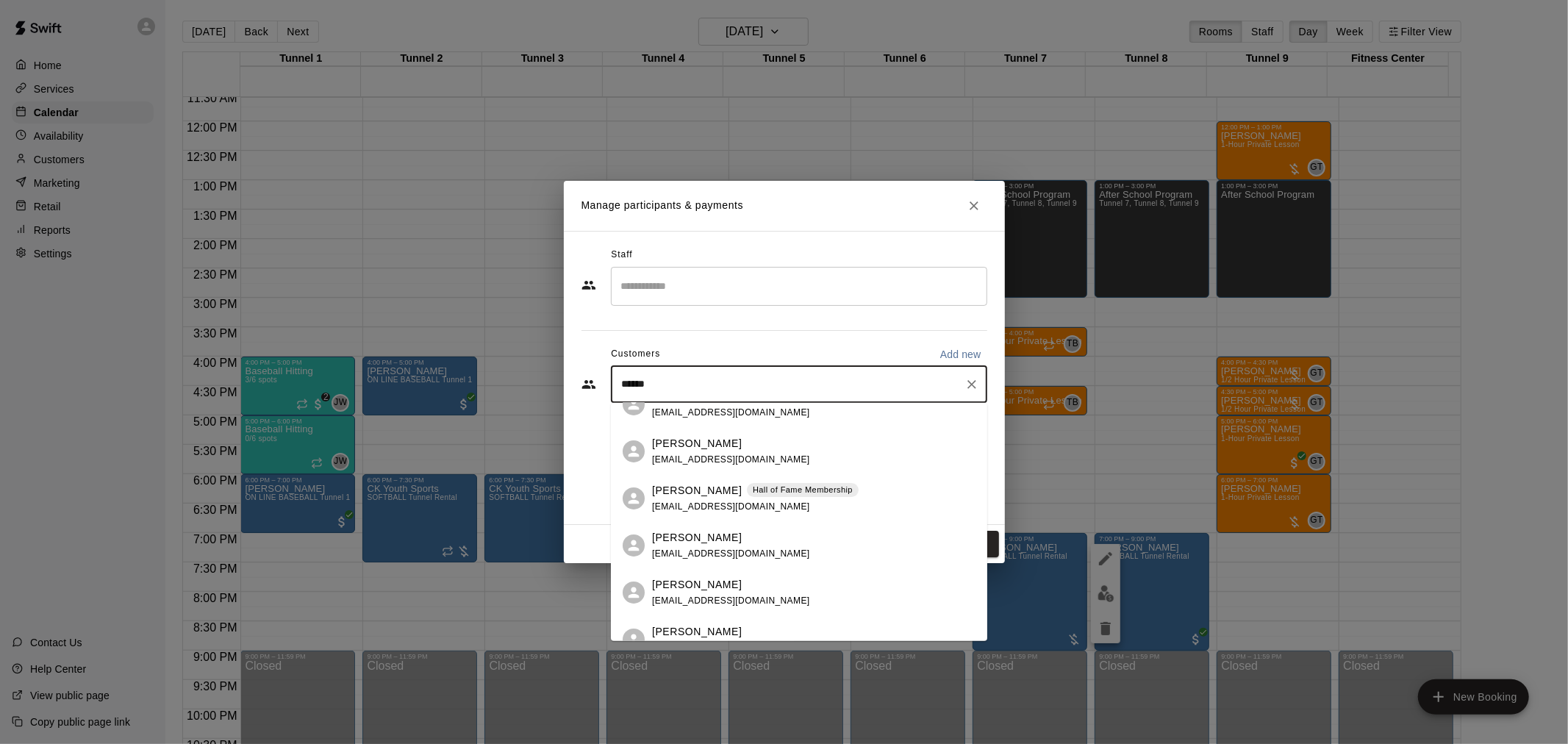
click at [850, 515] on div "[PERSON_NAME] [PERSON_NAME] of Fame Membership [EMAIL_ADDRESS][DOMAIN_NAME]" at bounding box center [799, 499] width 376 height 47
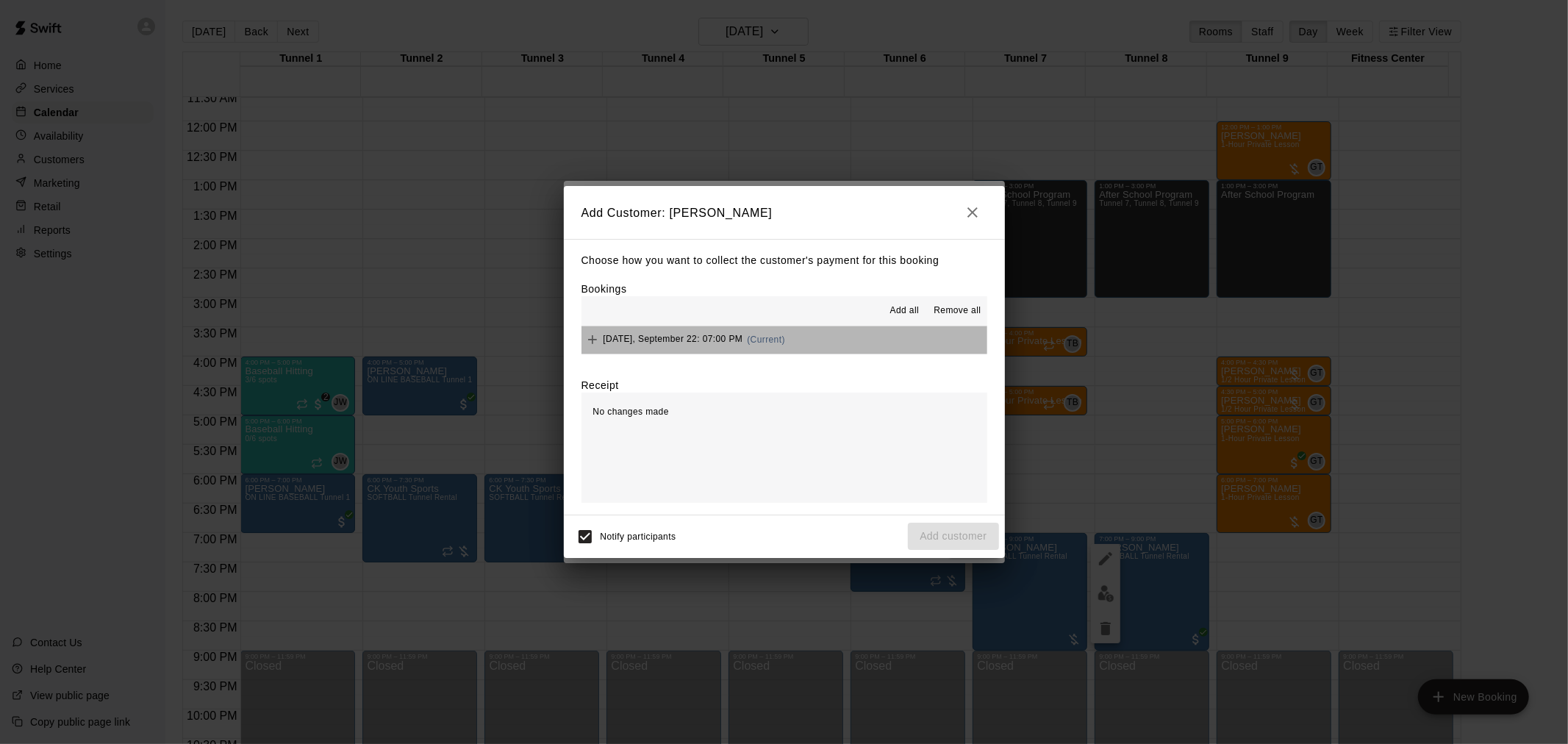
click at [829, 343] on button "[DATE], September 22: 07:00 PM (Current)" at bounding box center [784, 339] width 406 height 27
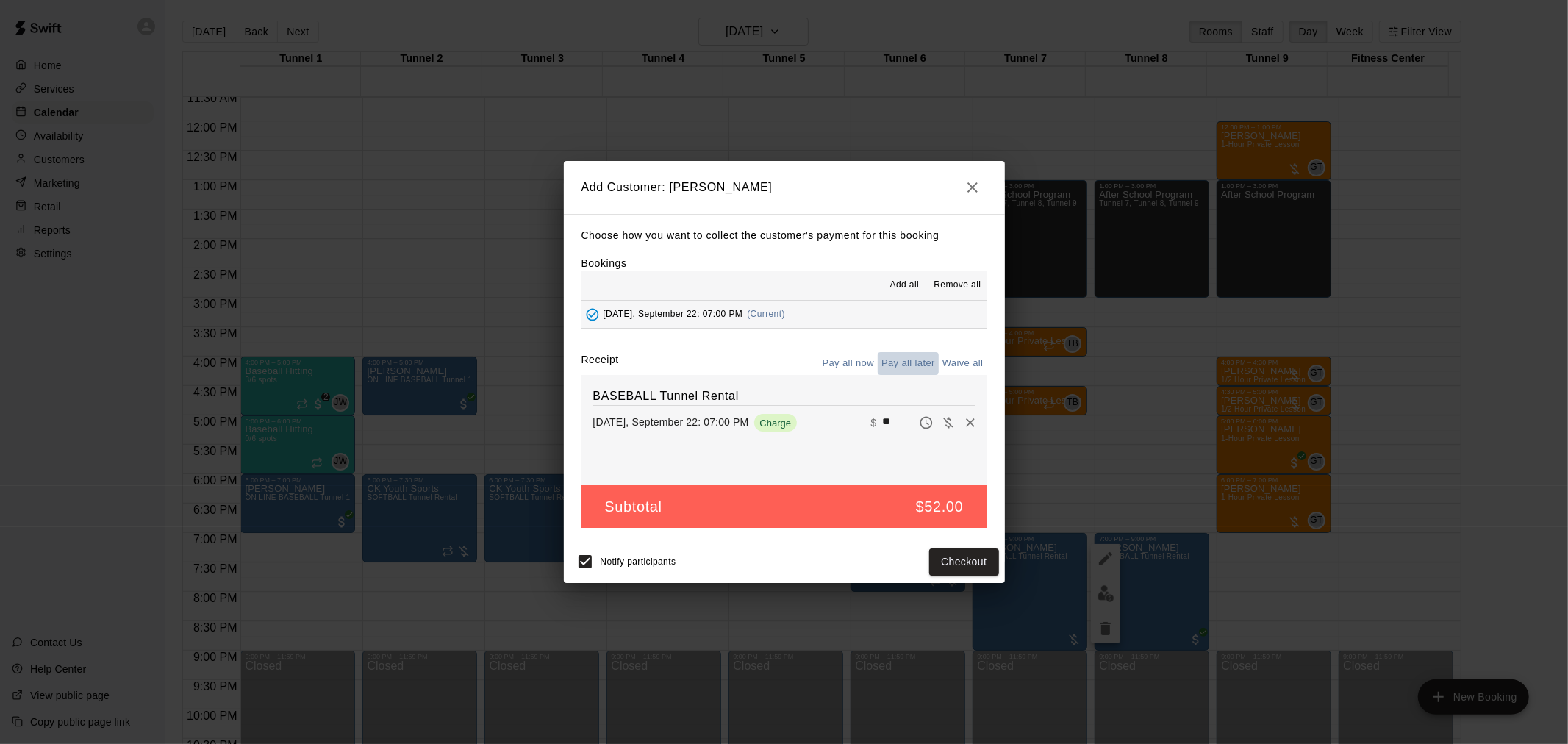
click at [902, 366] on button "Pay all later" at bounding box center [909, 363] width 61 height 23
click at [935, 557] on button "Add customer" at bounding box center [952, 561] width 90 height 27
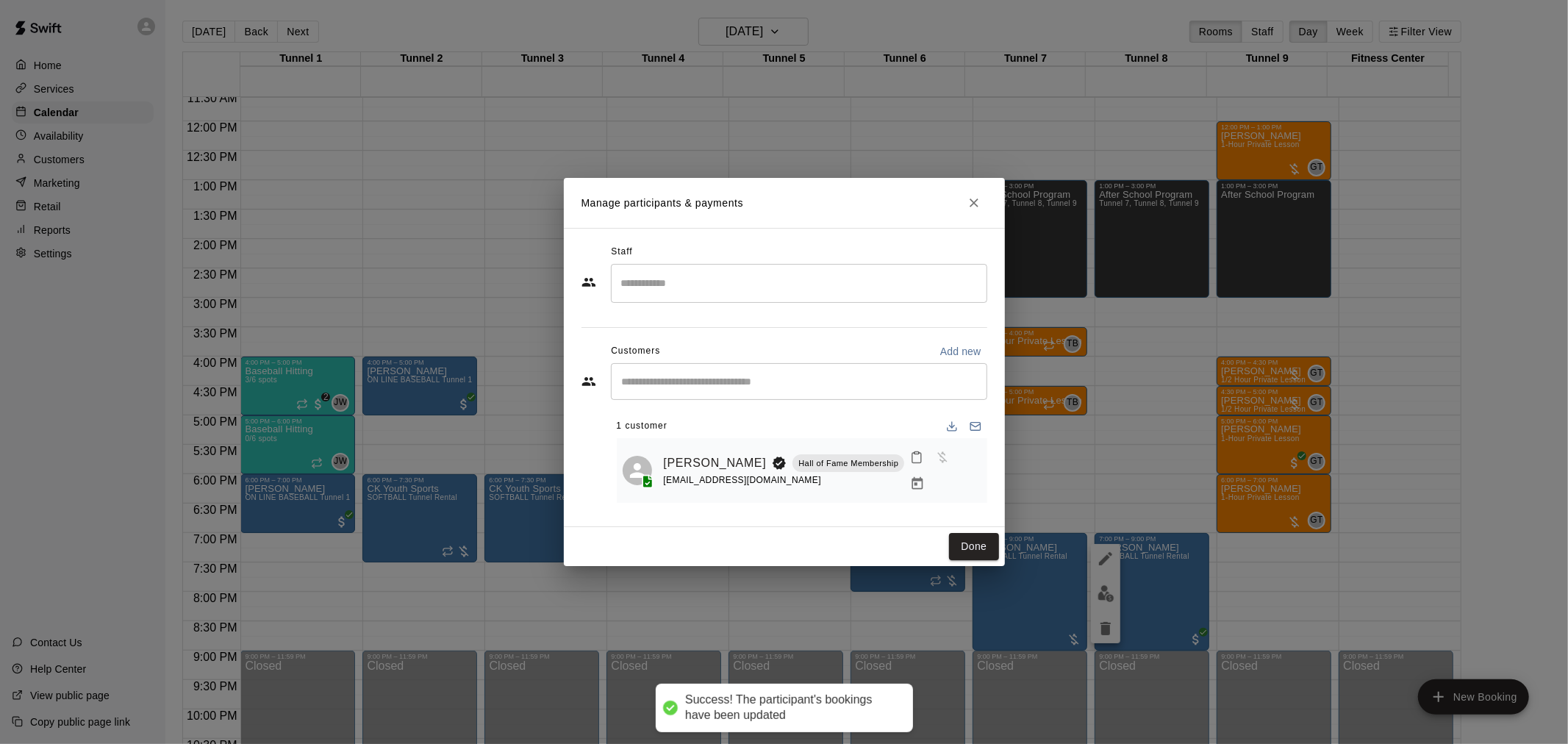
click at [945, 538] on div "Done" at bounding box center [785, 545] width 441 height 39
click at [954, 540] on button "Done" at bounding box center [974, 545] width 49 height 27
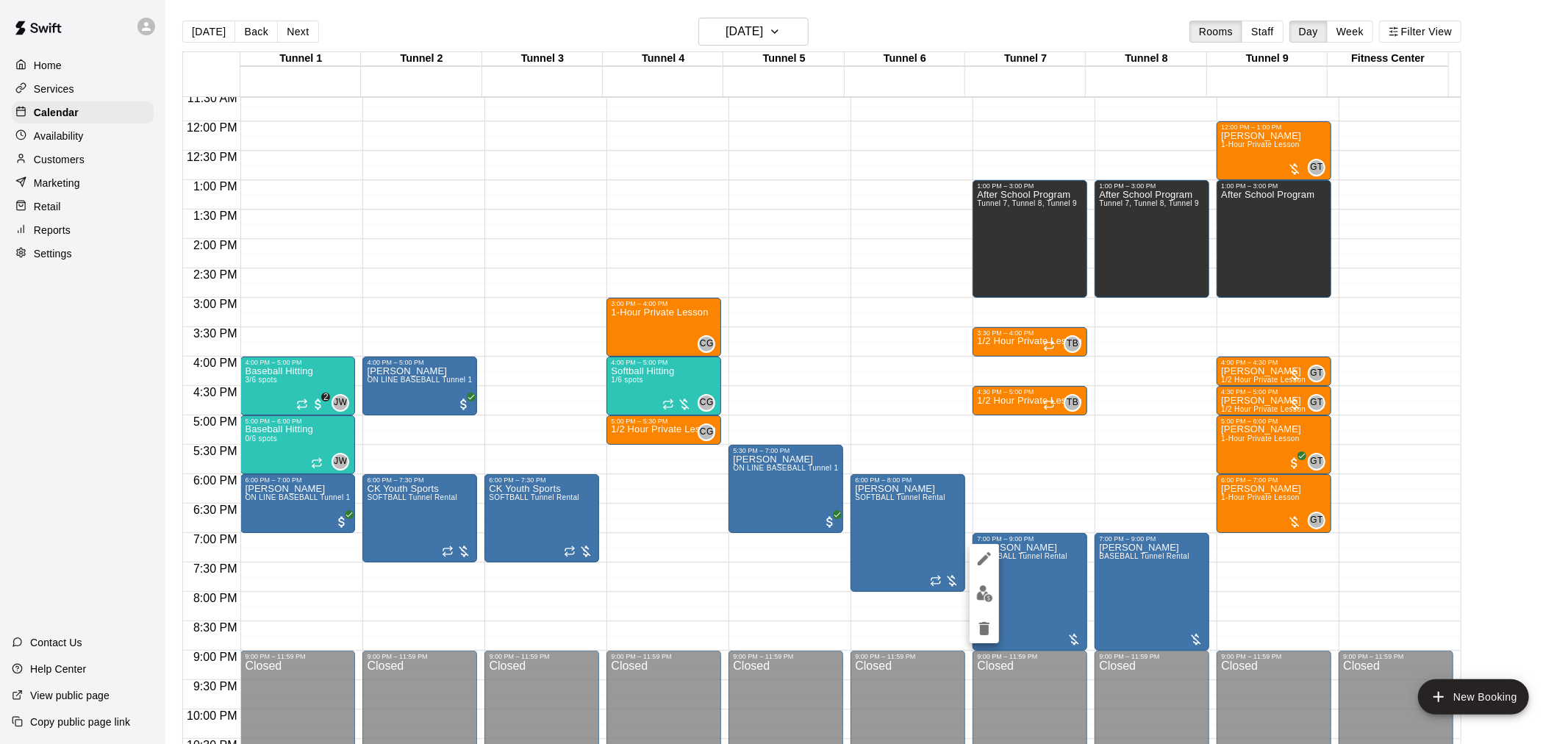
click at [981, 588] on img "edit" at bounding box center [984, 593] width 17 height 17
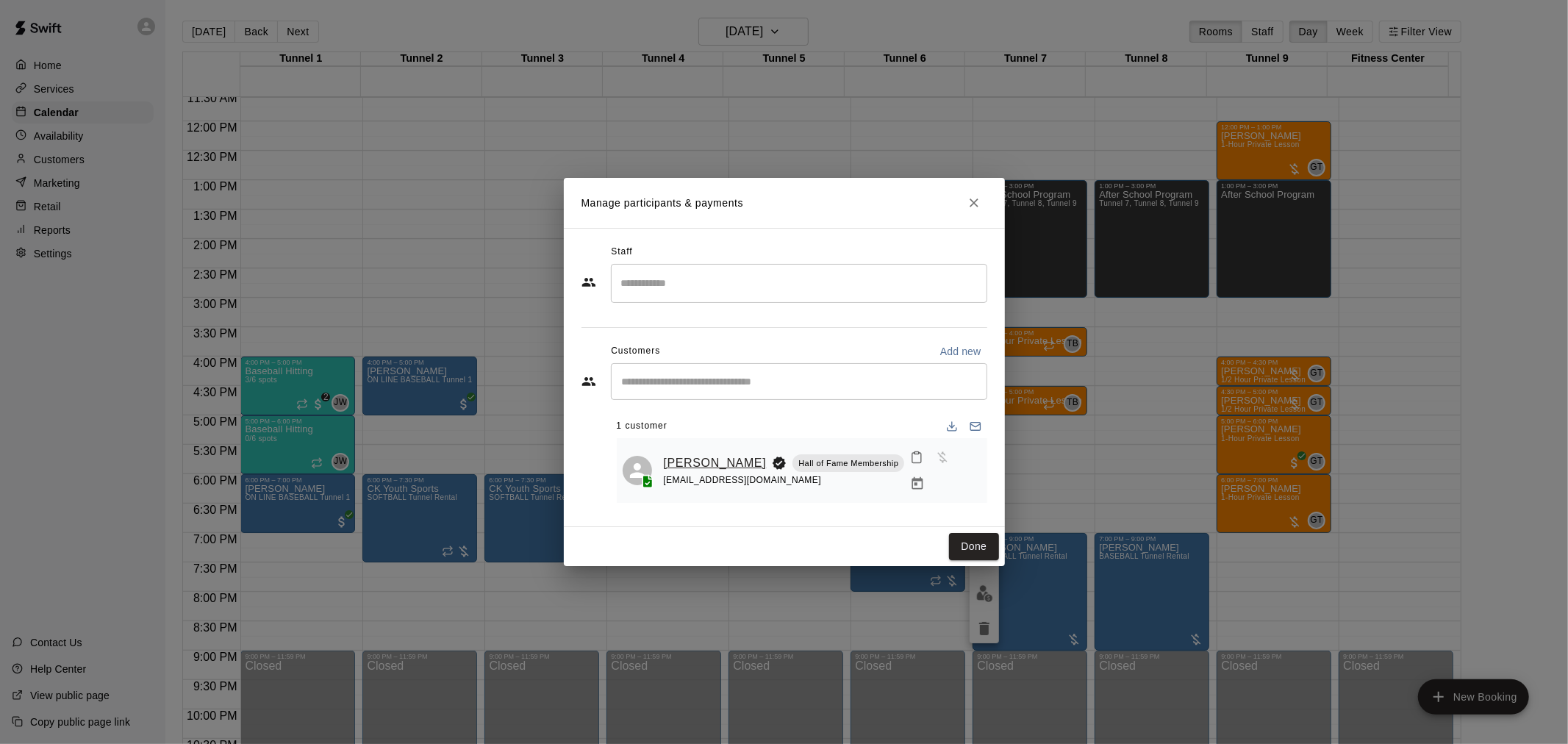
click at [727, 457] on link "[PERSON_NAME]" at bounding box center [716, 462] width 103 height 19
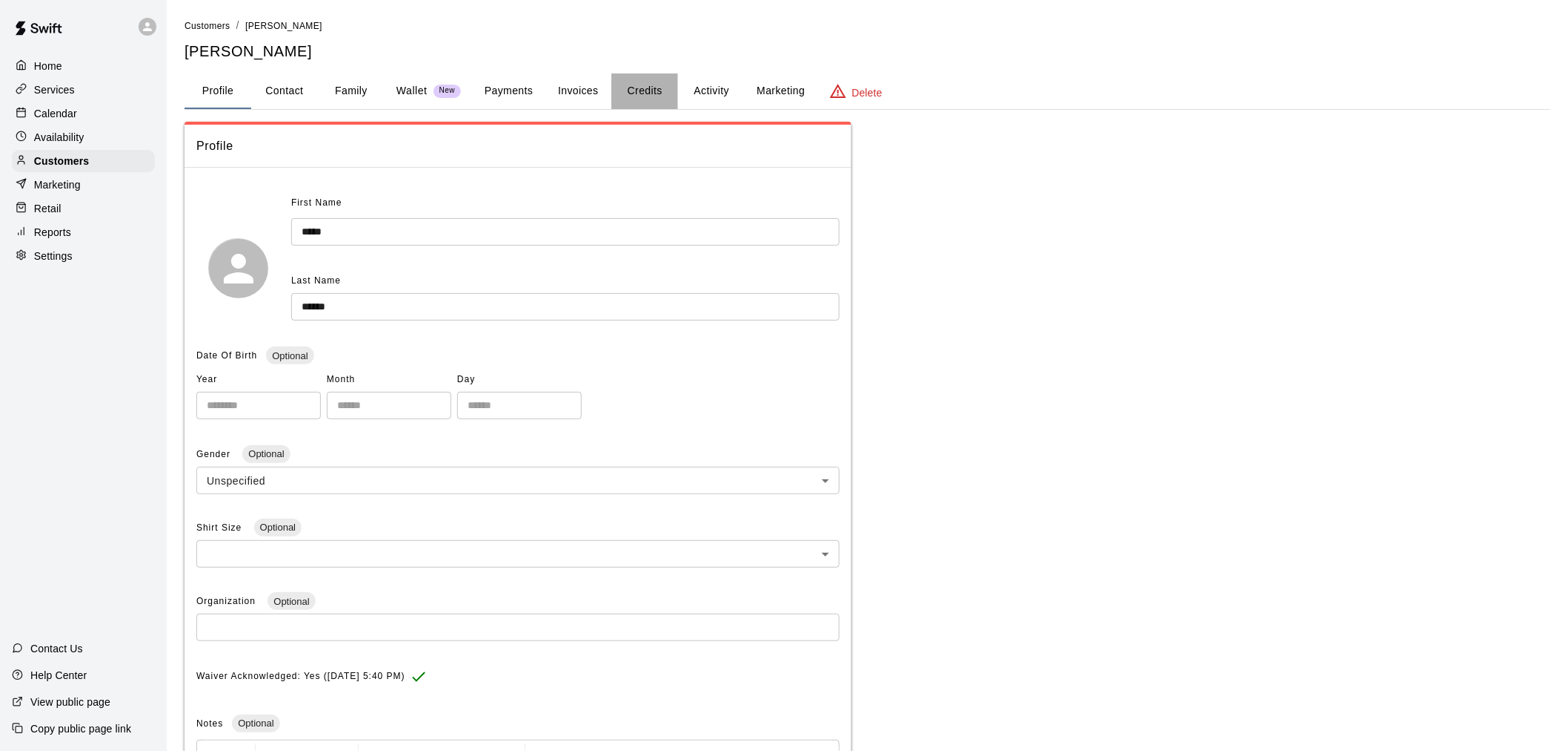
click at [635, 86] on button "Credits" at bounding box center [645, 92] width 67 height 36
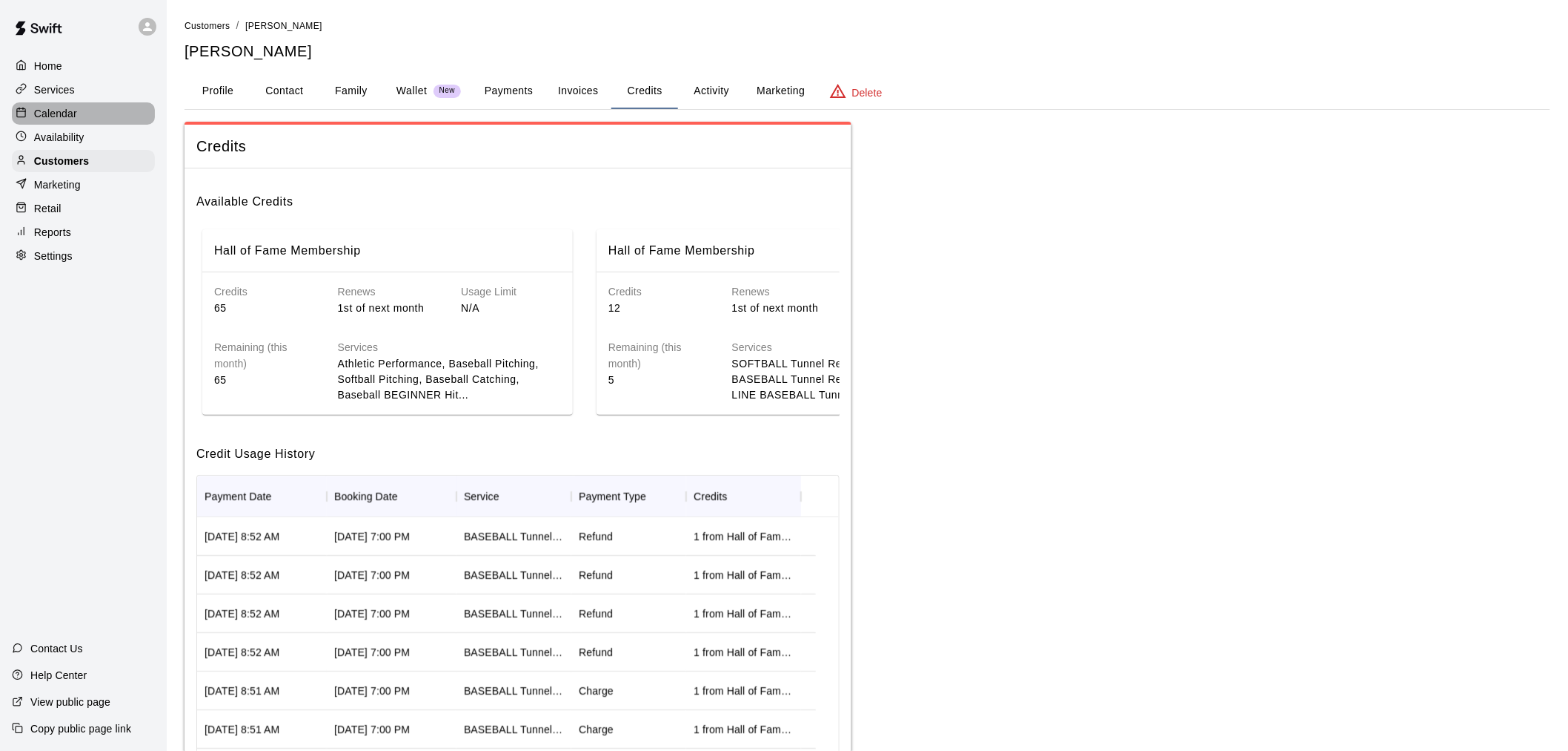
click at [106, 125] on div "Calendar" at bounding box center [83, 113] width 143 height 22
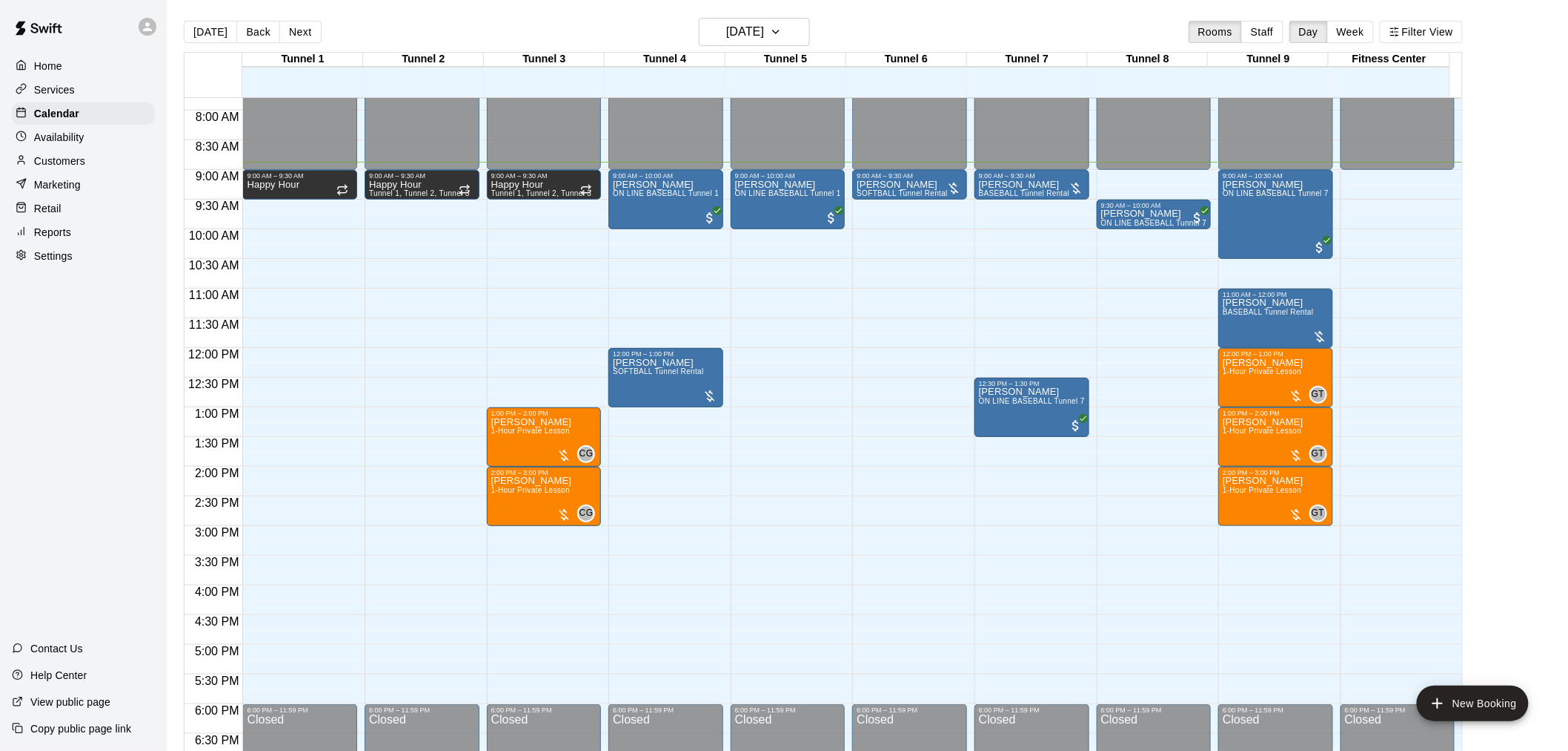
scroll to position [445, 0]
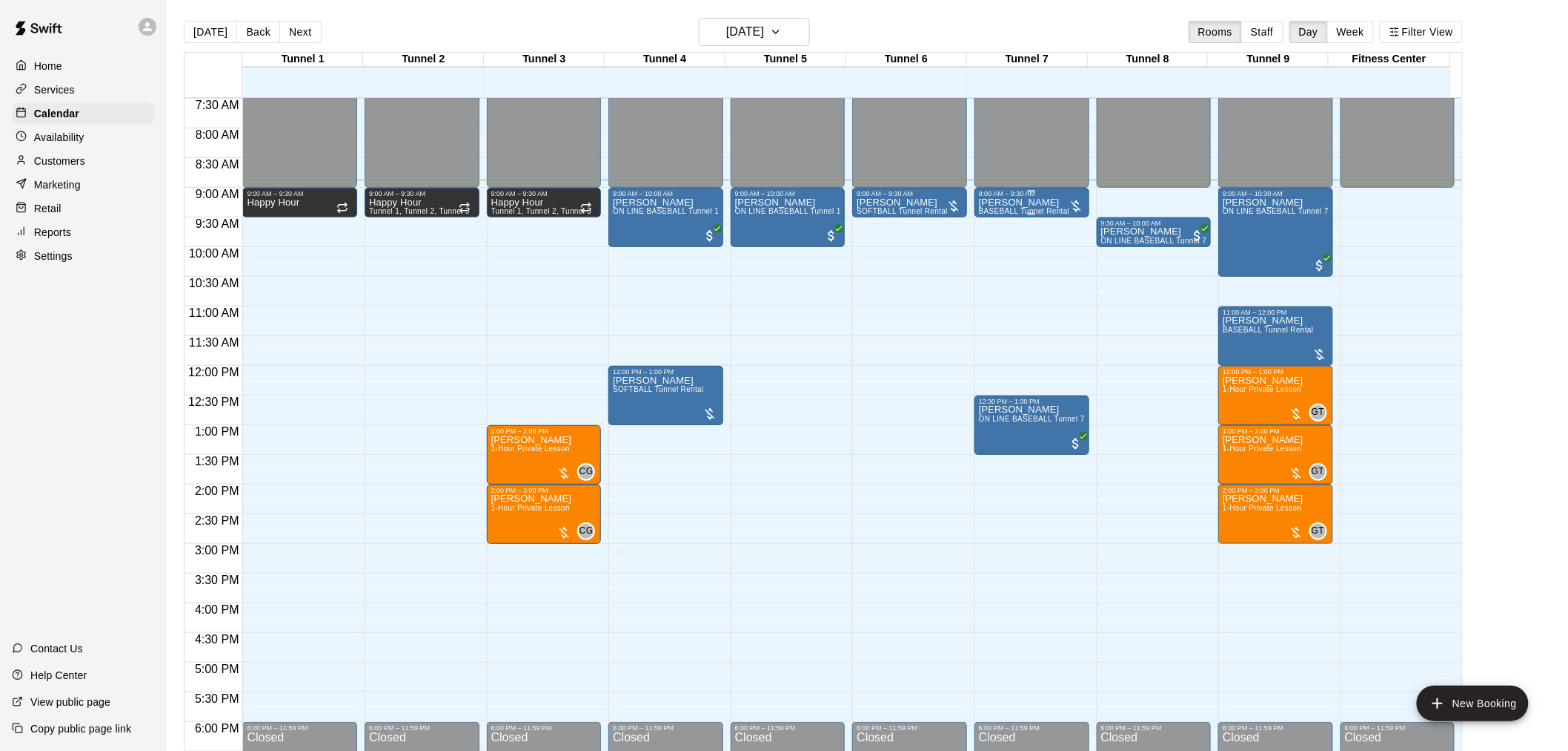
click at [1024, 212] on span "BASEBALL Tunnel Rental" at bounding box center [1024, 211] width 91 height 8
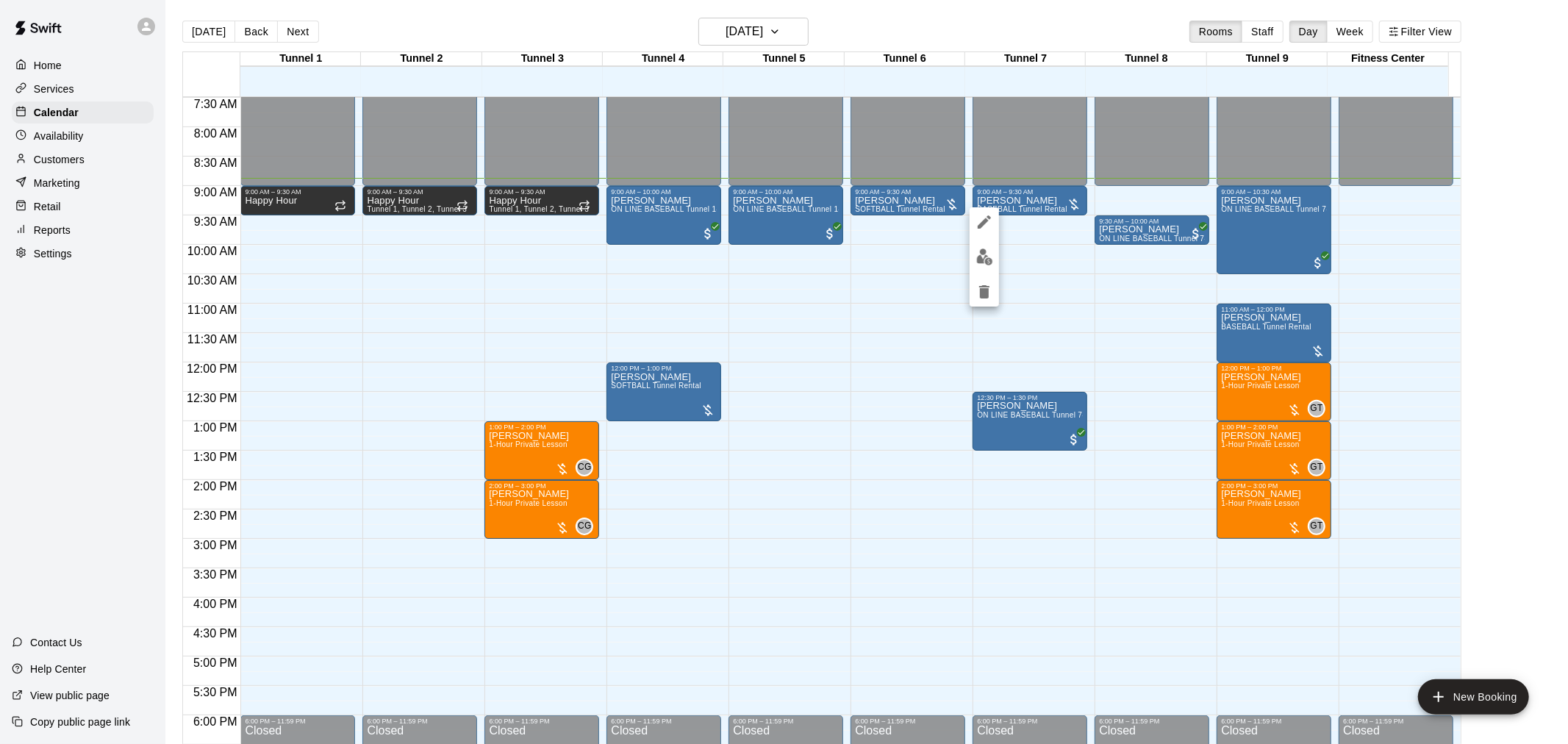
click at [885, 208] on div at bounding box center [784, 372] width 1568 height 744
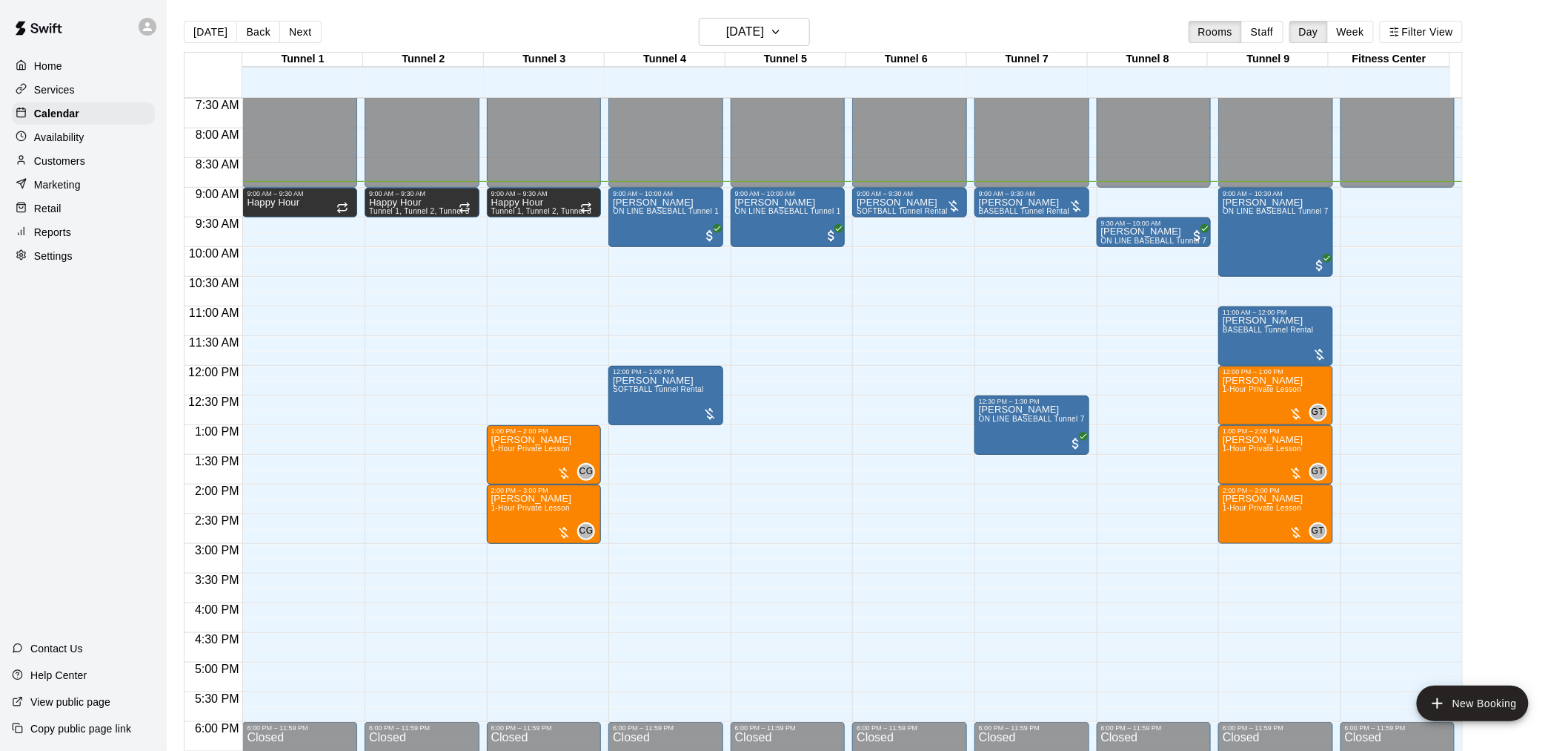
click at [1508, 235] on main "[DATE] Back [DATE][DATE] Rooms Staff Day Week Filter View Tunnel 1 20 Sat Tunne…" at bounding box center [867, 393] width 1389 height 751
